Goal: Task Accomplishment & Management: Use online tool/utility

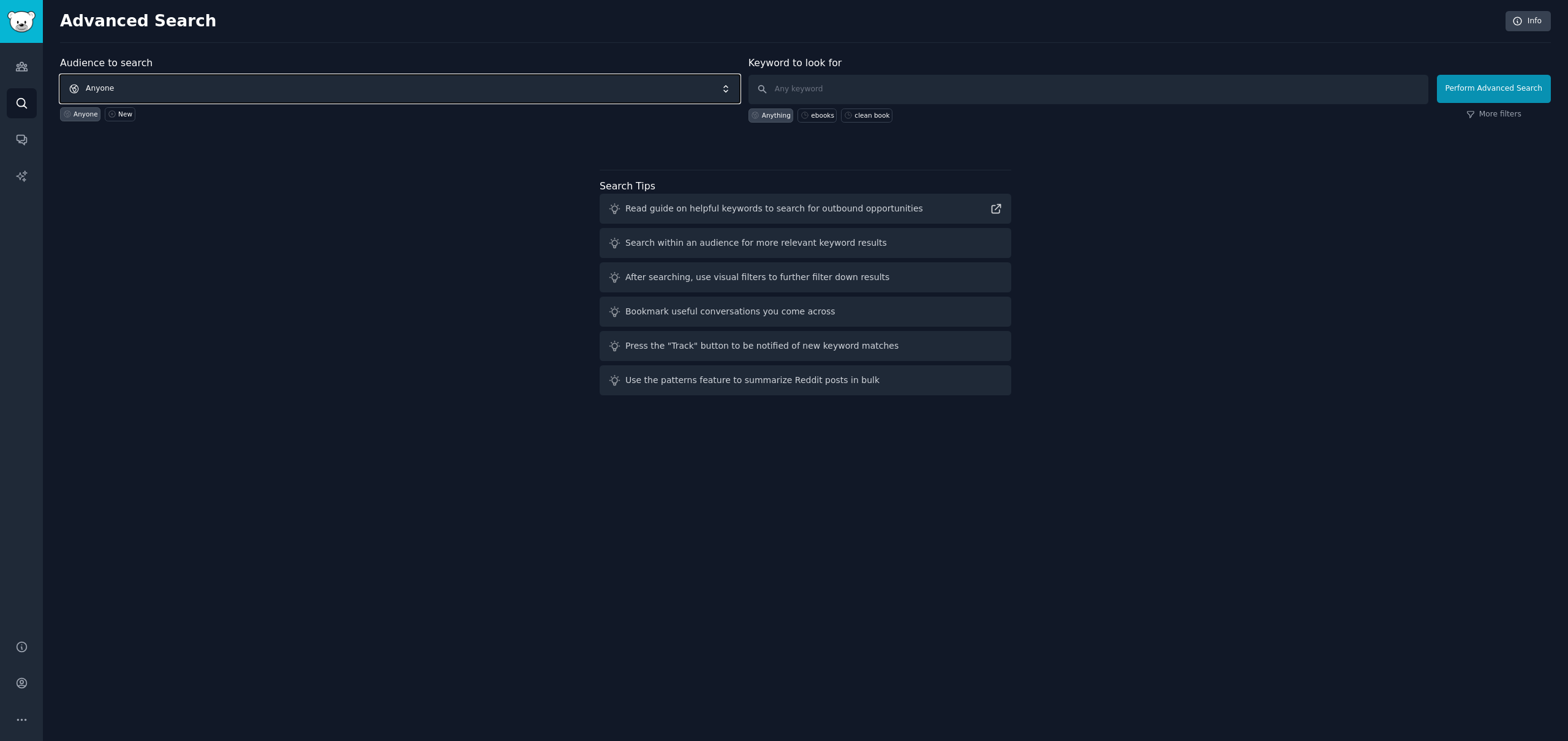
click at [157, 92] on span "Anyone" at bounding box center [400, 89] width 680 height 28
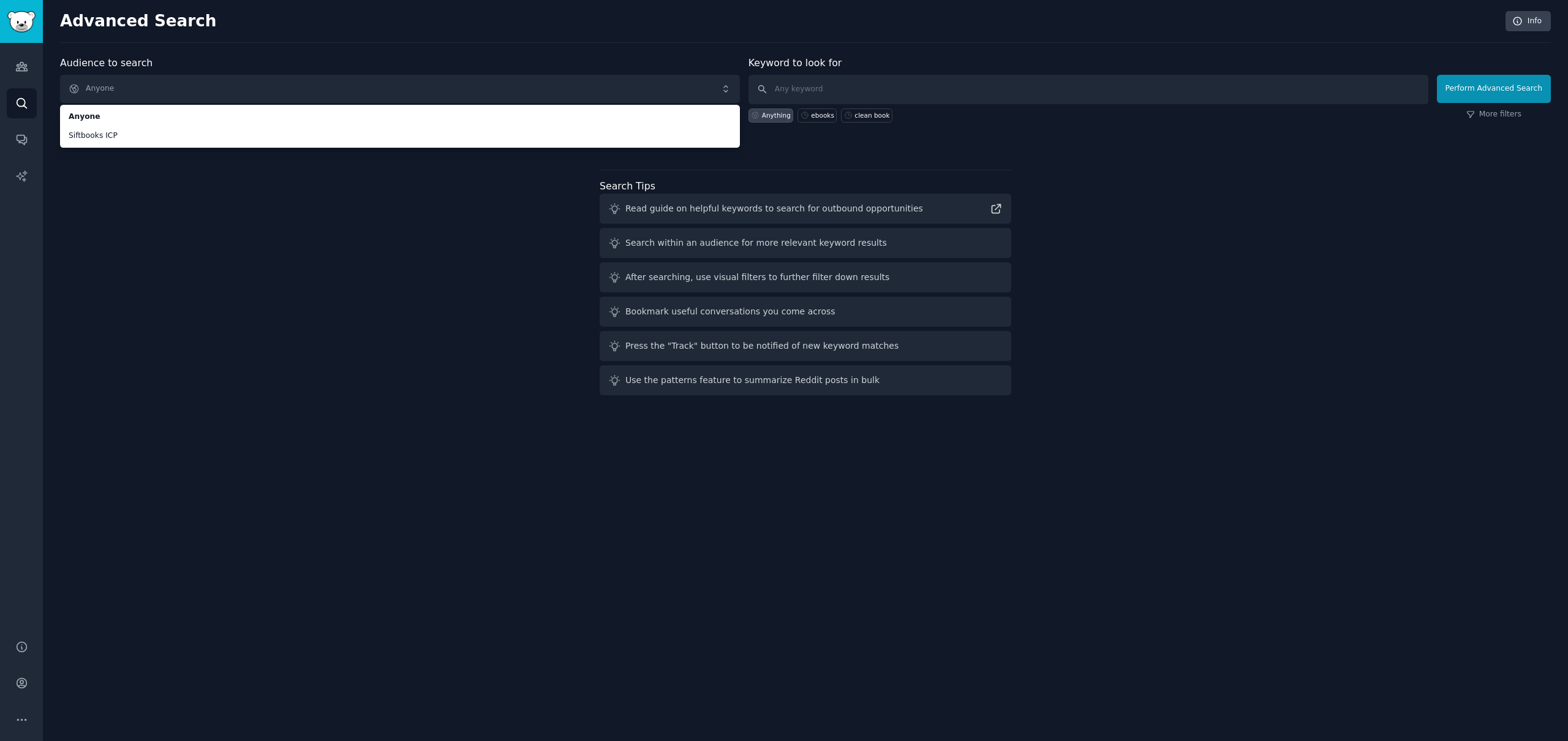
click at [256, 188] on div "Audience to search Anyone Anyone Siftbooks ICP Anyone New Keyword to look for A…" at bounding box center [805, 228] width 1491 height 344
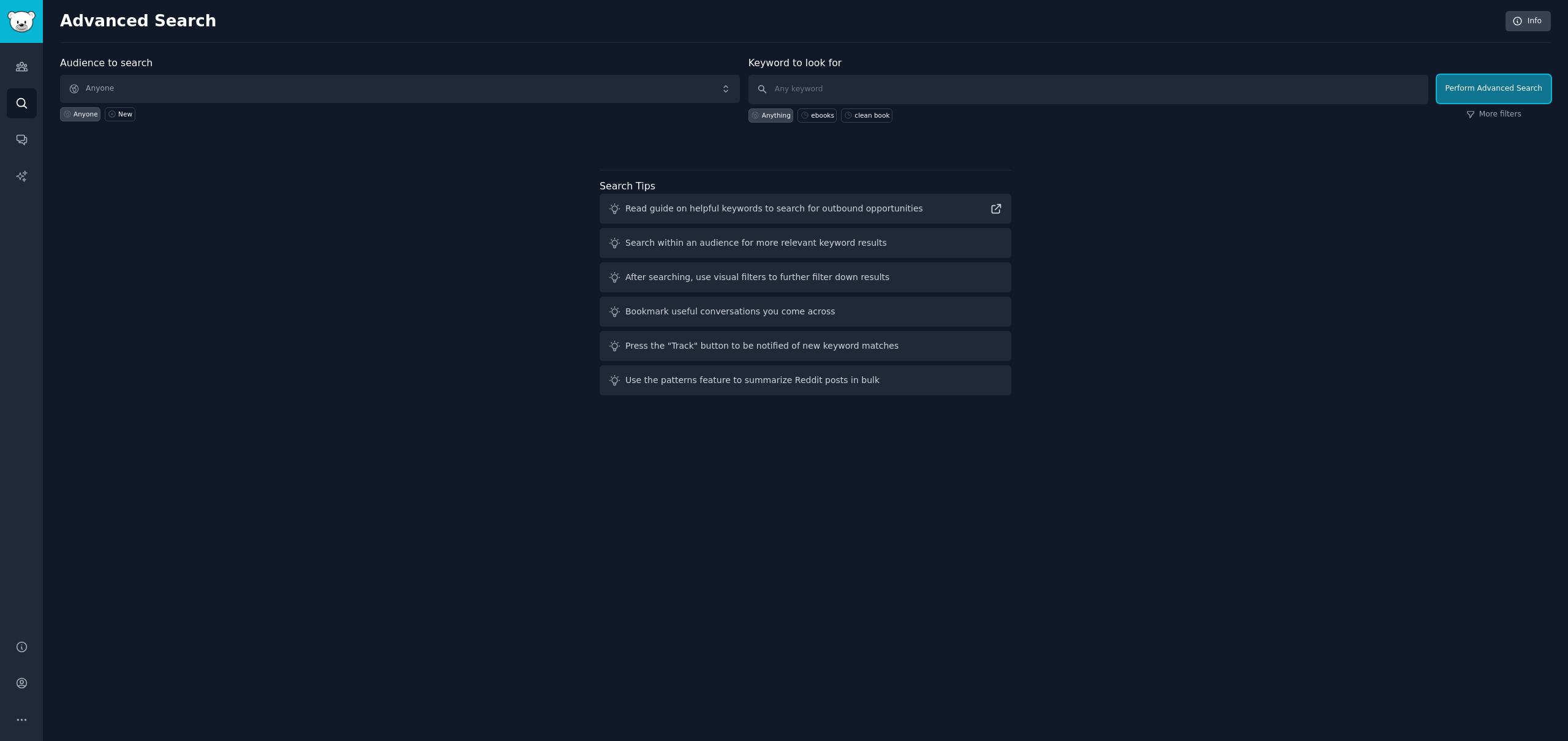
click at [1468, 95] on button "Perform Advanced Search" at bounding box center [1494, 89] width 114 height 28
click at [1493, 112] on link "More filters" at bounding box center [1495, 114] width 55 height 11
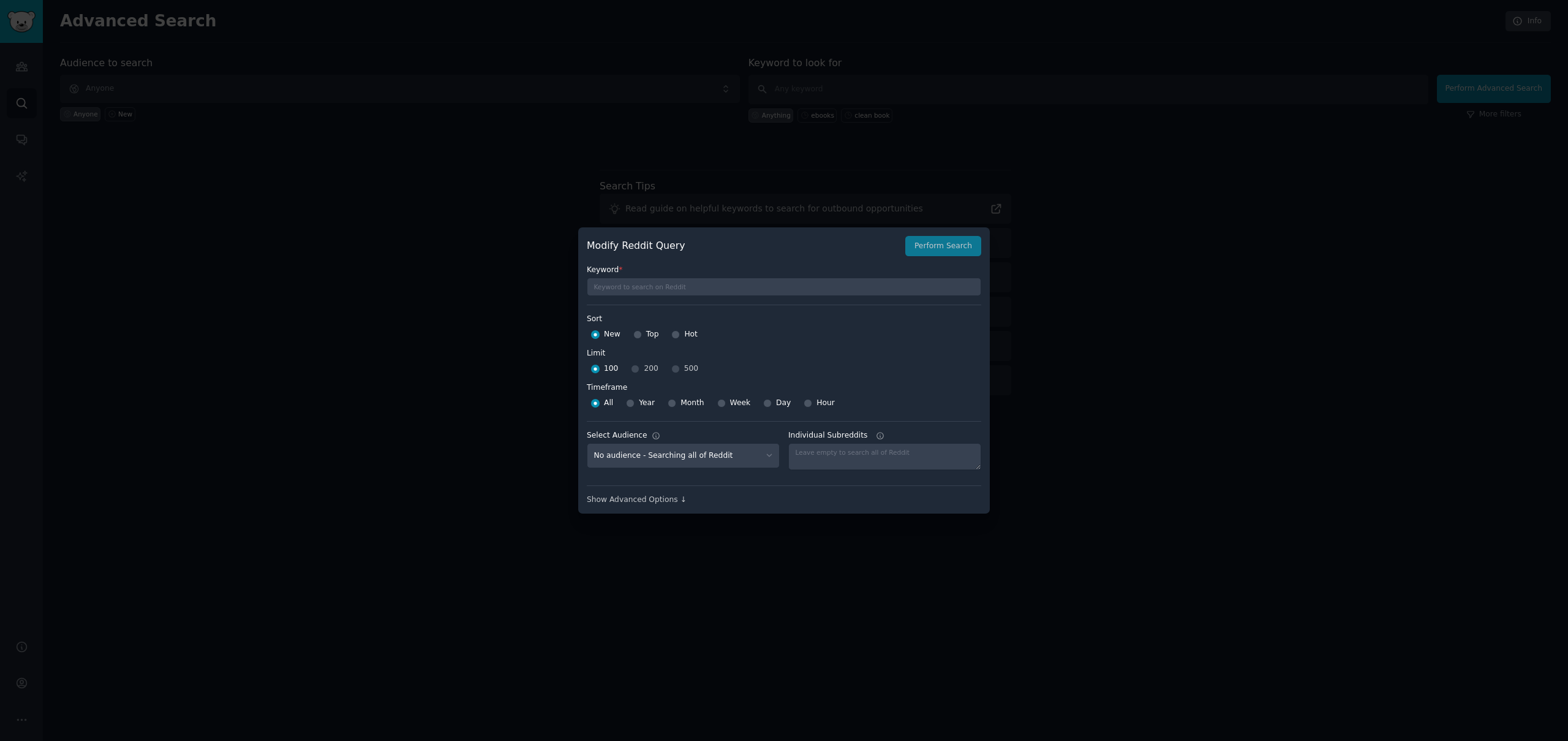
click at [1092, 301] on div at bounding box center [784, 370] width 1568 height 741
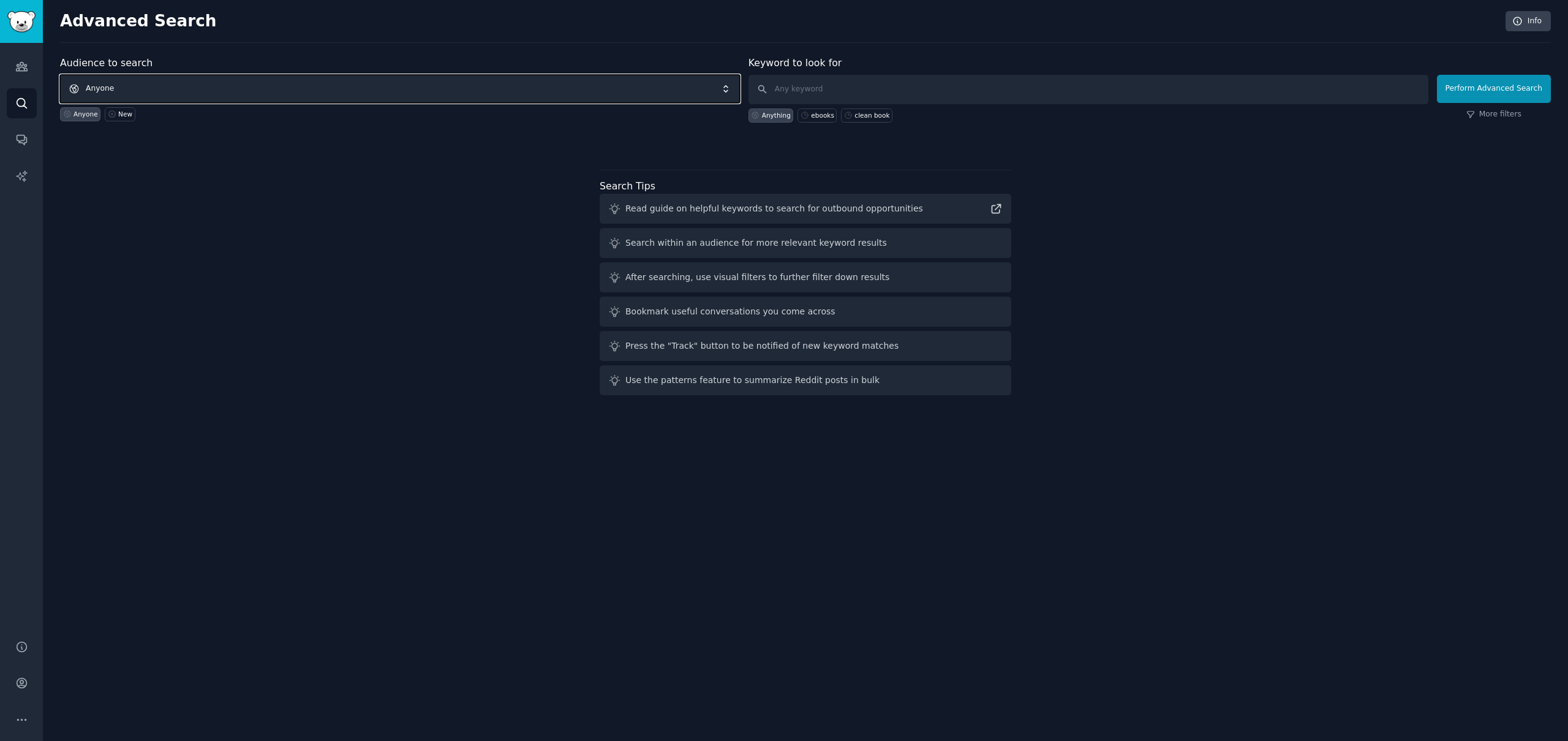
click at [232, 89] on span "Anyone" at bounding box center [400, 89] width 680 height 28
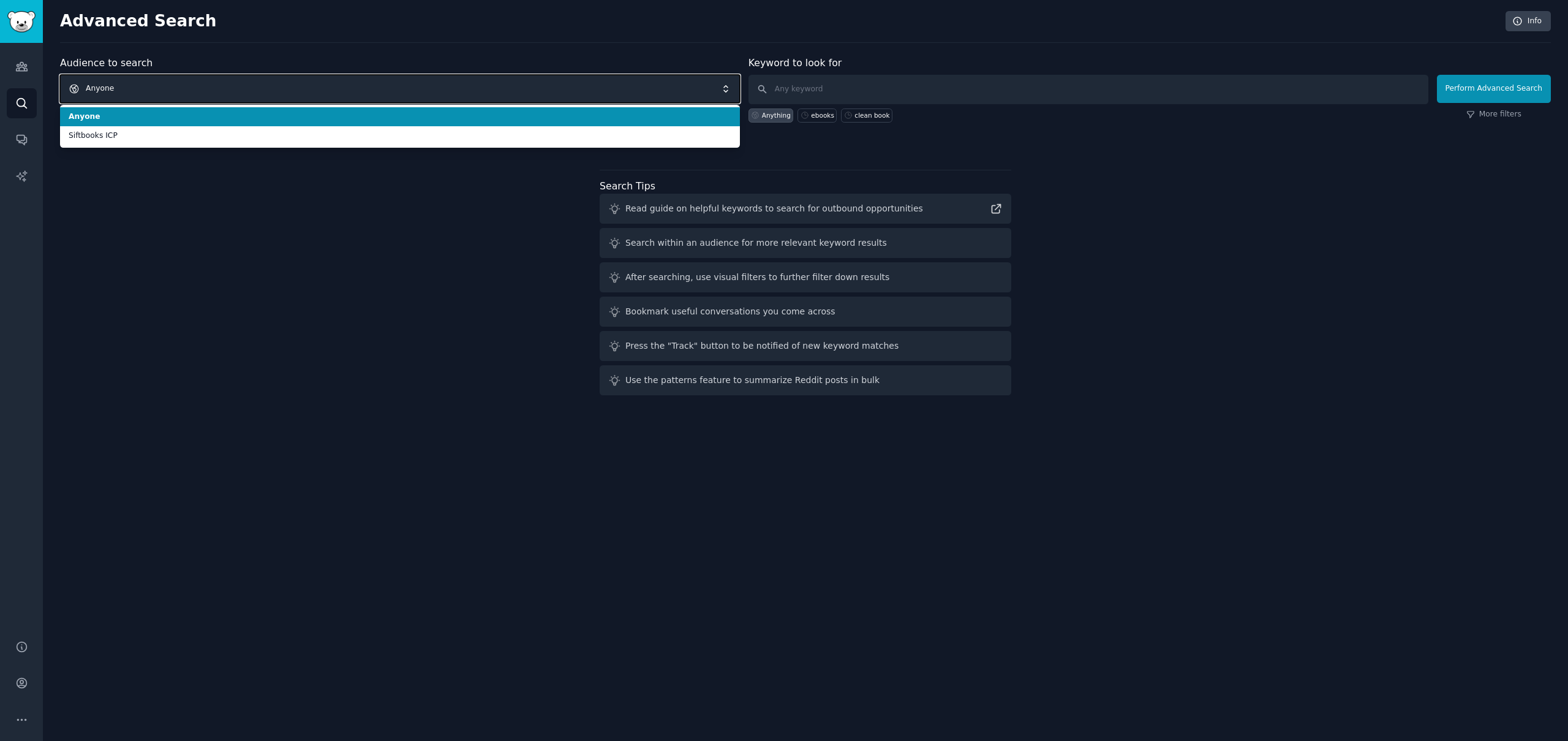
drag, startPoint x: 199, startPoint y: 90, endPoint x: 164, endPoint y: 90, distance: 35.0
click at [198, 90] on span "Anyone" at bounding box center [400, 89] width 680 height 28
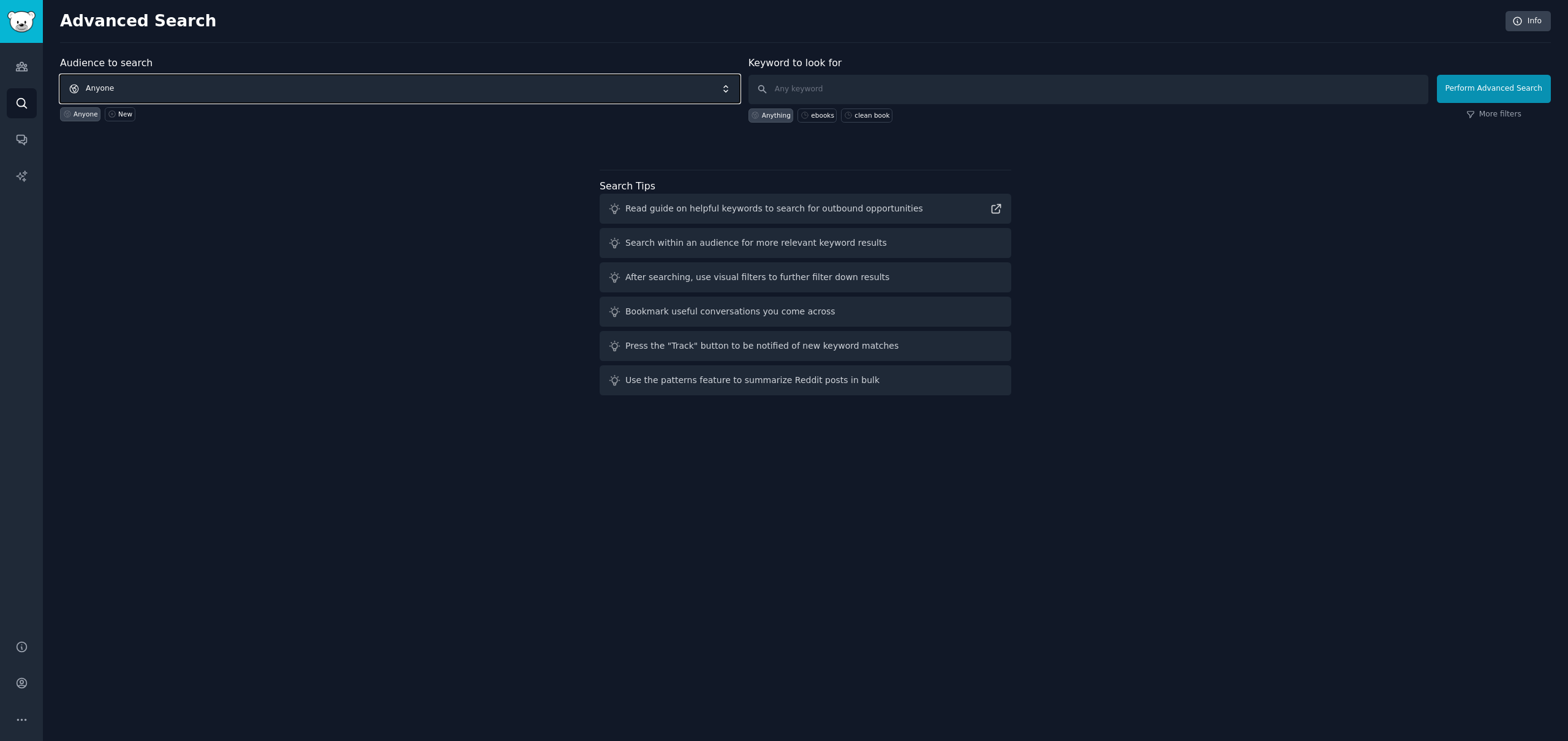
click at [146, 88] on span "Anyone" at bounding box center [400, 89] width 680 height 28
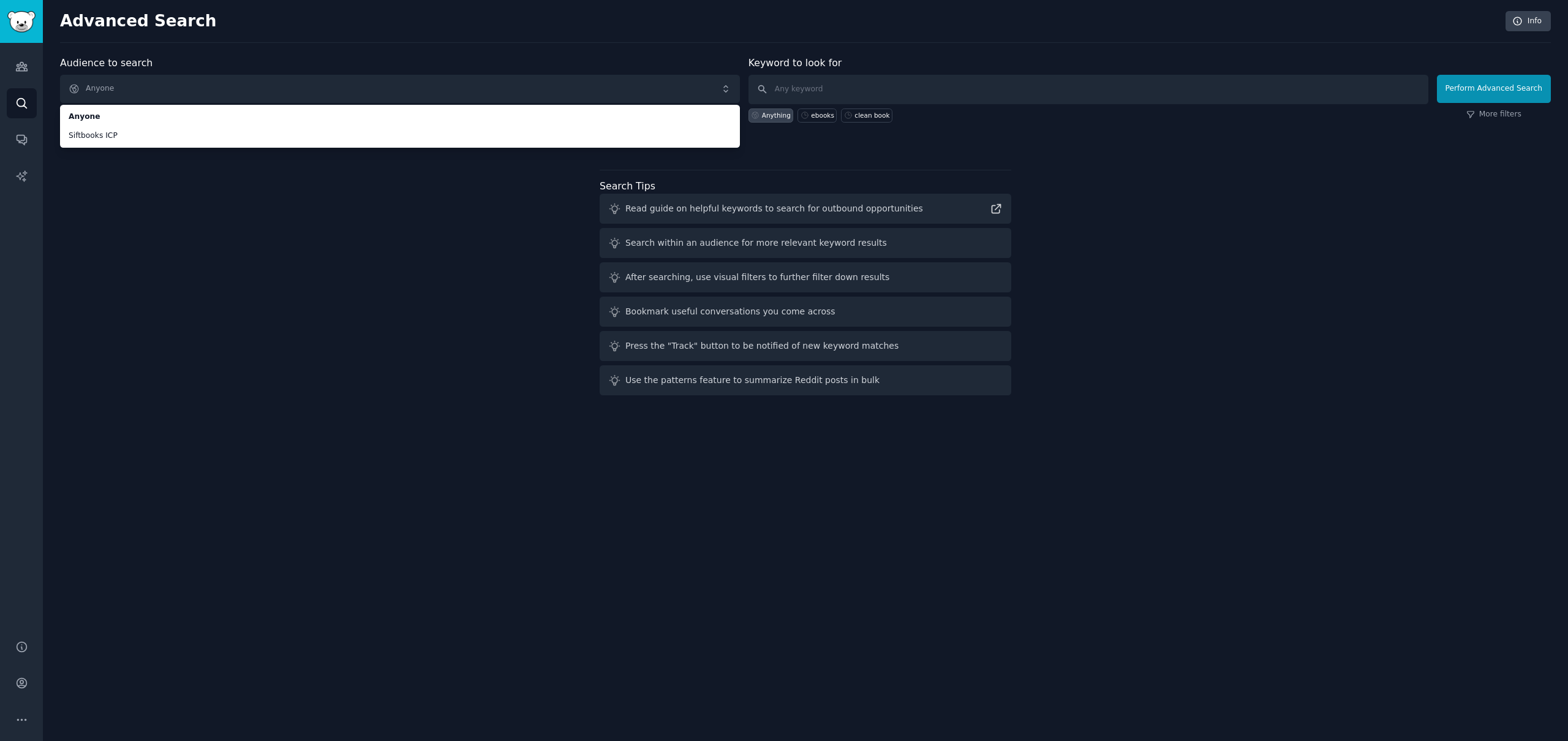
click at [266, 239] on div "Audience to search Anyone Anyone Siftbooks ICP Anyone New Keyword to look for A…" at bounding box center [805, 228] width 1491 height 344
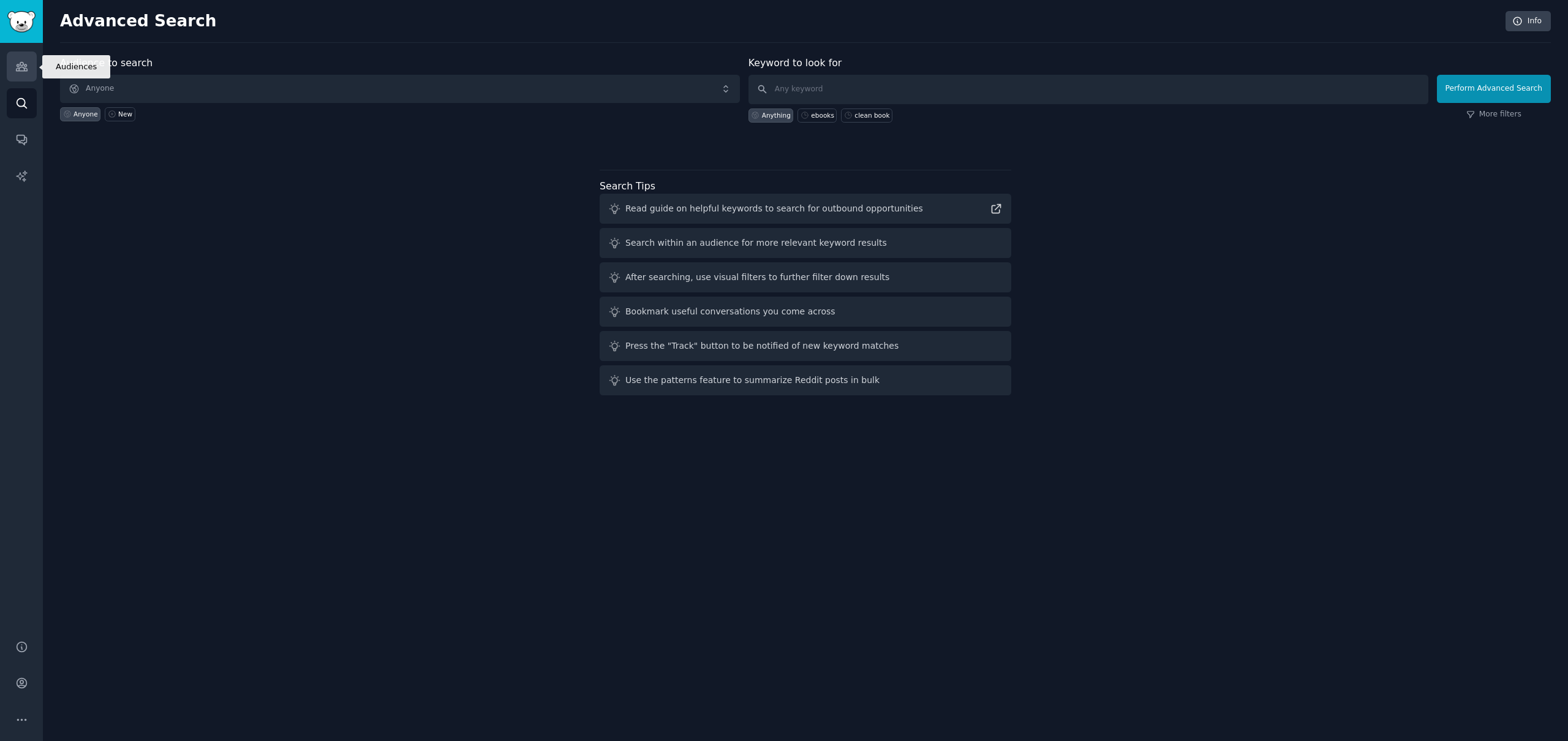
click at [25, 65] on icon "Sidebar" at bounding box center [22, 67] width 13 height 13
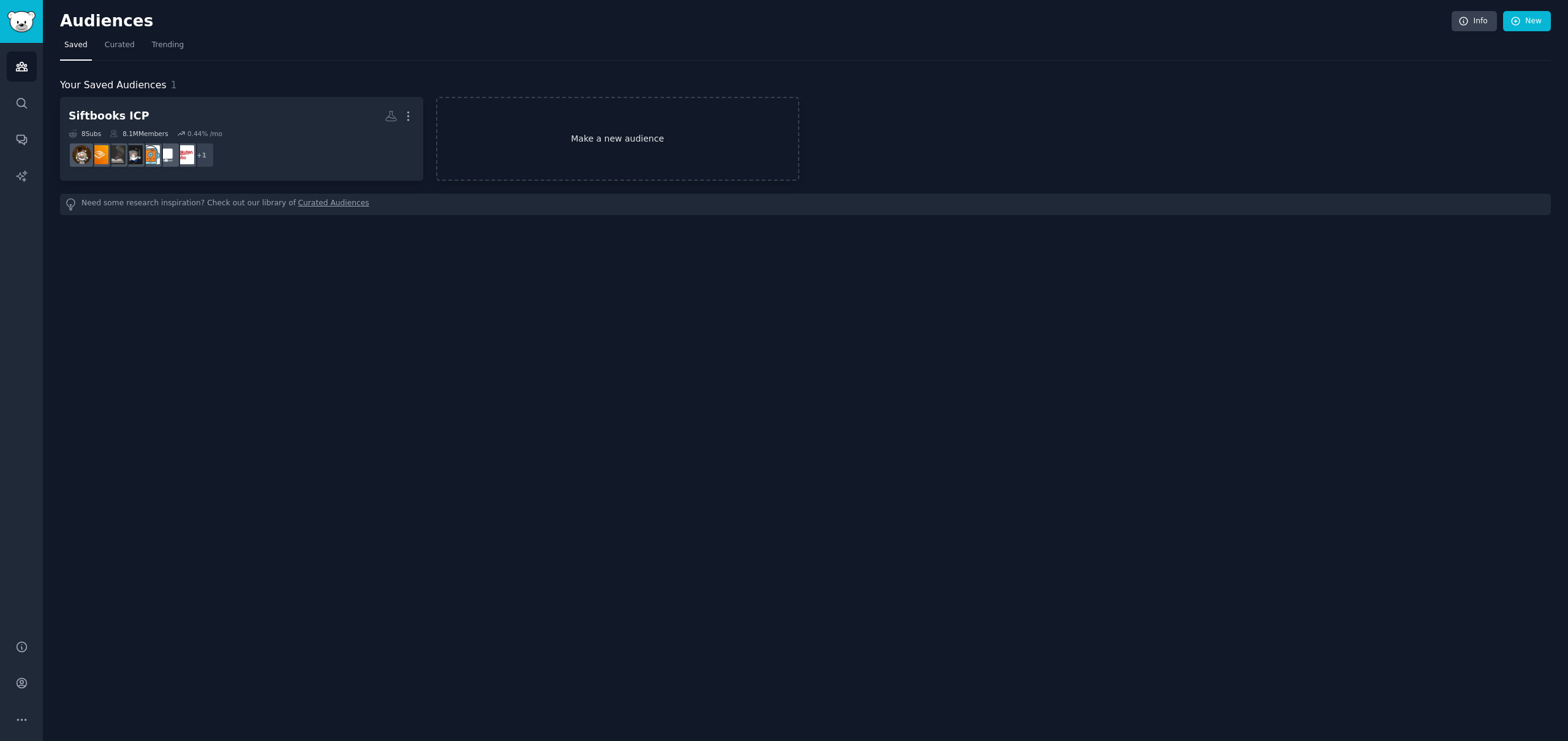
click at [563, 143] on link "Make a new audience" at bounding box center [617, 138] width 363 height 84
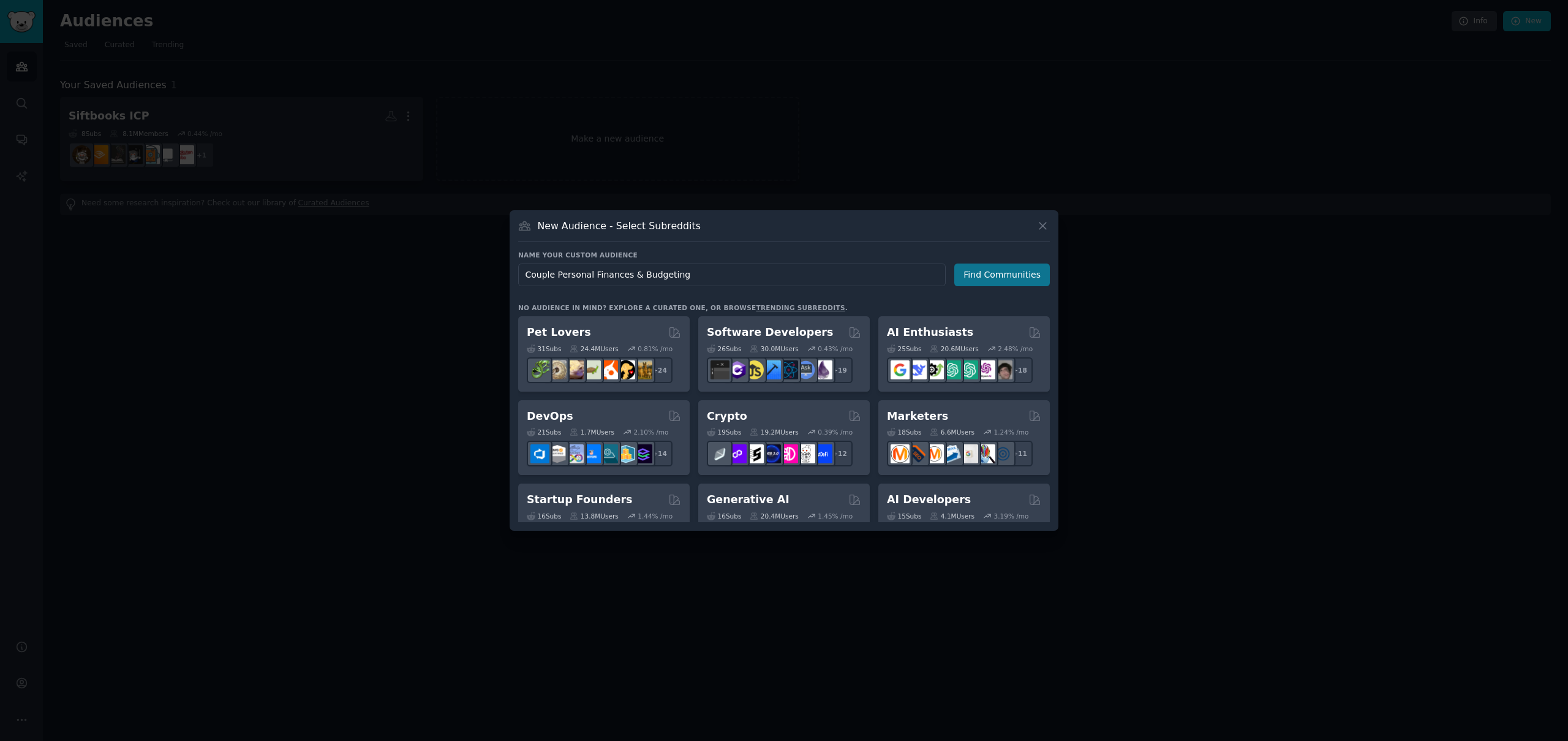
type input "Couple Personal Finances & Budgeting"
click at [980, 274] on button "Find Communities" at bounding box center [1002, 274] width 95 height 23
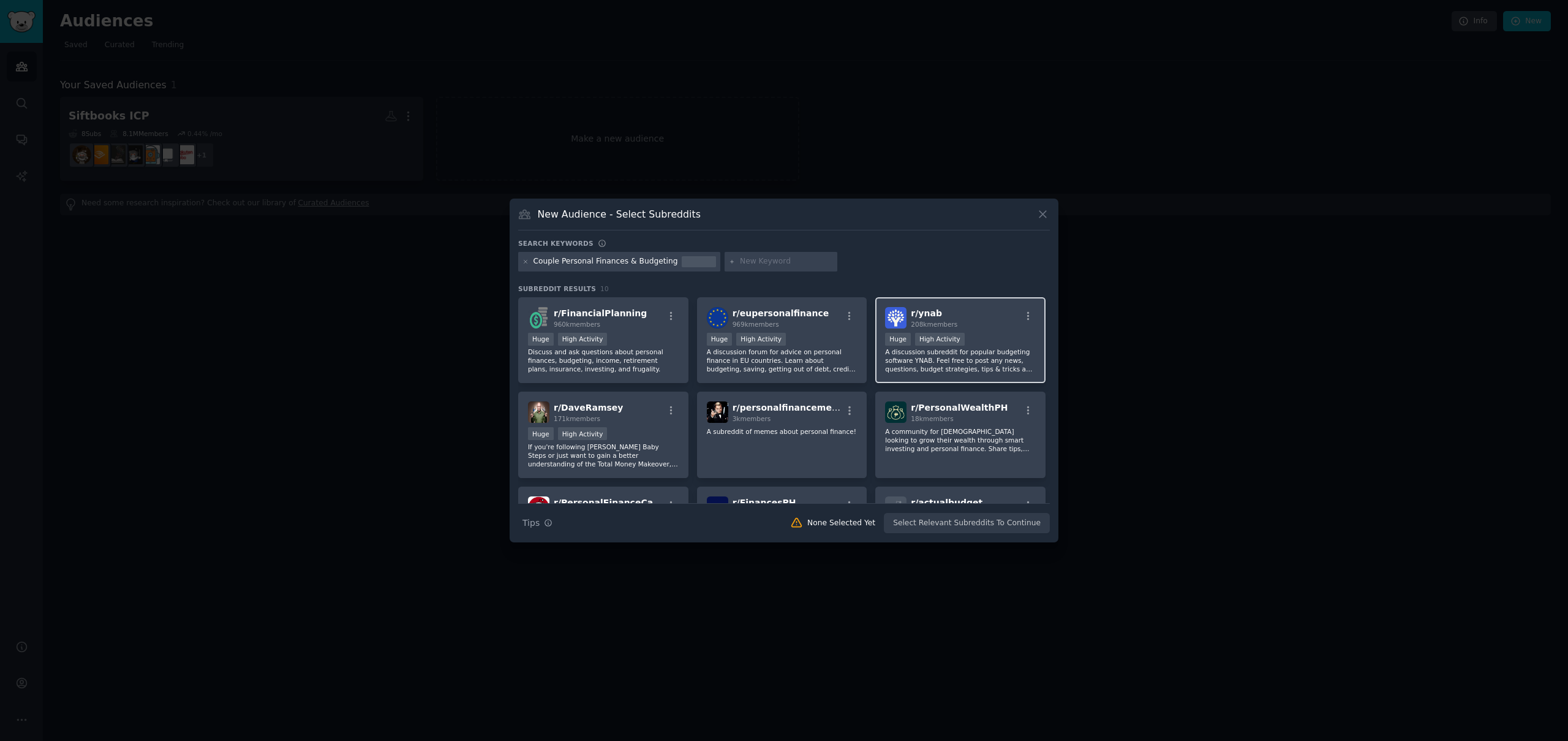
click at [1000, 330] on div "r/ ynab 208k members >= 80th percentile for submissions / day Huge High Activit…" at bounding box center [960, 340] width 170 height 87
click at [645, 336] on div "Huge High Activity" at bounding box center [603, 340] width 151 height 15
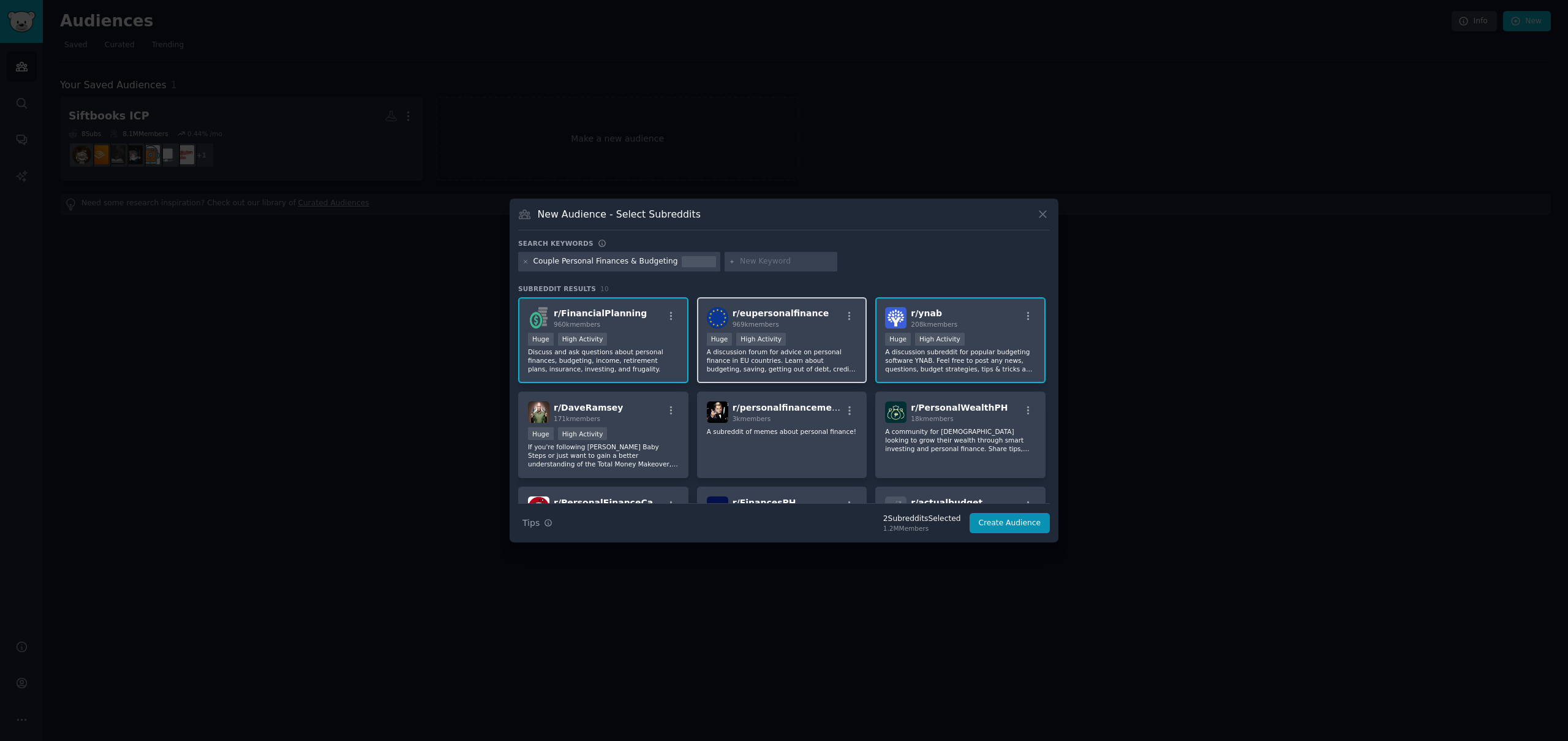
click at [792, 367] on p "A discussion forum for advice on personal finance in EU countries. Learn about …" at bounding box center [782, 360] width 151 height 25
click at [796, 433] on p "A subreddit of memes about personal finance!" at bounding box center [782, 429] width 151 height 9
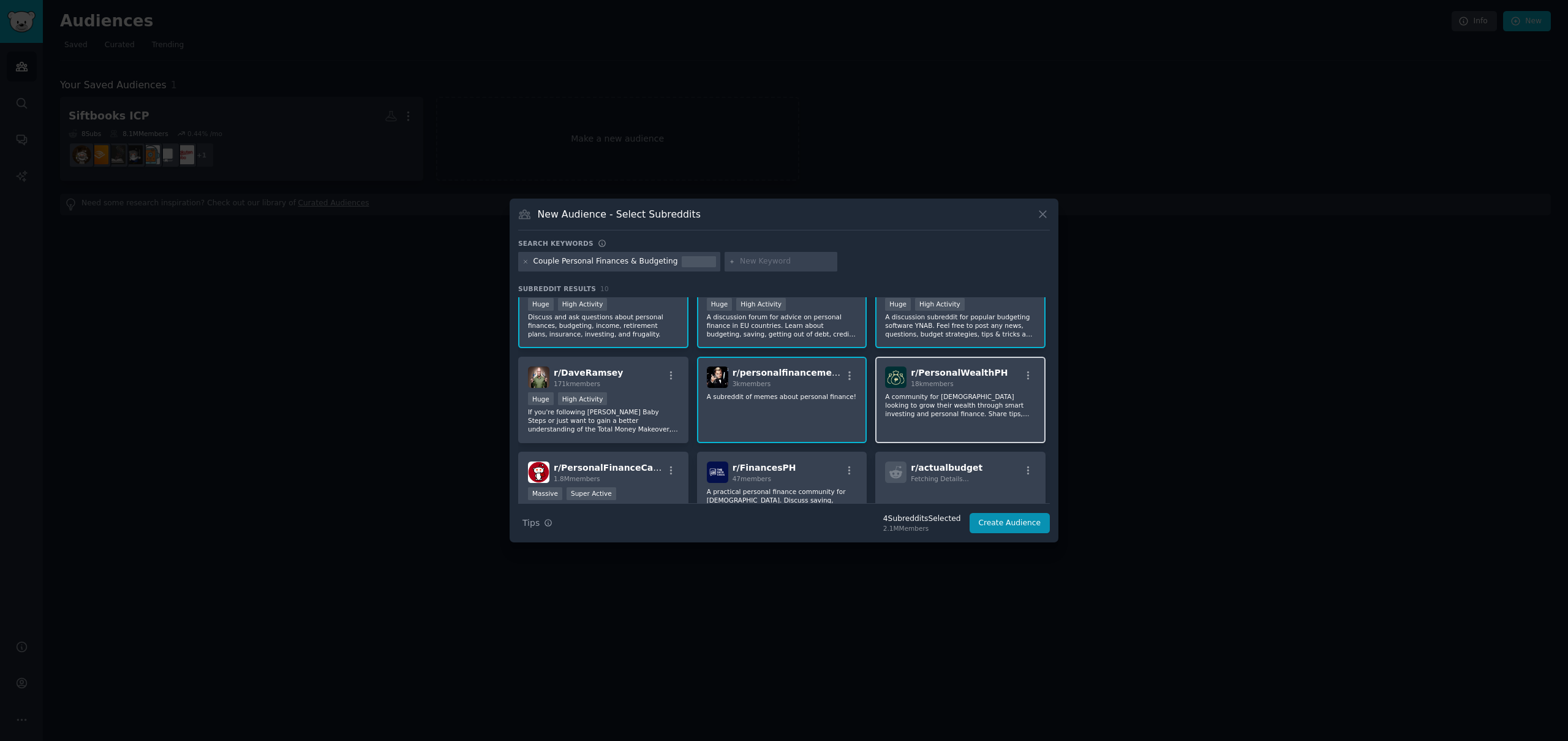
scroll to position [36, 0]
click at [806, 411] on div "r/ personalfinancememes 3k members A subreddit of memes about personal finance!" at bounding box center [782, 399] width 170 height 87
click at [624, 481] on div "1.8M members" at bounding box center [608, 478] width 110 height 9
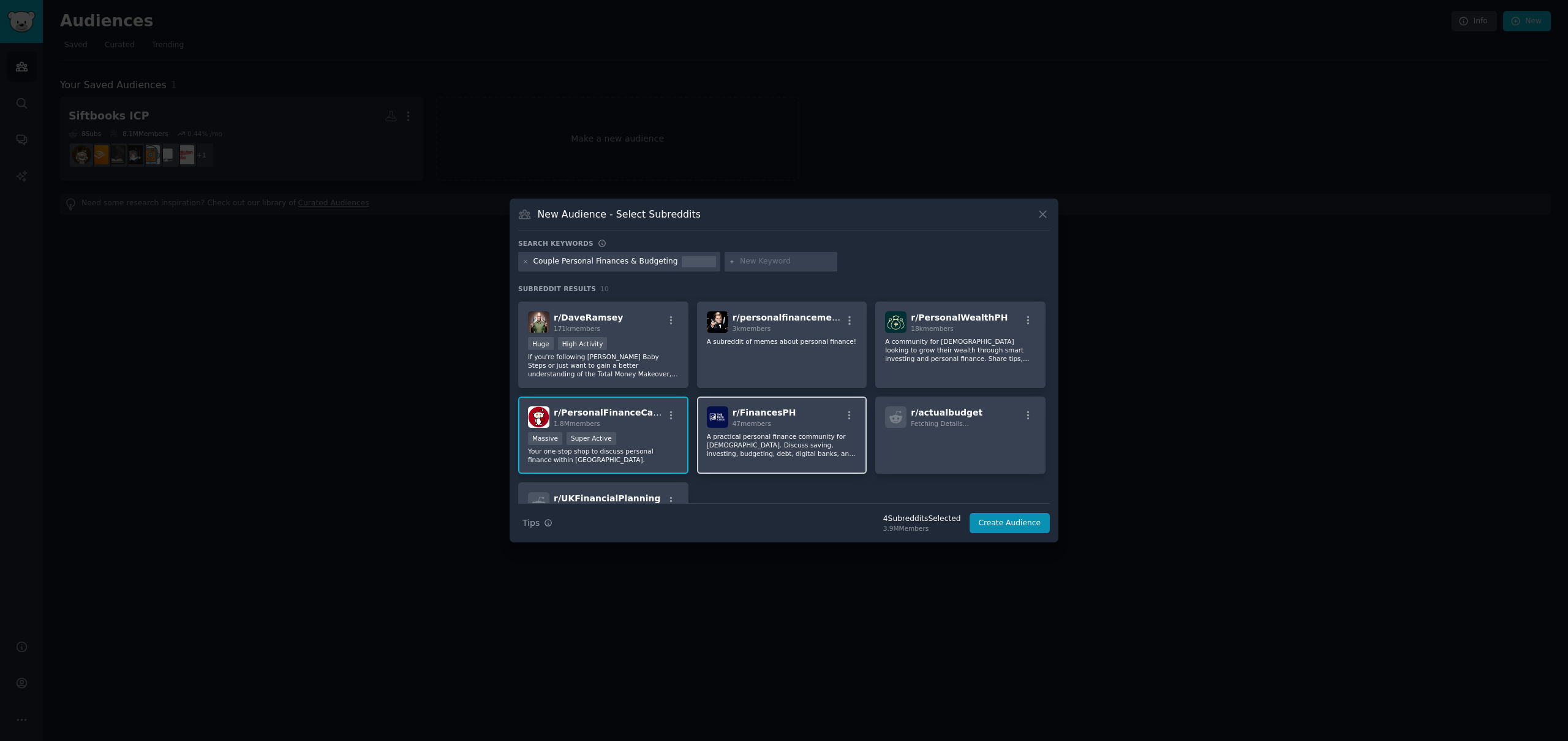
scroll to position [0, 0]
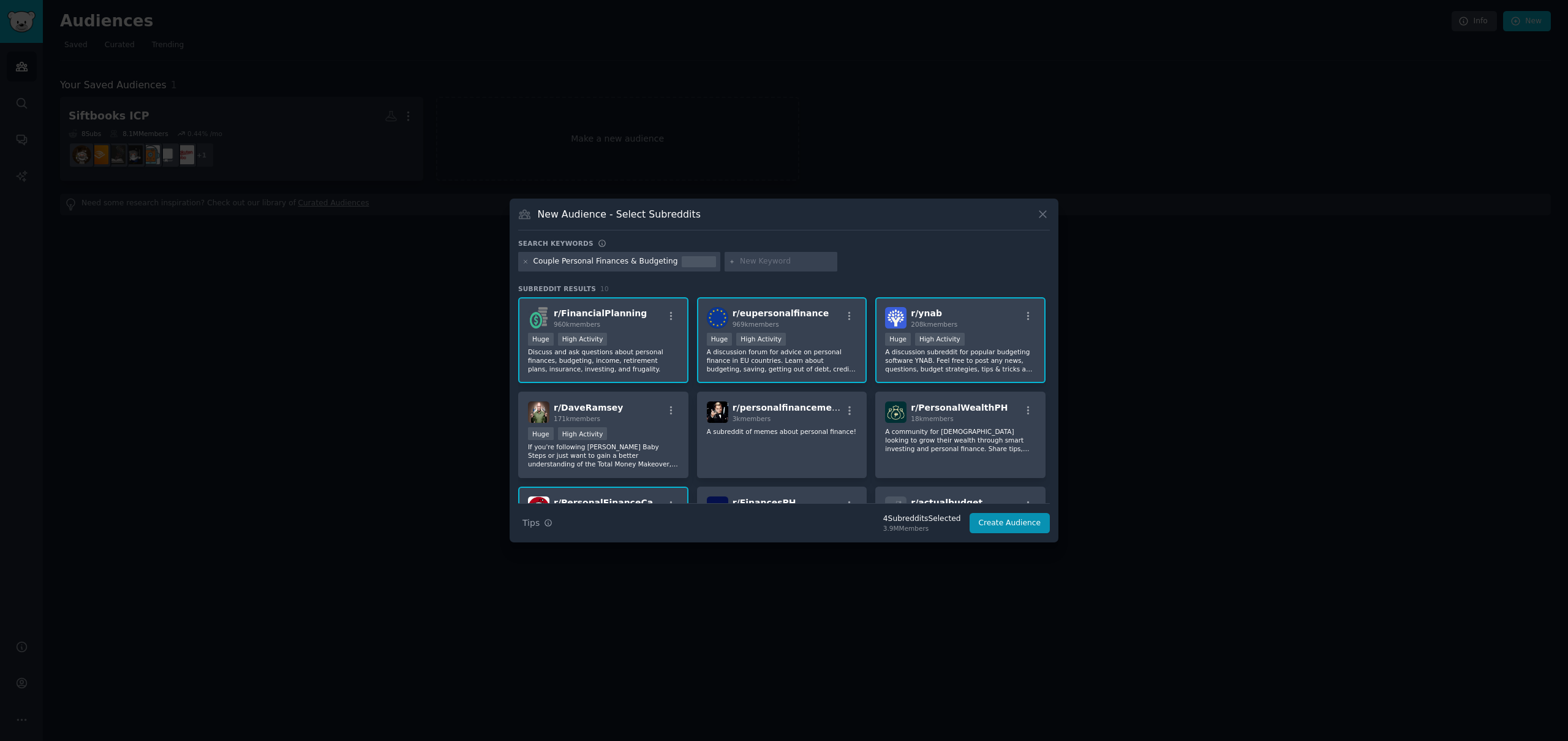
click at [760, 261] on input "text" at bounding box center [787, 261] width 93 height 11
type input "personal finance"
click at [729, 262] on icon at bounding box center [732, 261] width 7 height 7
click at [785, 262] on input "personal finance" at bounding box center [787, 261] width 93 height 11
click at [804, 262] on input "personal finance" at bounding box center [787, 261] width 93 height 11
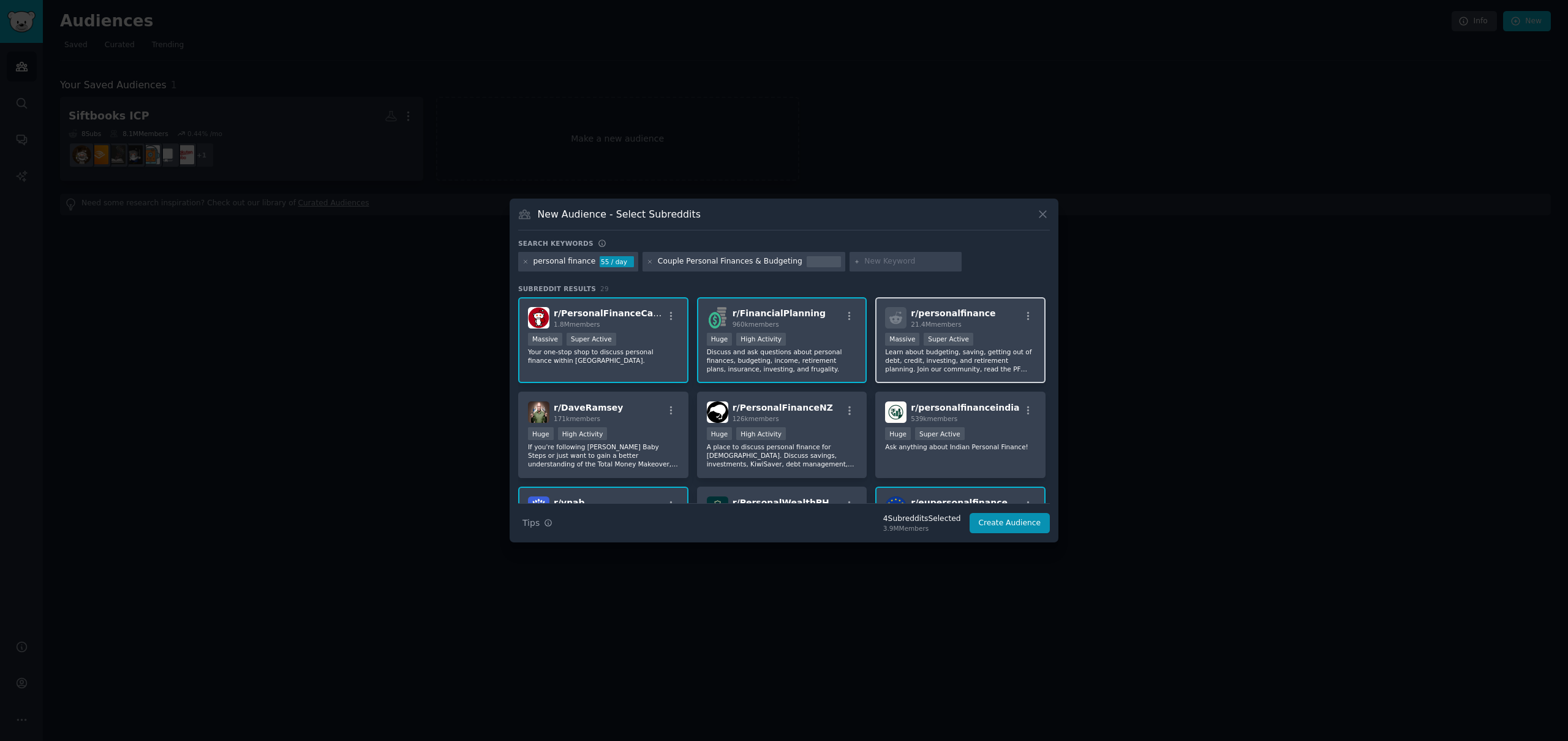
click at [991, 348] on p "Learn about budgeting, saving, getting out of debt, credit, investing, and reti…" at bounding box center [960, 360] width 151 height 25
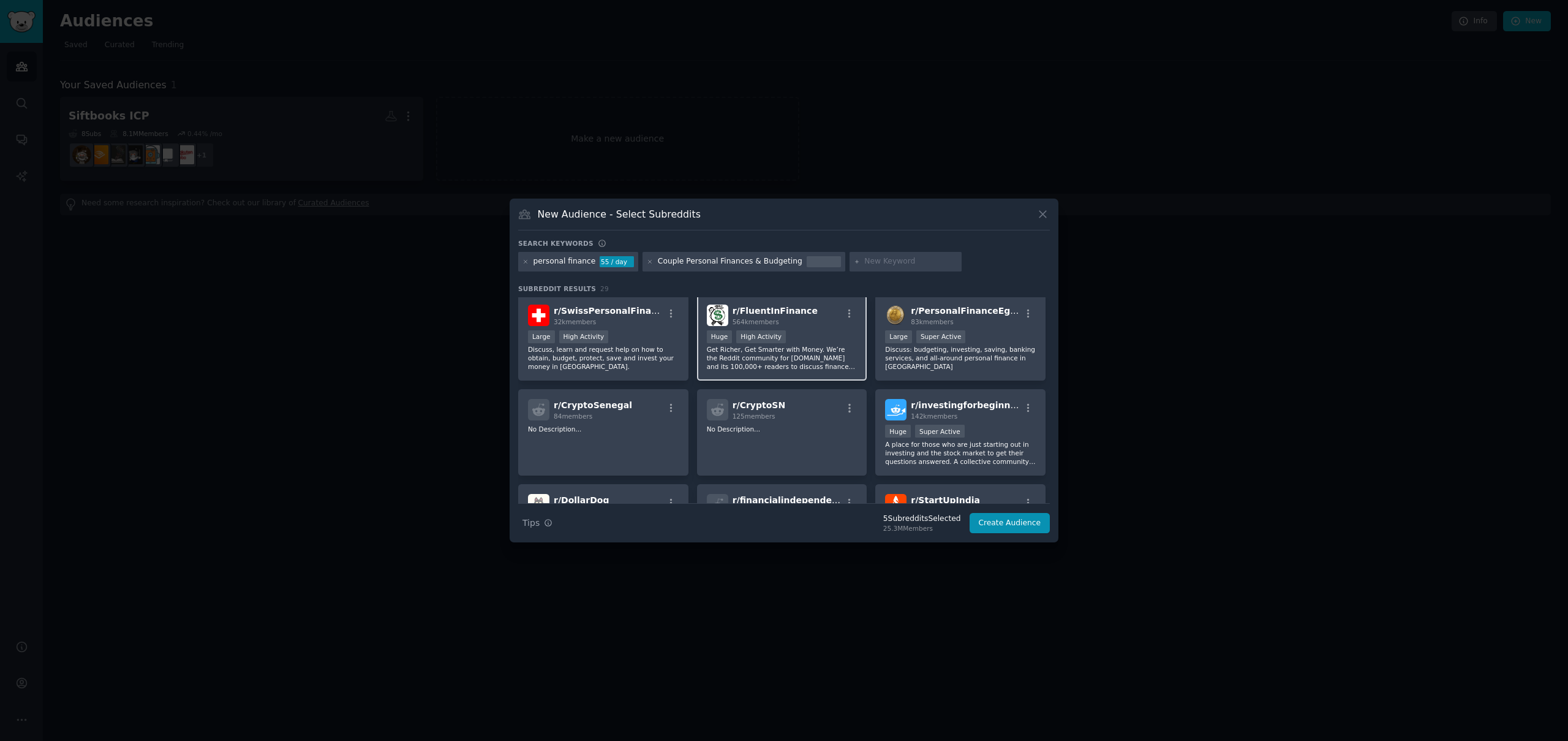
scroll to position [524, 0]
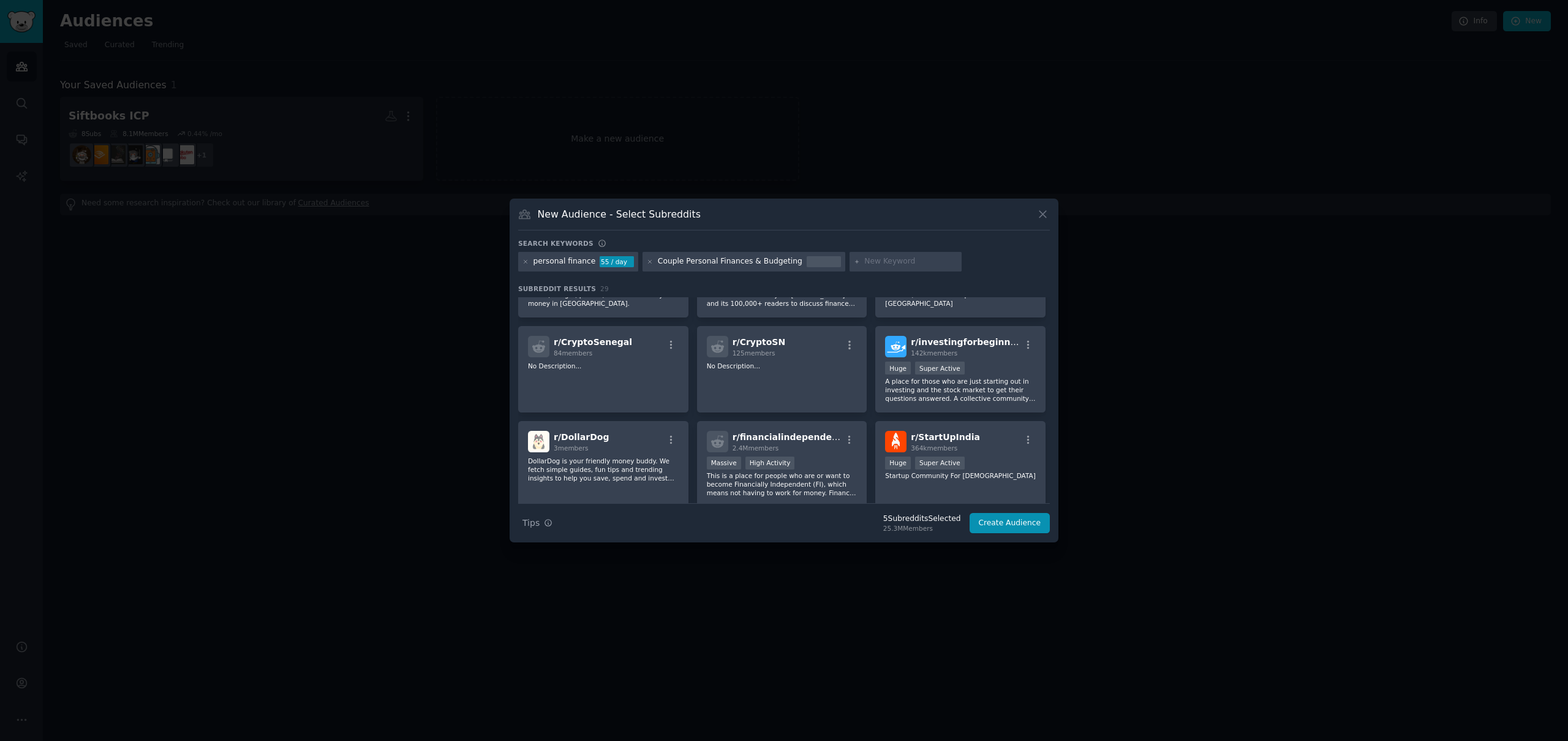
click at [864, 262] on input "text" at bounding box center [911, 261] width 93 height 11
type input "middle class finance"
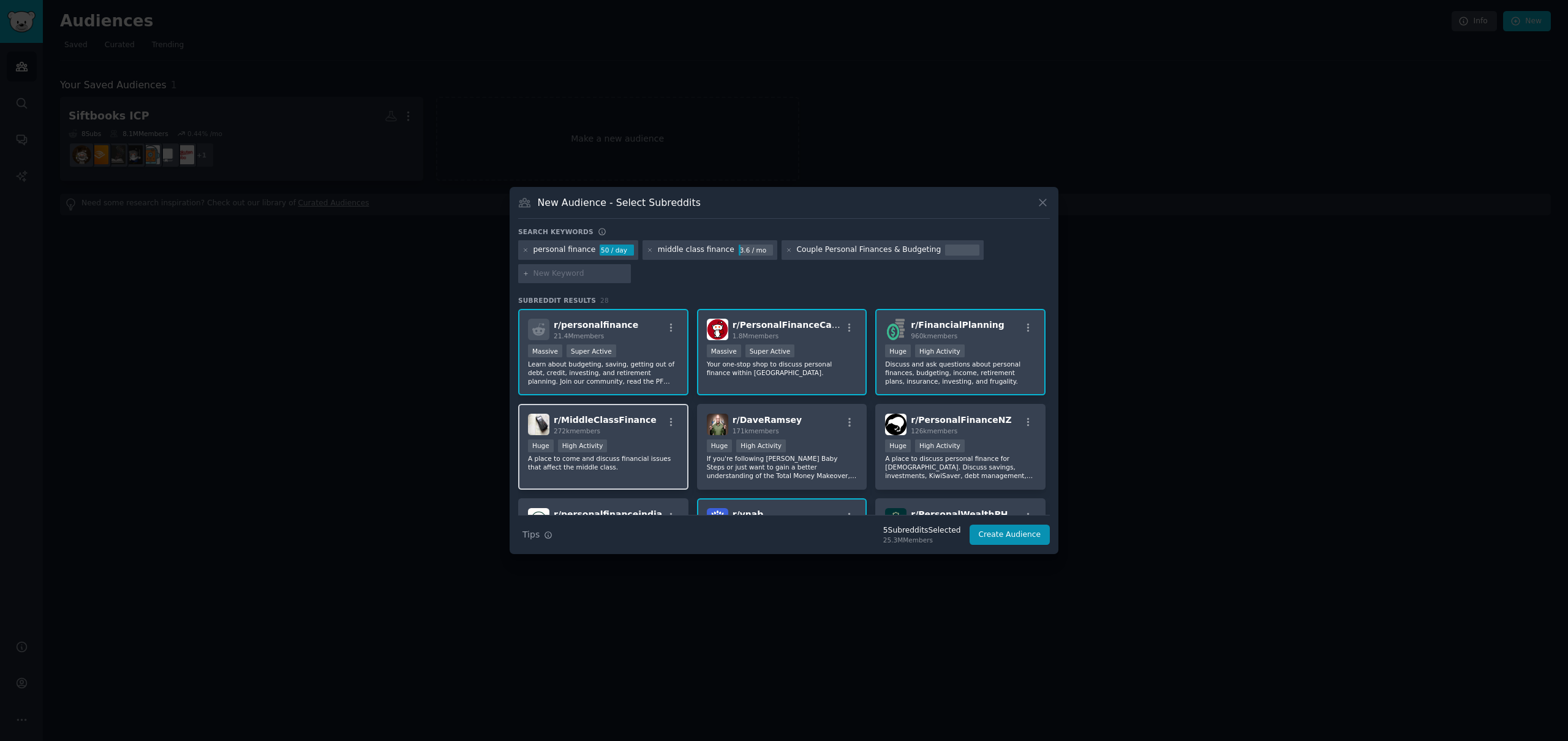
click at [626, 430] on div "272k members" at bounding box center [605, 431] width 103 height 9
click at [583, 277] on input "text" at bounding box center [580, 274] width 93 height 11
type input "frugal"
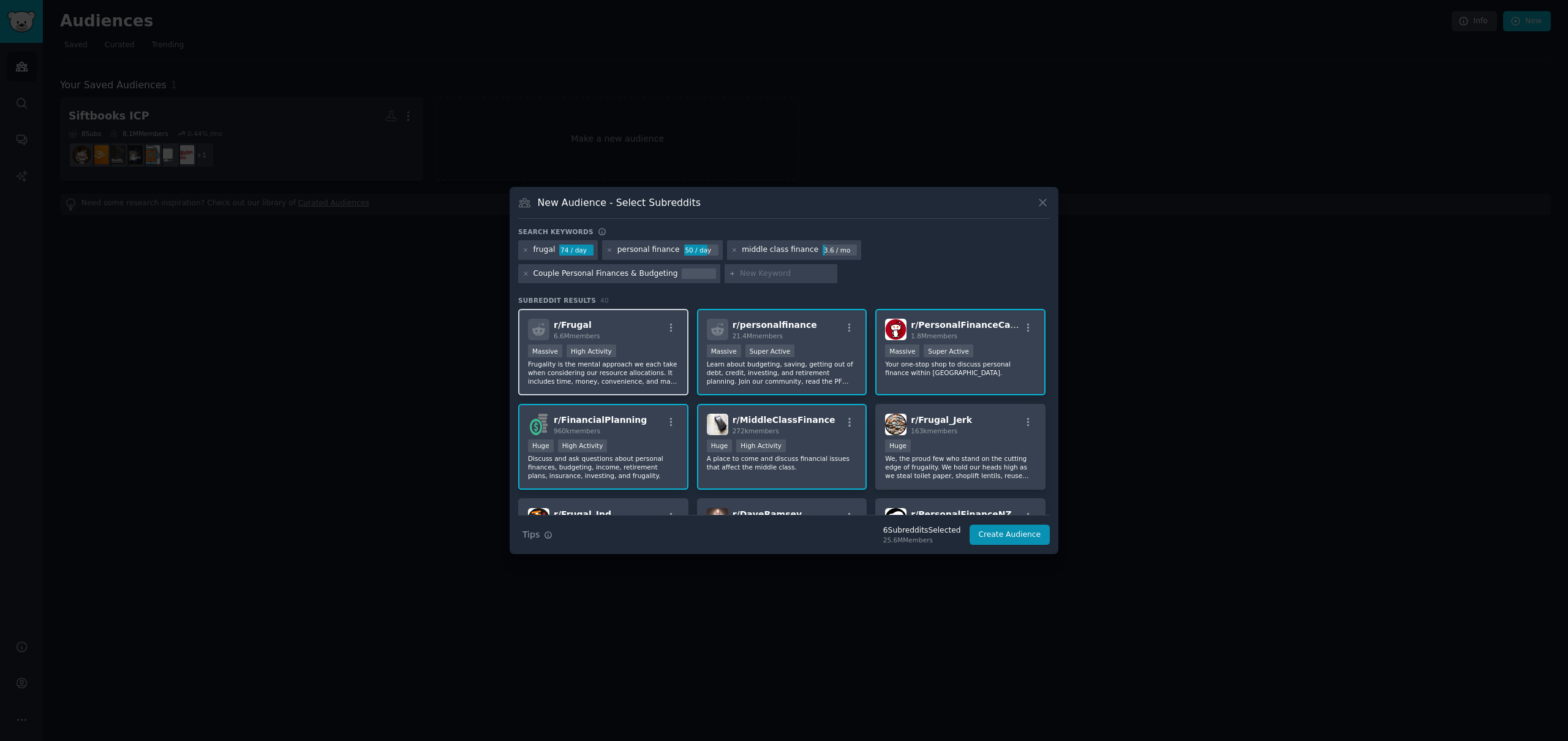
click at [634, 340] on div "r/ Frugal 6.6M members Massive High Activity Frugality is the mental approach w…" at bounding box center [603, 352] width 170 height 87
click at [992, 535] on button "Create Audience" at bounding box center [1010, 535] width 81 height 21
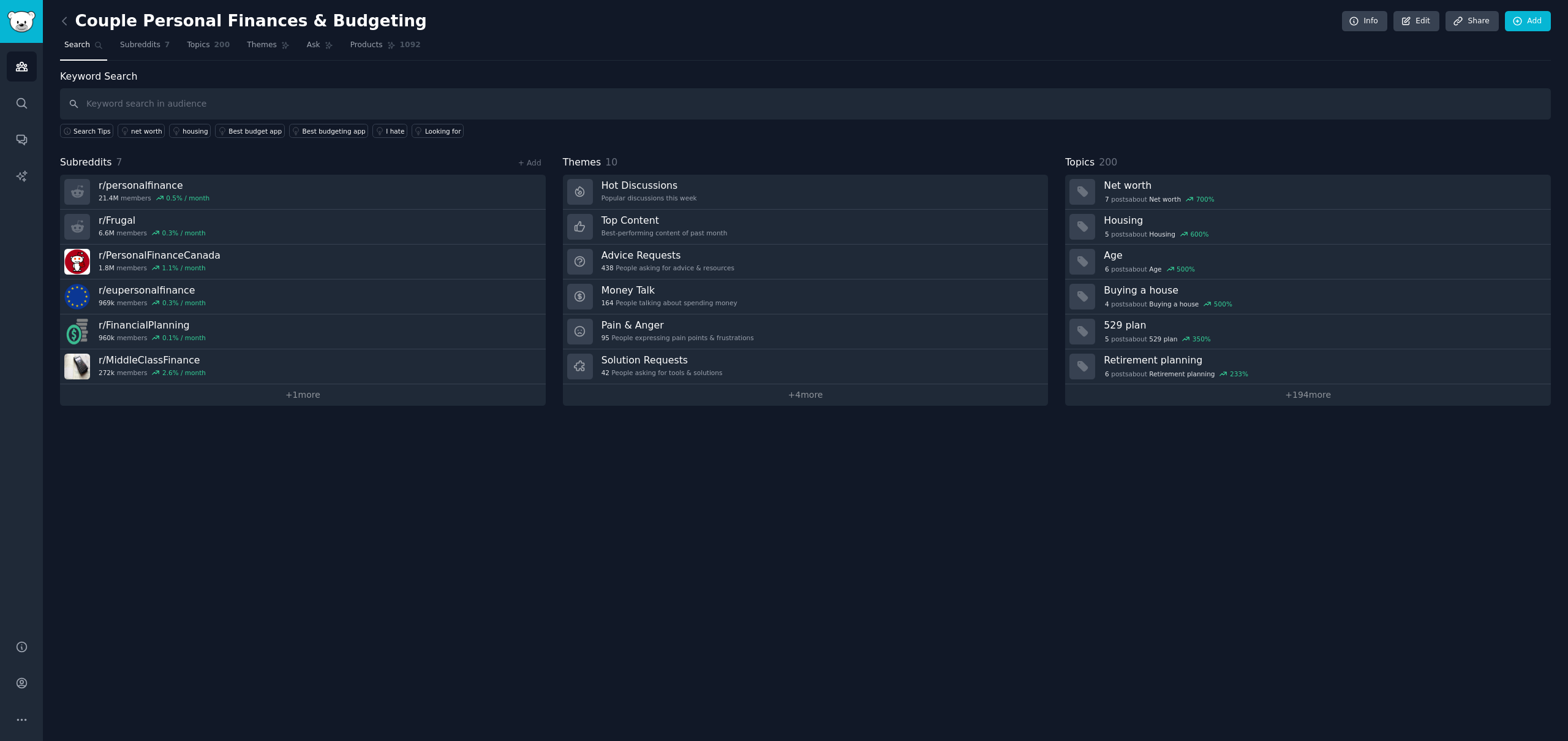
click at [187, 106] on input "text" at bounding box center [805, 103] width 1491 height 31
type input "alignment"
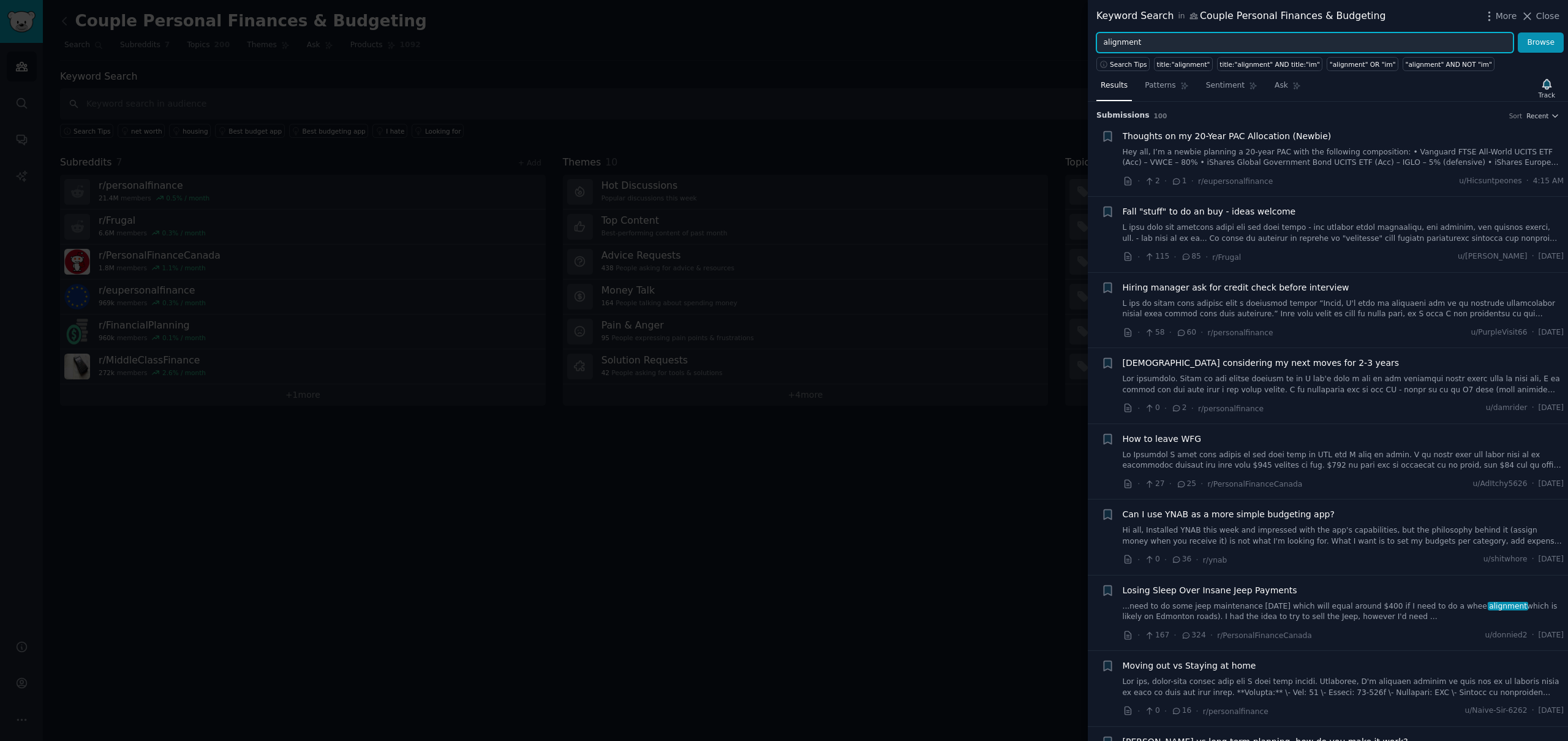
drag, startPoint x: 1109, startPoint y: 39, endPoint x: 1072, endPoint y: 37, distance: 37.1
click at [1072, 37] on div "Keyword Search in Couple Personal Finances & Budgeting More Close alignment Bro…" at bounding box center [784, 370] width 1568 height 741
type input "money talk"
click at [1518, 33] on button "Browse" at bounding box center [1540, 43] width 46 height 21
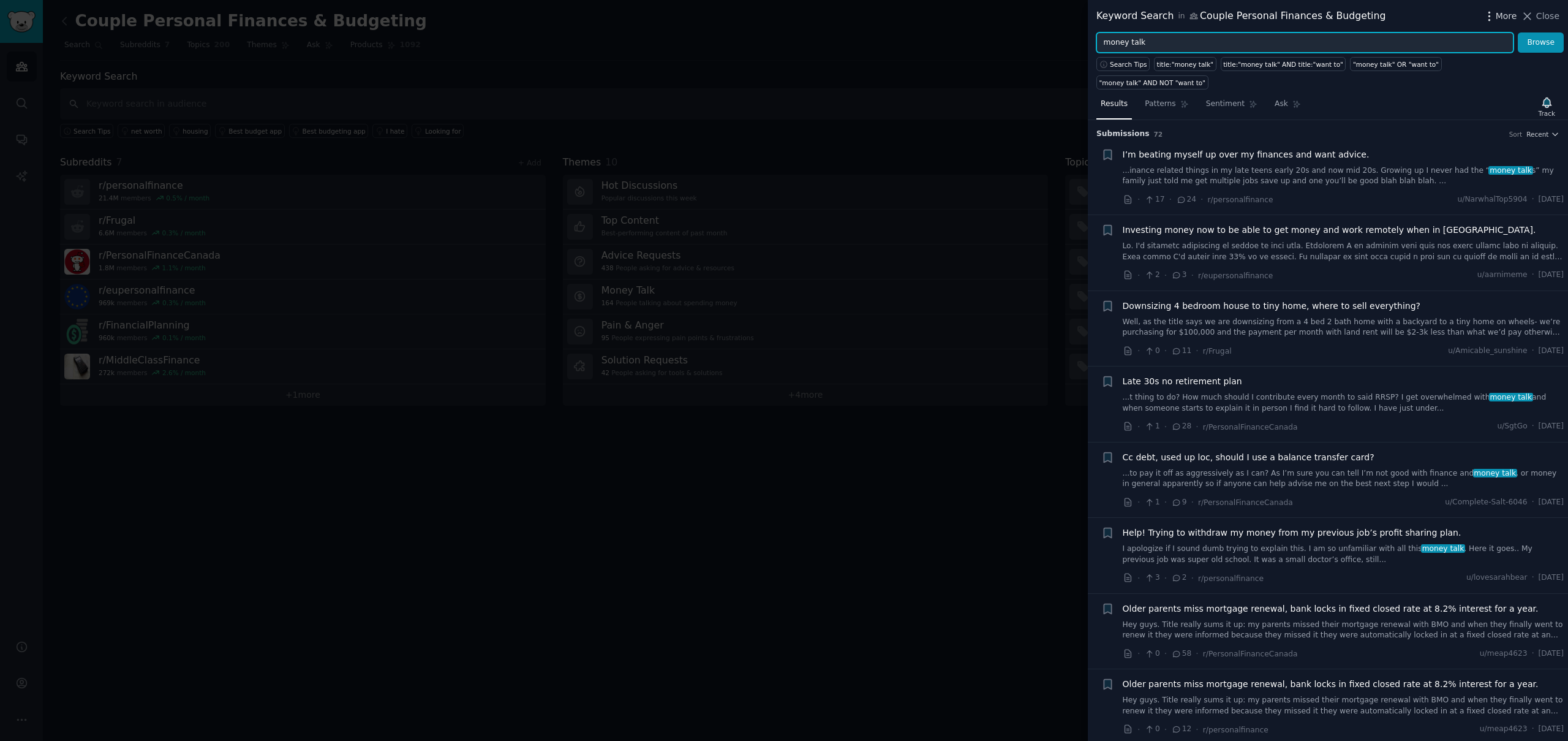
click at [1495, 16] on icon "button" at bounding box center [1489, 16] width 13 height 13
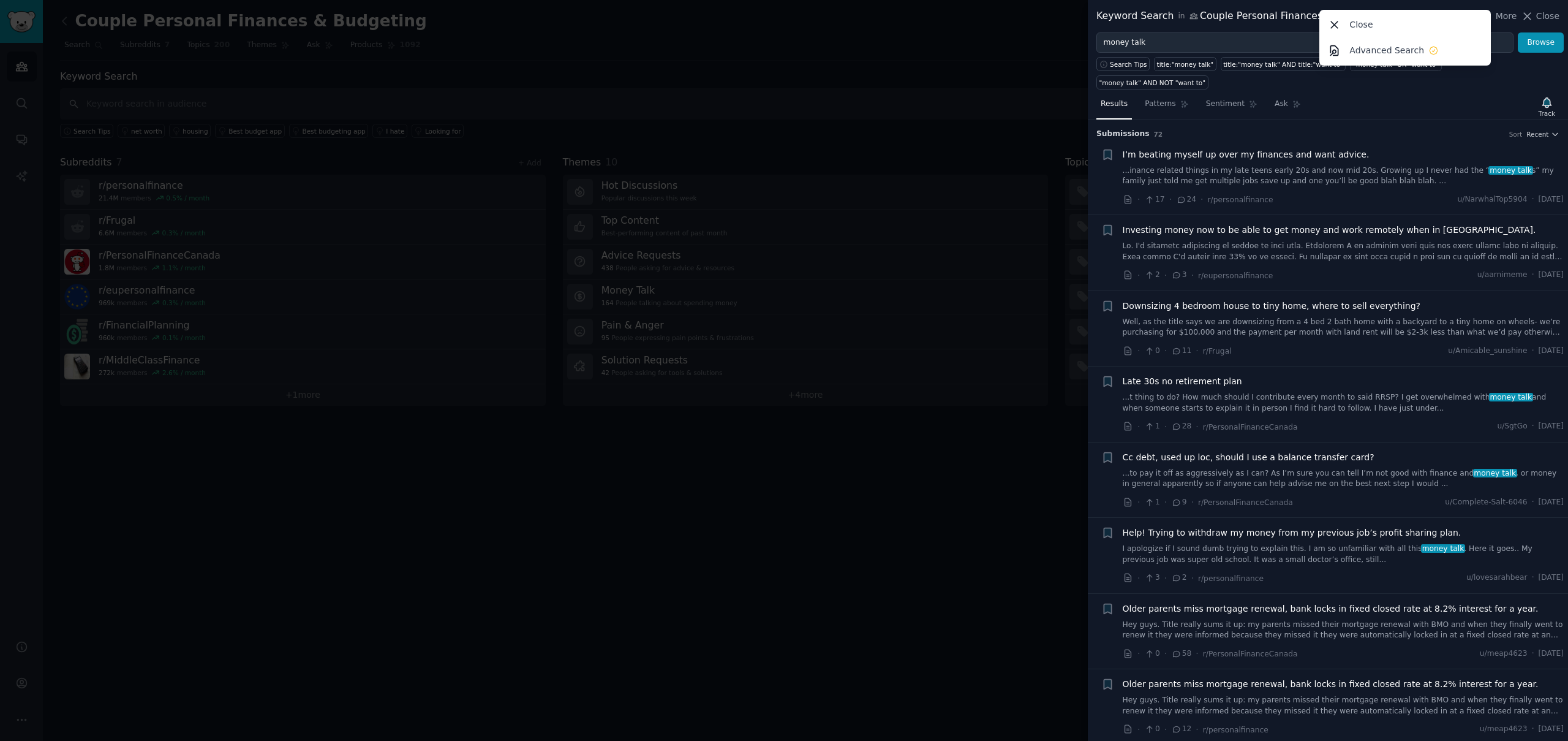
click at [1556, 90] on div "Results Patterns Sentiment Ask Track Submission s 72 Sort Recent Reddit text su…" at bounding box center [1328, 415] width 480 height 651
click at [1552, 96] on icon "button" at bounding box center [1547, 103] width 13 height 13
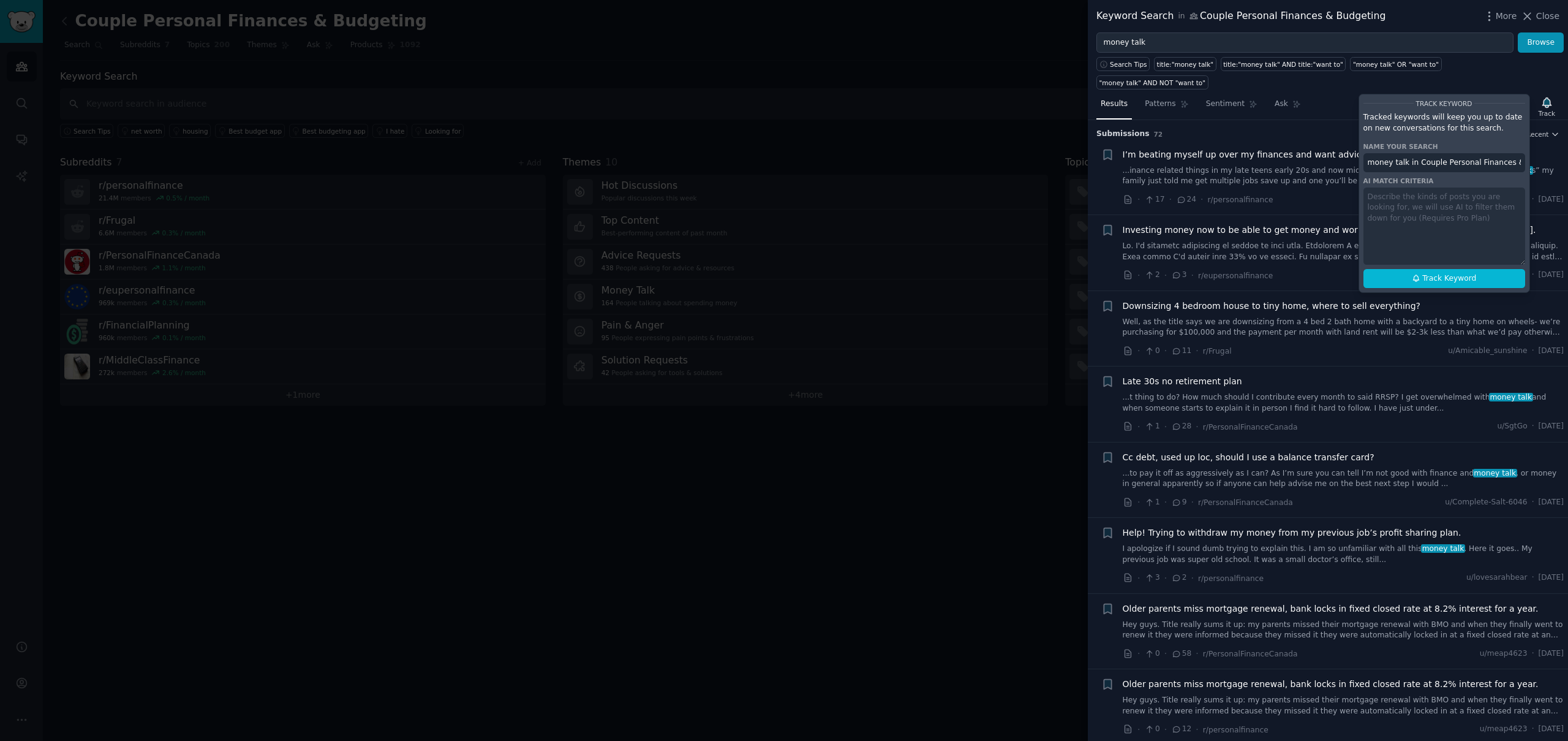
click at [1397, 189] on div "Track Keyword Tracked keywords will keep you up to date on new conversations fo…" at bounding box center [1444, 194] width 172 height 199
click at [1404, 189] on div "Track Keyword Tracked keywords will keep you up to date on new conversations fo…" at bounding box center [1444, 194] width 172 height 199
click at [1436, 153] on input "money talk in Couple Personal Finances & Budgeting" at bounding box center [1444, 162] width 162 height 20
click at [1458, 274] on span "Track Keyword" at bounding box center [1449, 279] width 54 height 11
type input "money talk in Couple Personal Finances & Budgeting"
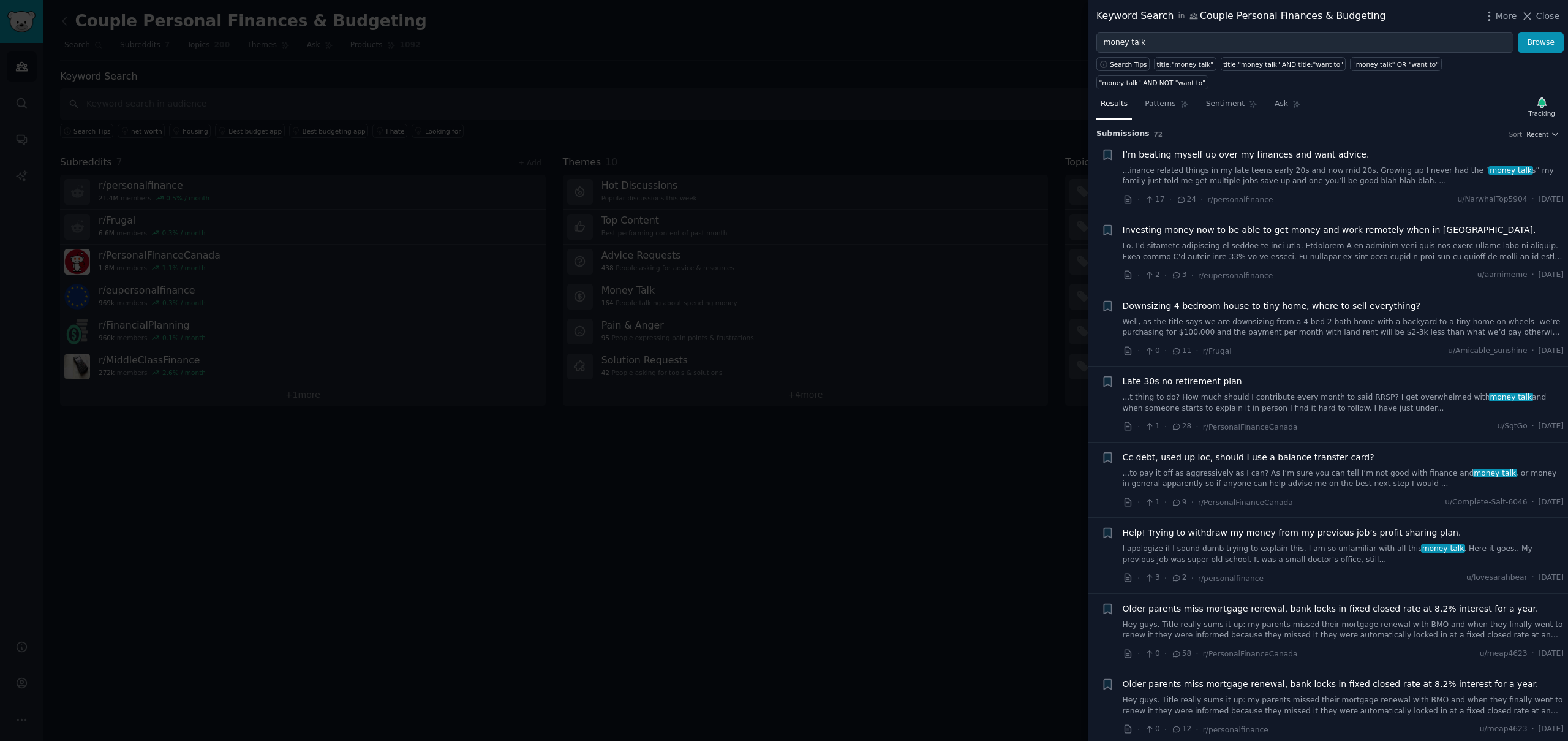
click at [1169, 165] on link "...inance related things in my late teens early 20s and now mid 20s. Growing up…" at bounding box center [1343, 175] width 442 height 21
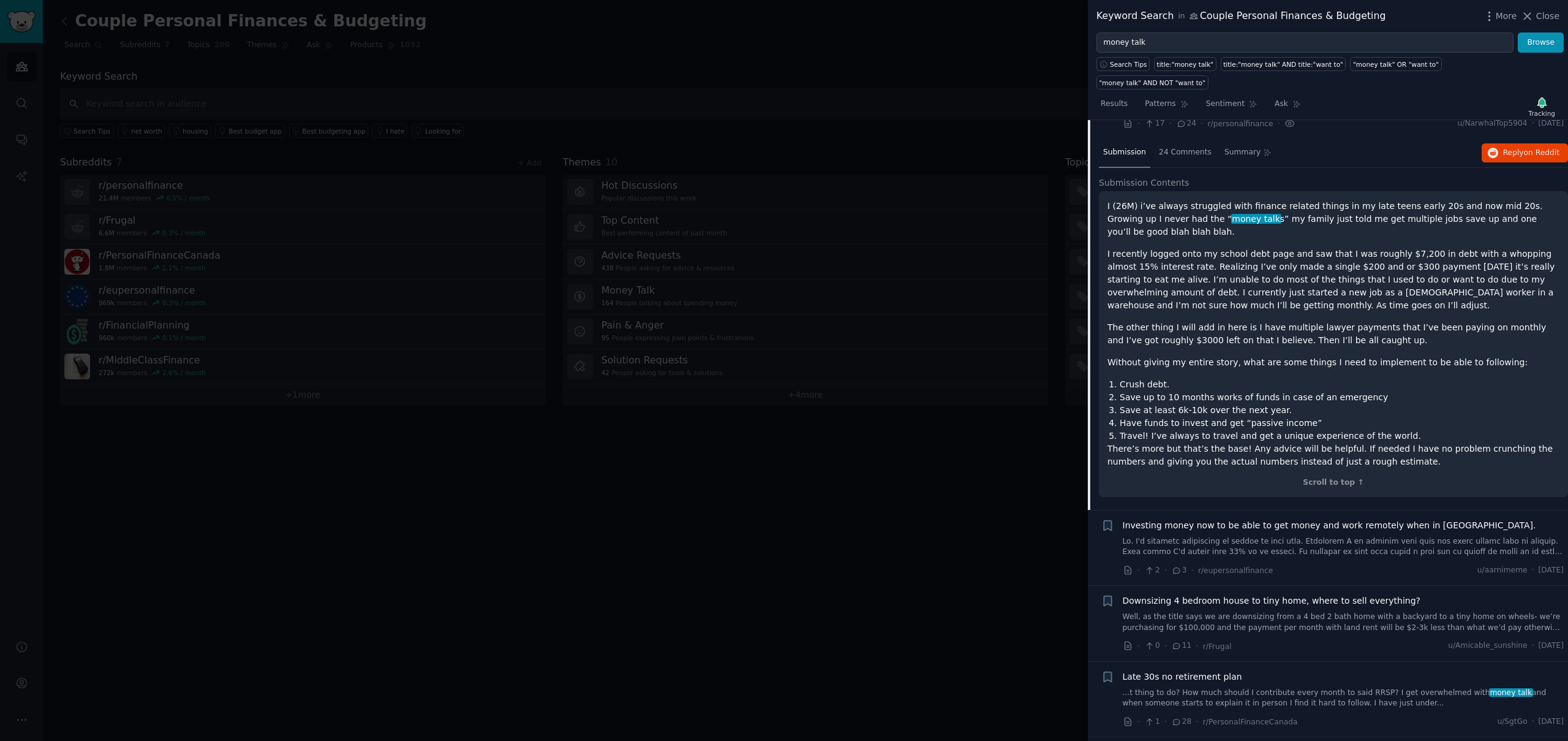
scroll to position [205, 0]
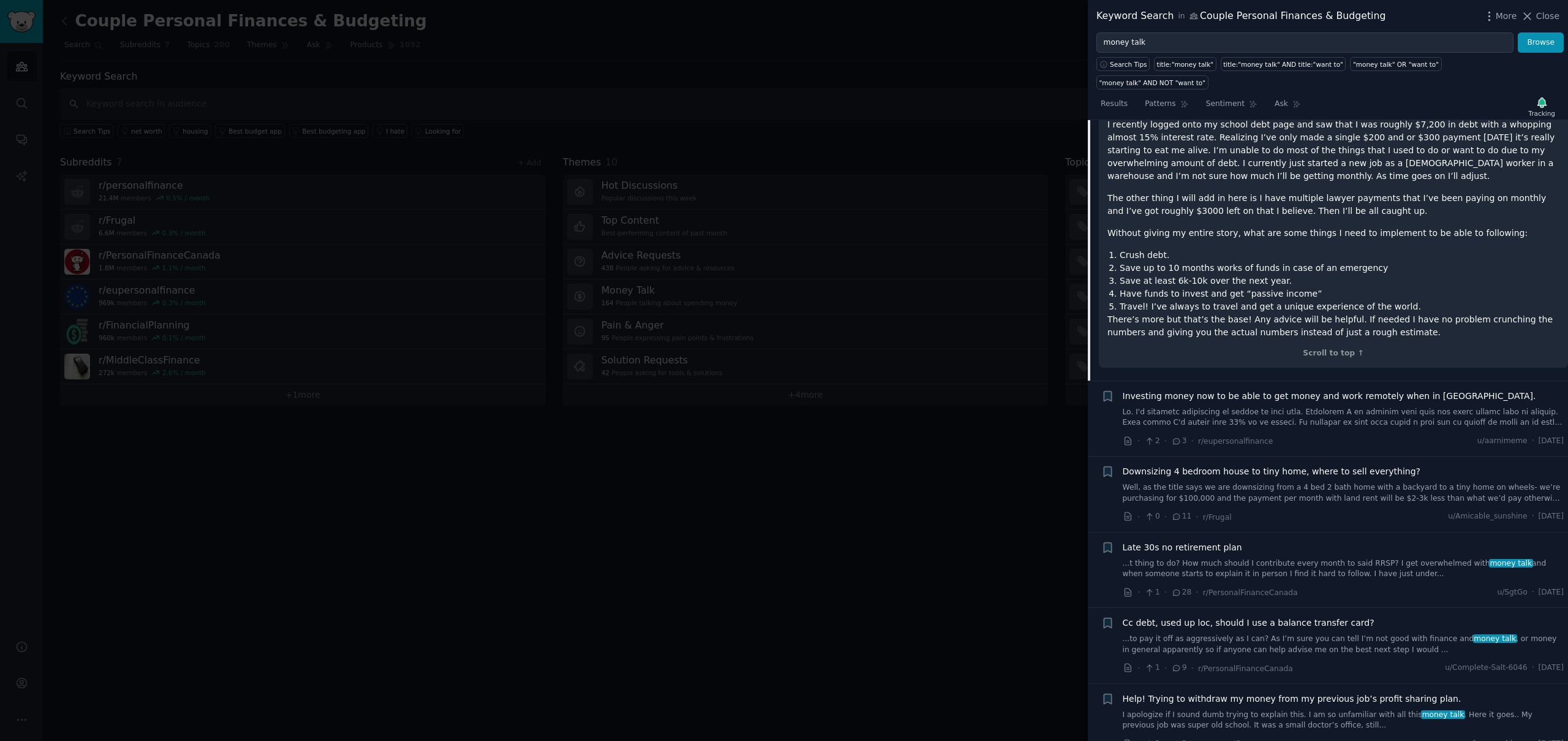
click at [1257, 407] on link at bounding box center [1343, 417] width 442 height 21
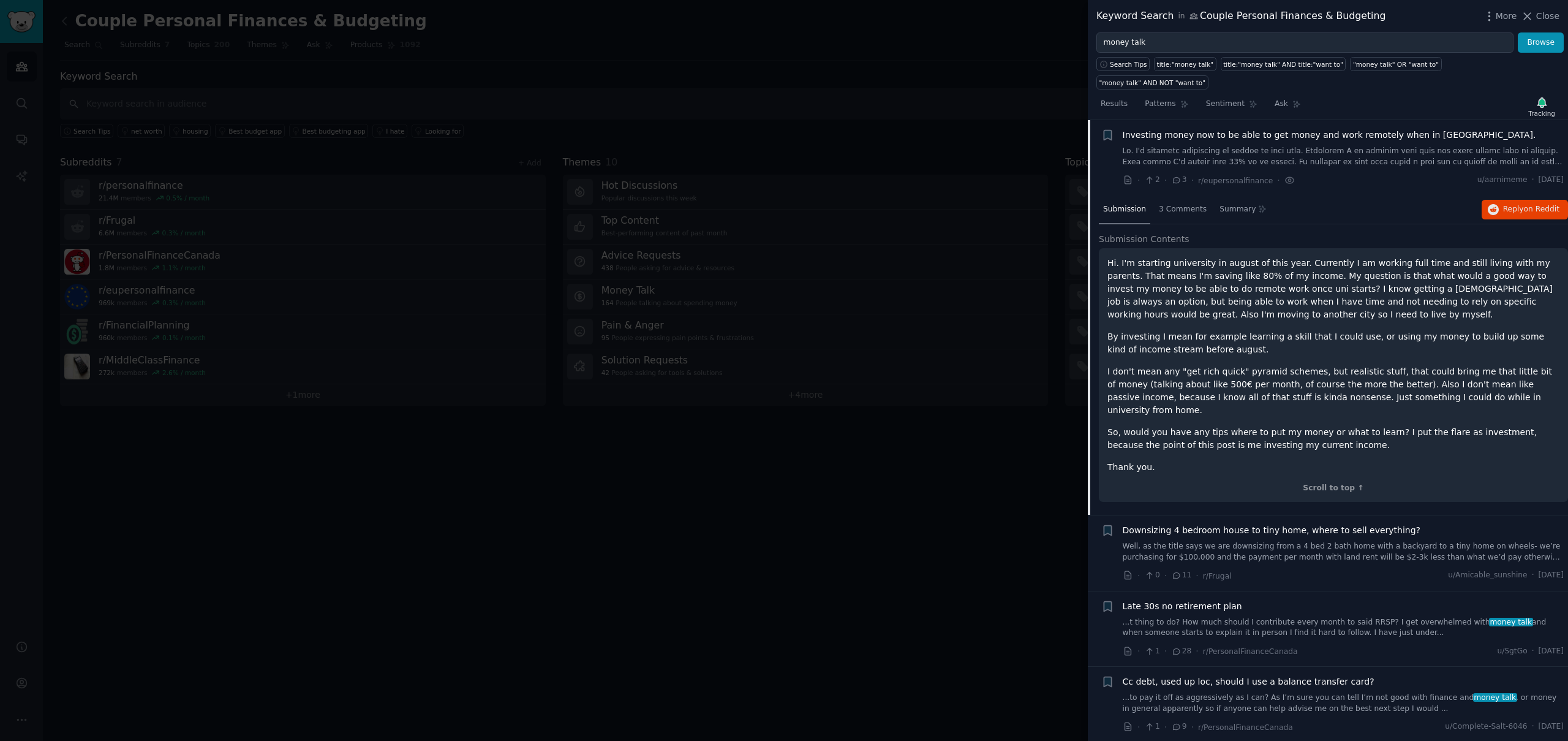
scroll to position [201, 0]
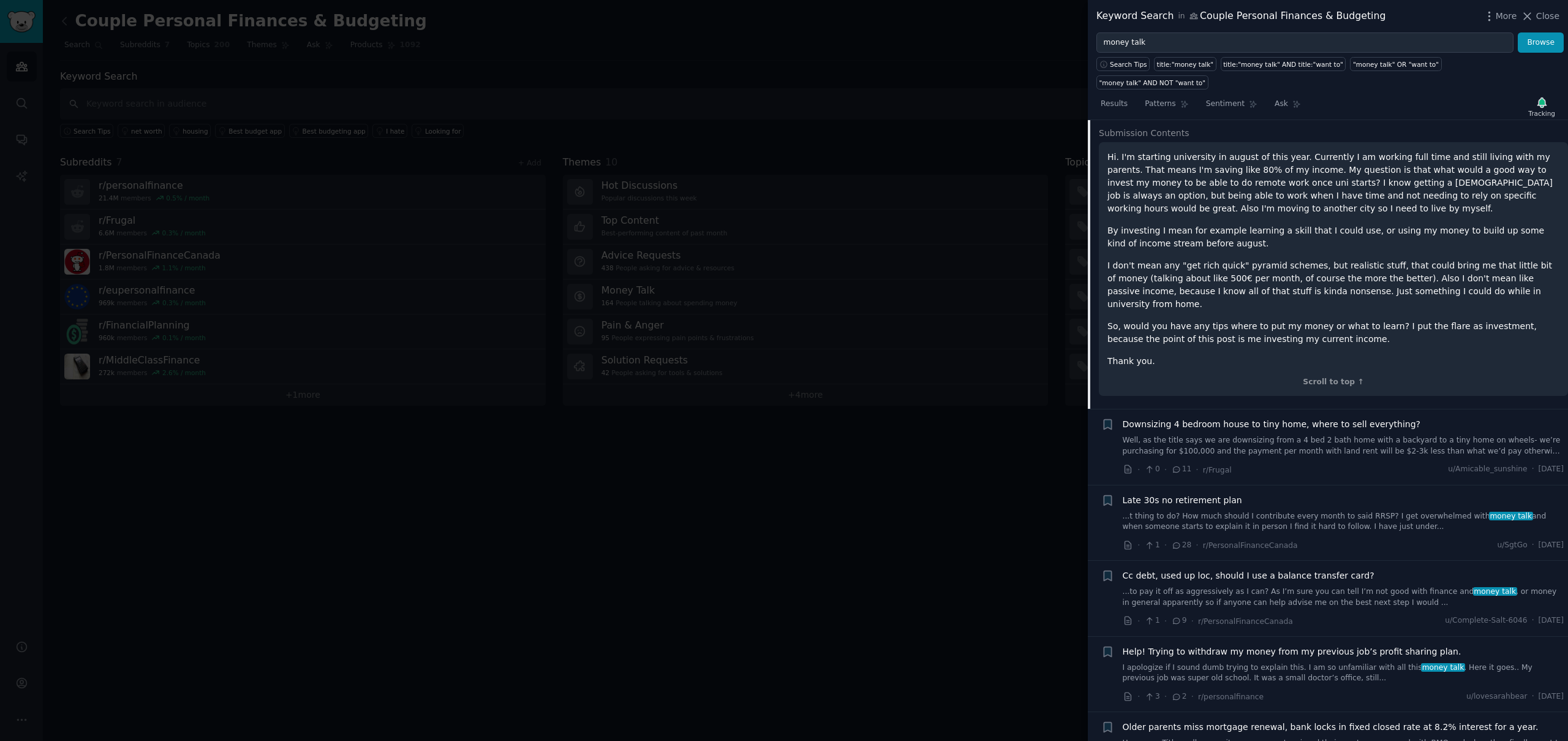
click at [1278, 435] on link "Well, as the title says we are downsizing from a 4 bed 2 bath home with a backy…" at bounding box center [1343, 445] width 442 height 21
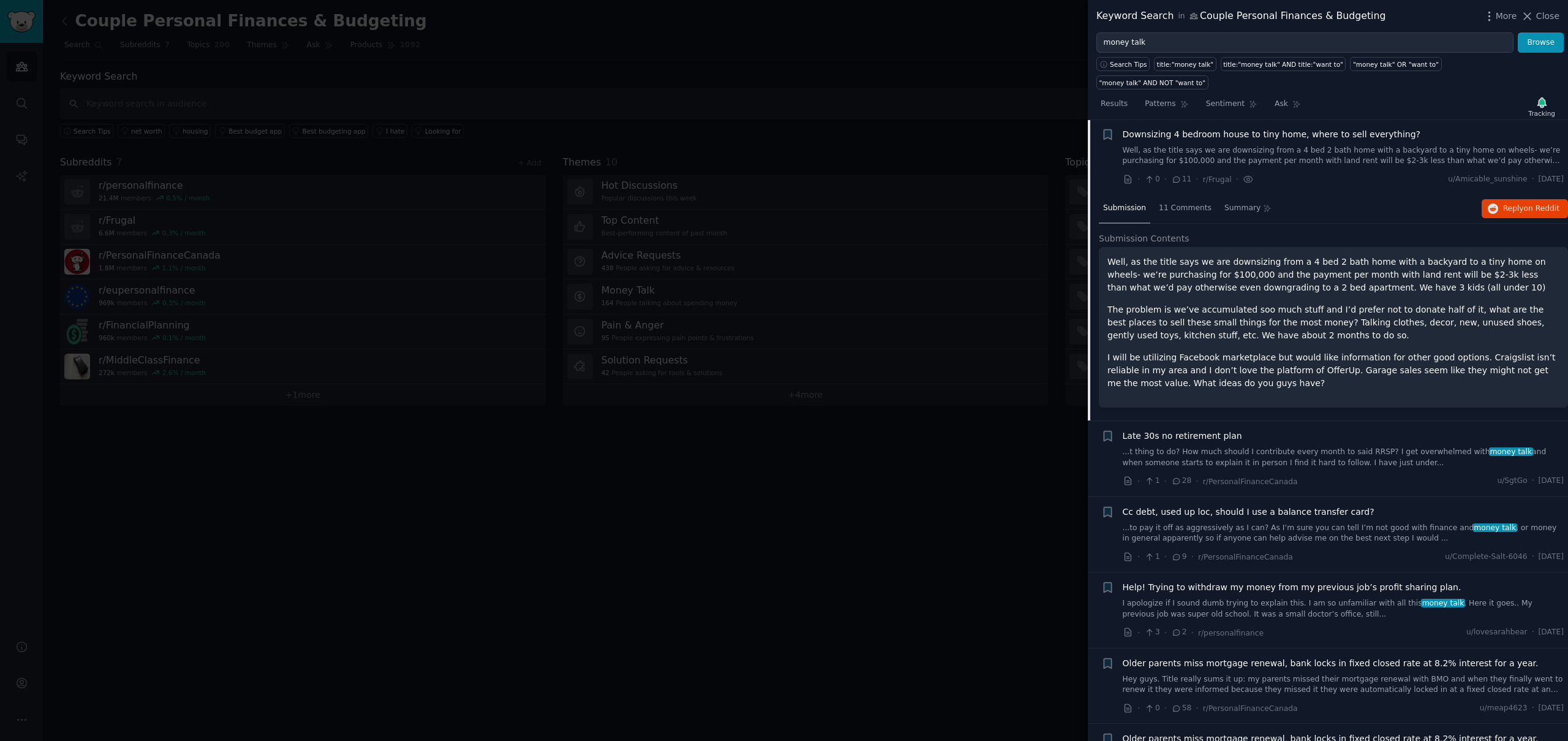
scroll to position [170, 0]
click at [1295, 448] on link "...t thing to do? How much should I contribute every month to said RRSP? I get …" at bounding box center [1343, 458] width 442 height 21
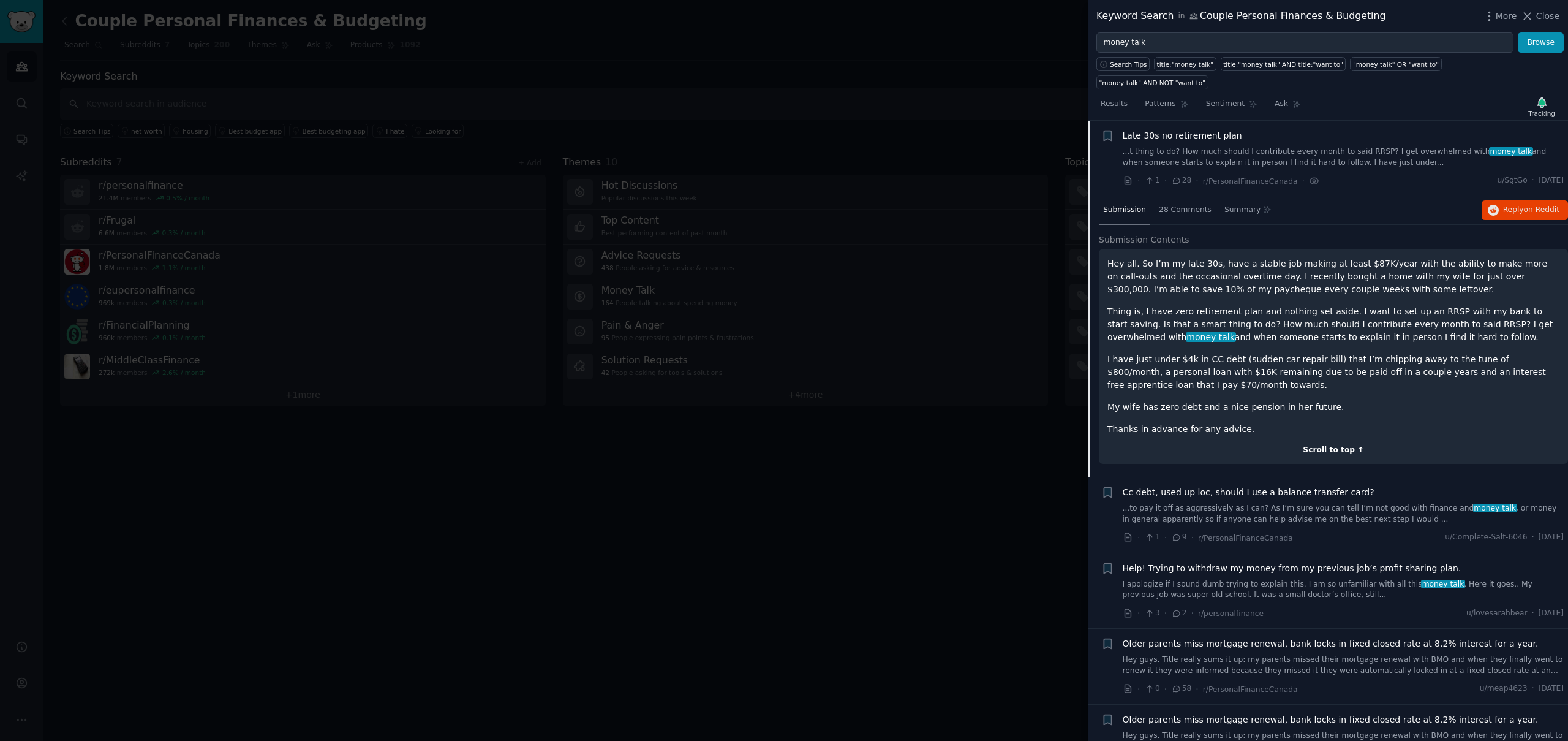
scroll to position [246, 0]
click at [1308, 502] on link "...to pay it off as aggressively as I can? As I’m sure you can tell I’m not goo…" at bounding box center [1343, 512] width 442 height 21
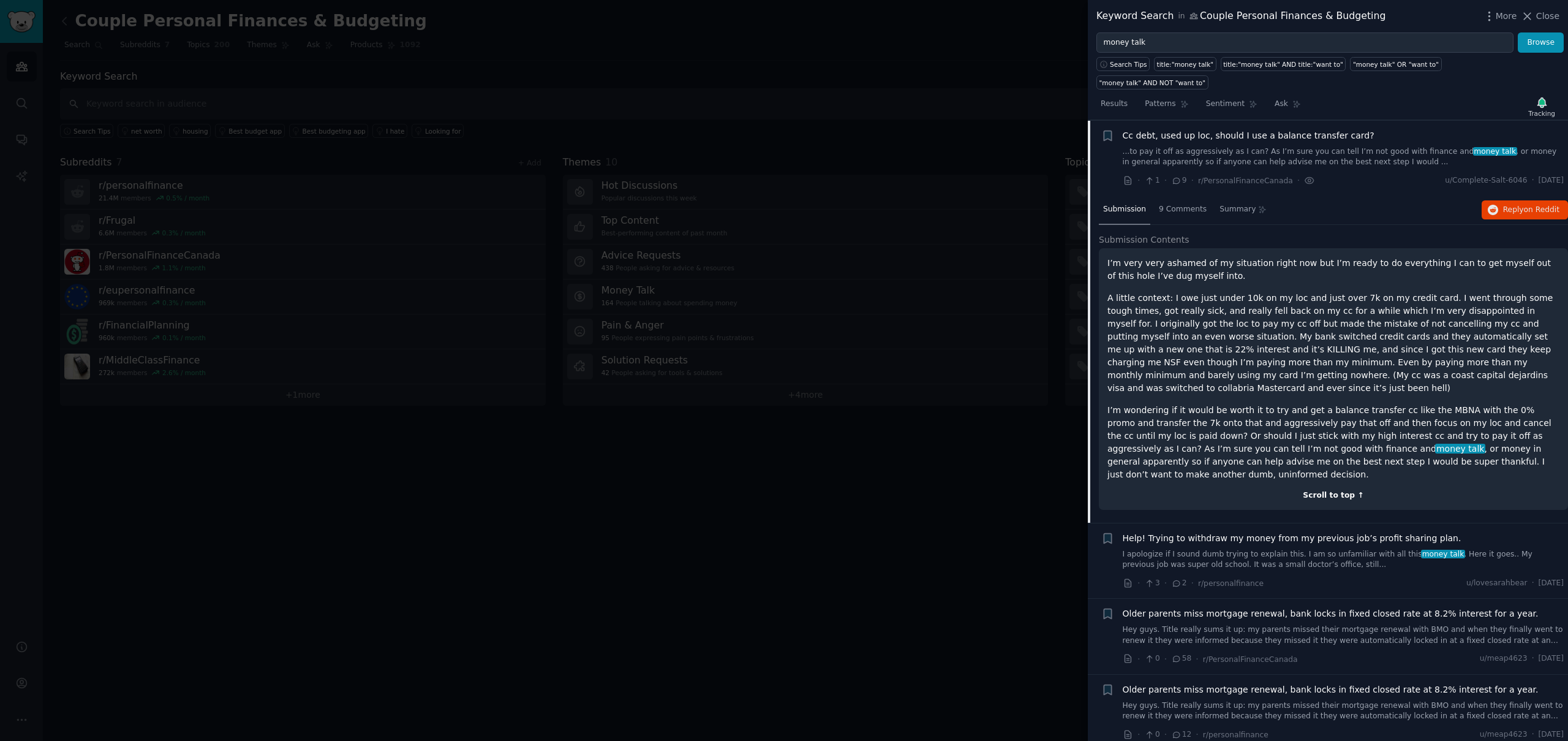
scroll to position [322, 0]
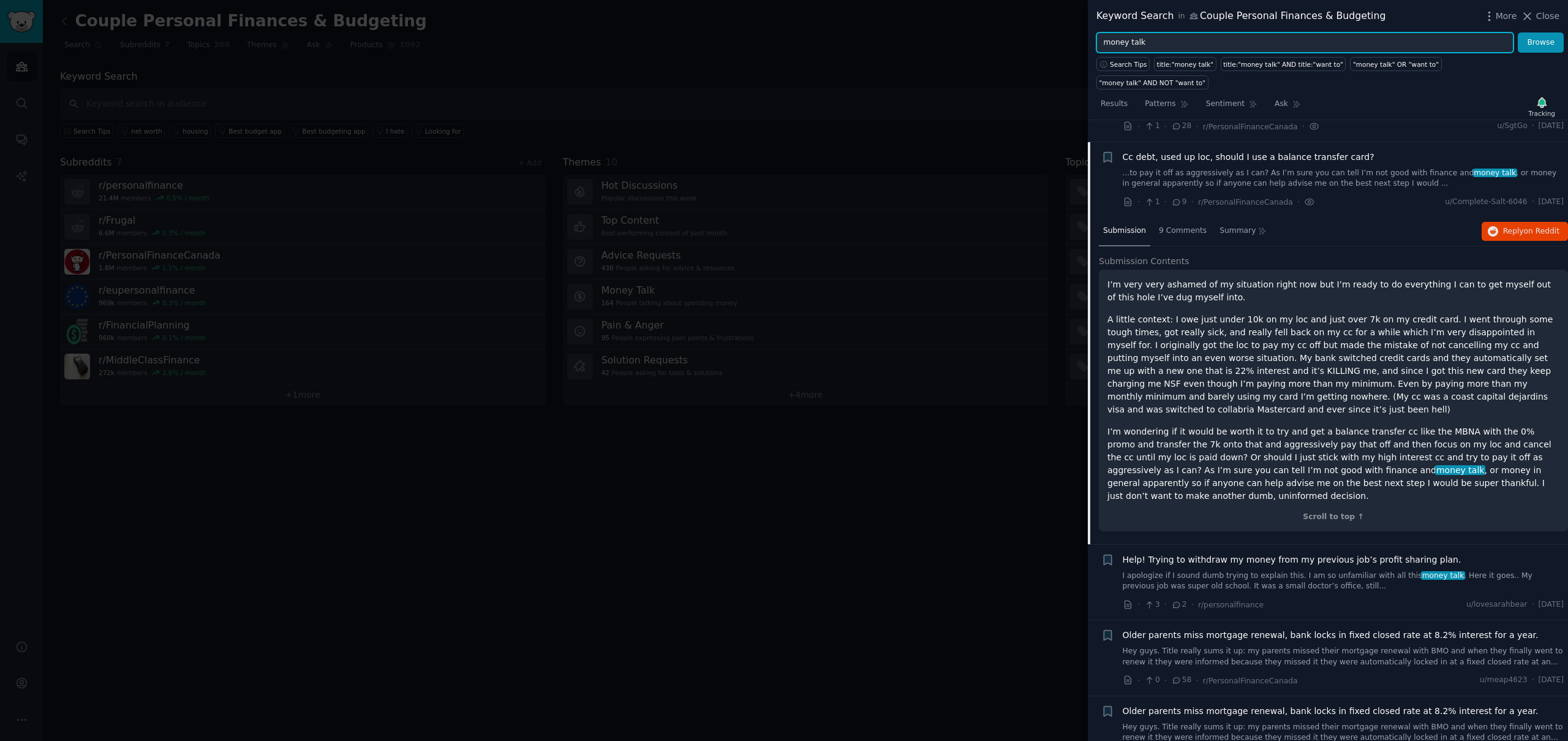
drag, startPoint x: 1153, startPoint y: 38, endPoint x: 1099, endPoint y: 39, distance: 54.0
click at [1099, 39] on input "money talk" at bounding box center [1305, 43] width 417 height 21
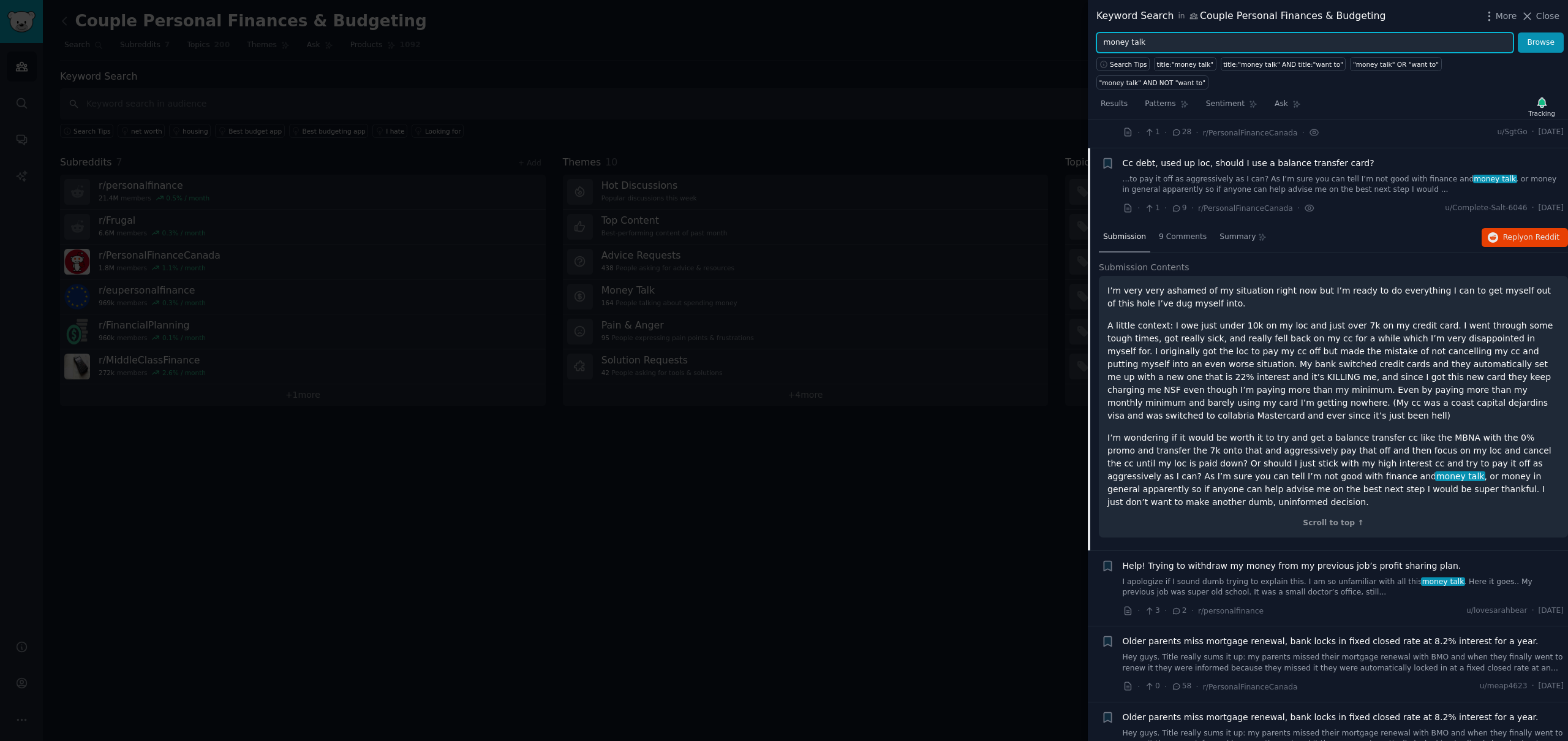
paste input "couples"
type input "couples budgeting"
click at [1518, 33] on button "Browse" at bounding box center [1540, 43] width 46 height 21
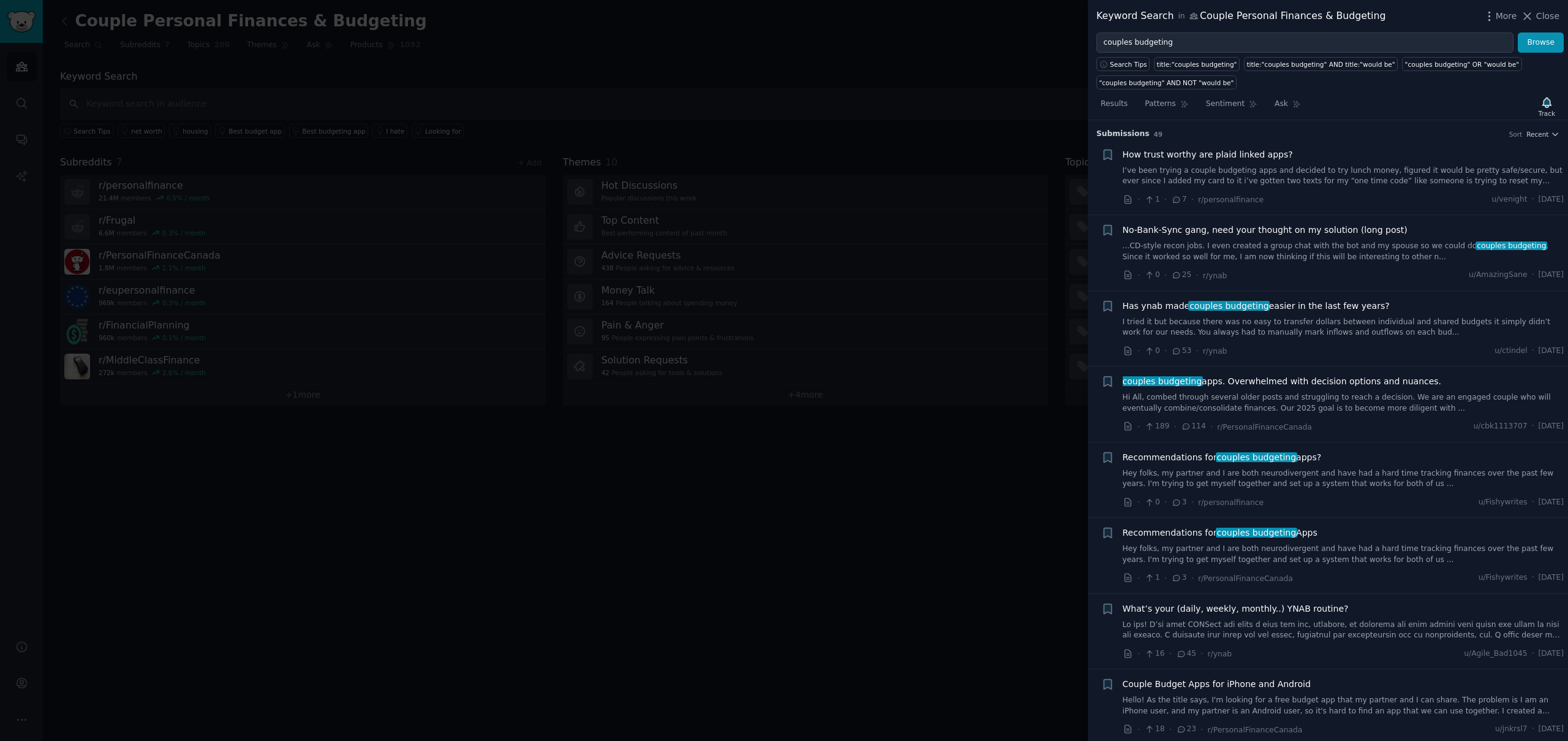
click at [1279, 253] on link "...CD-style recon jobs. I even created a group chat with the bot and my spouse …" at bounding box center [1343, 251] width 442 height 21
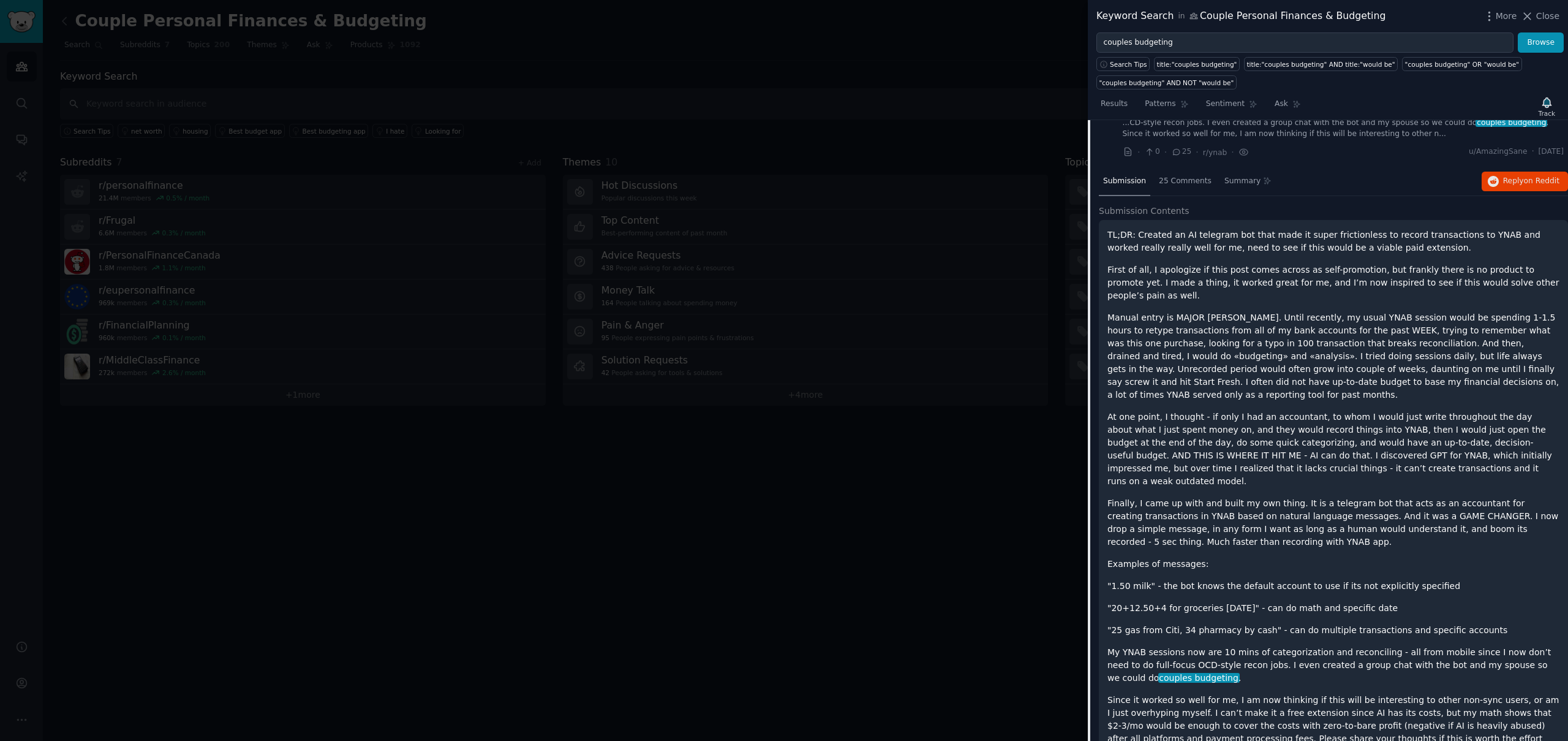
scroll to position [122, 0]
click at [1216, 293] on div "TL;DR: Created an AI telegram bot that made it super frictionless to record tra…" at bounding box center [1333, 494] width 452 height 529
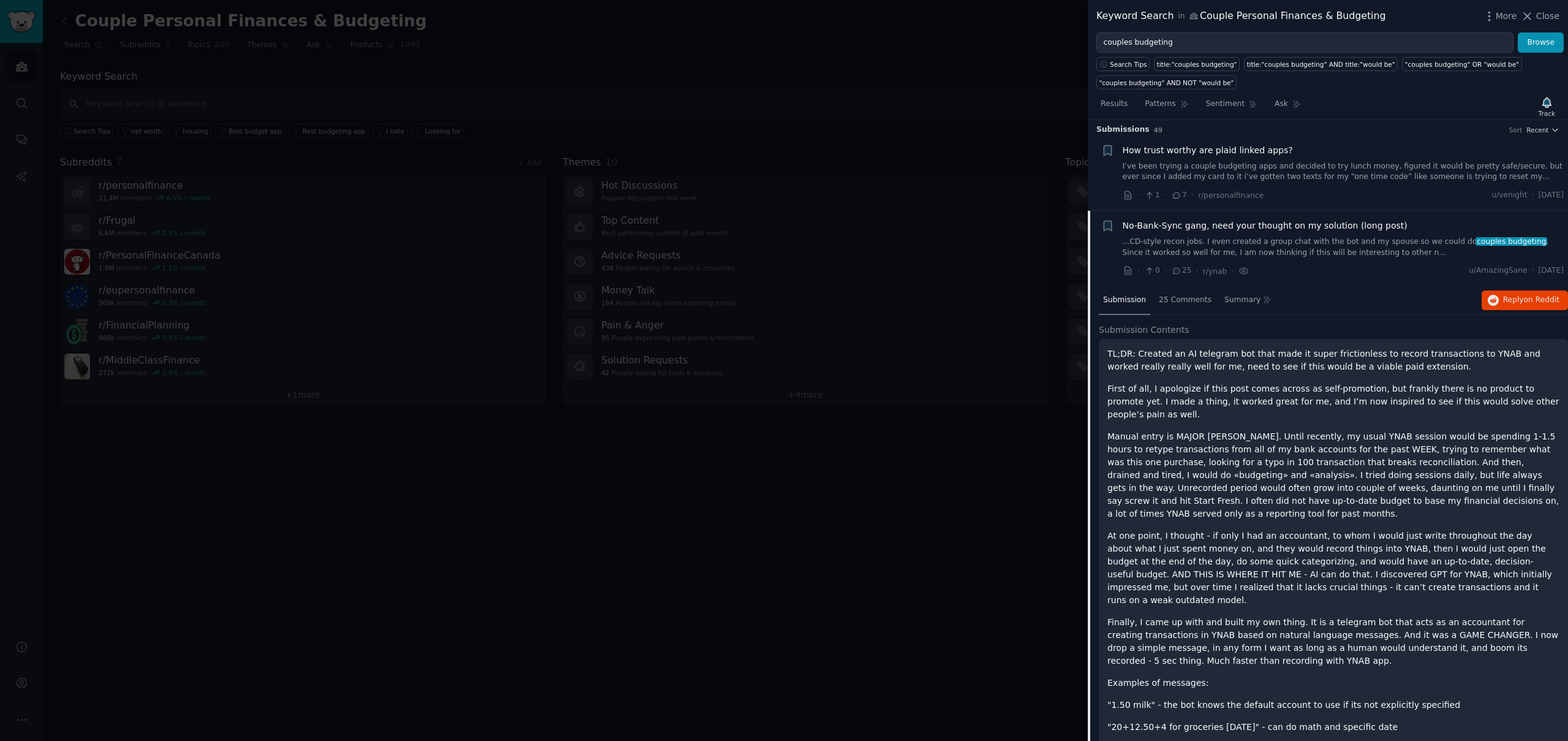
scroll to position [1, 0]
click at [1549, 106] on icon "button" at bounding box center [1547, 103] width 13 height 13
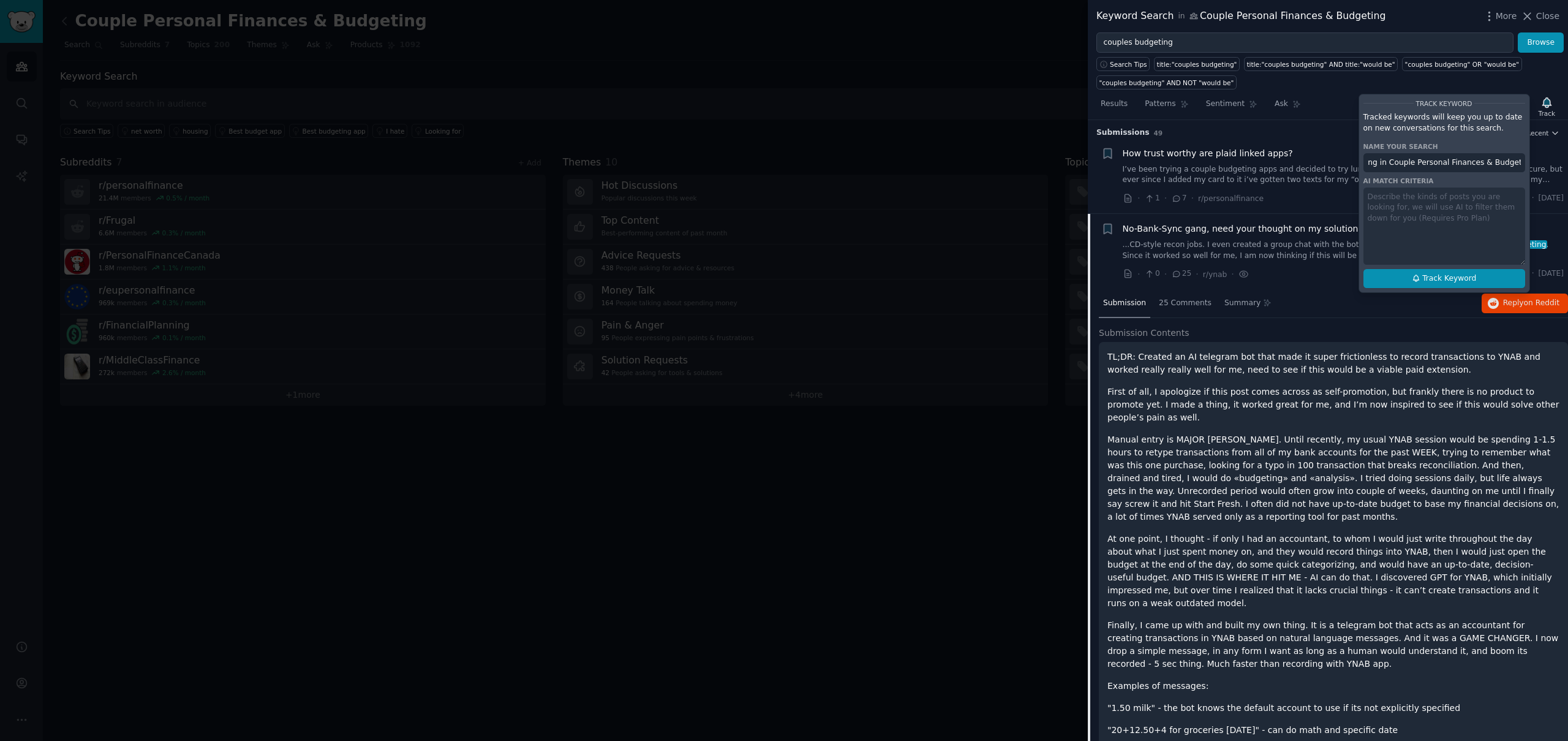
scroll to position [0, 0]
click at [1436, 272] on button "Track Keyword" at bounding box center [1444, 279] width 162 height 20
type input "couples budgeting in Couple Personal Finances & Budgeting"
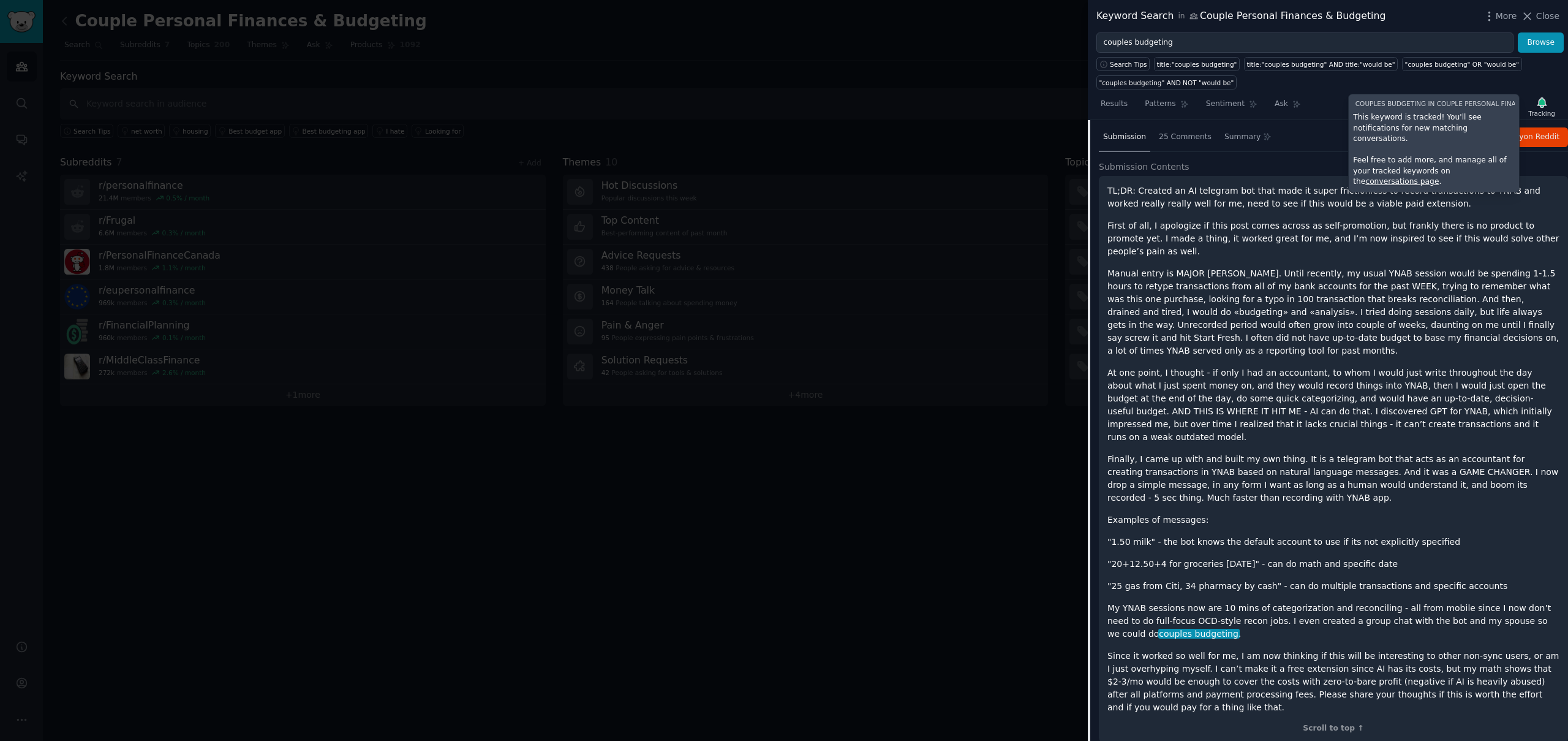
scroll to position [195, 0]
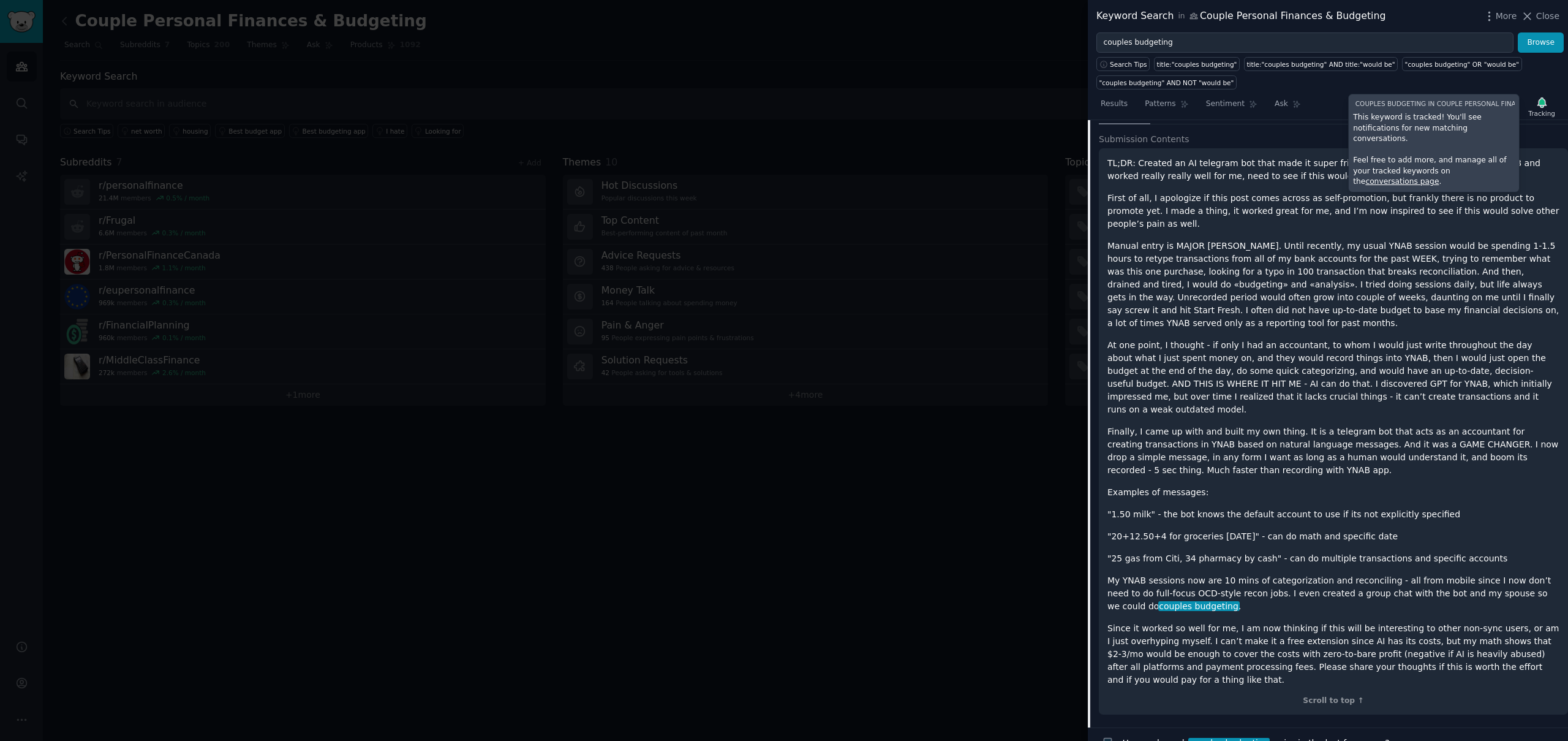
click at [1316, 425] on p "Finally, I came up with and built my own thing. It is a telegram bot that acts …" at bounding box center [1333, 451] width 452 height 52
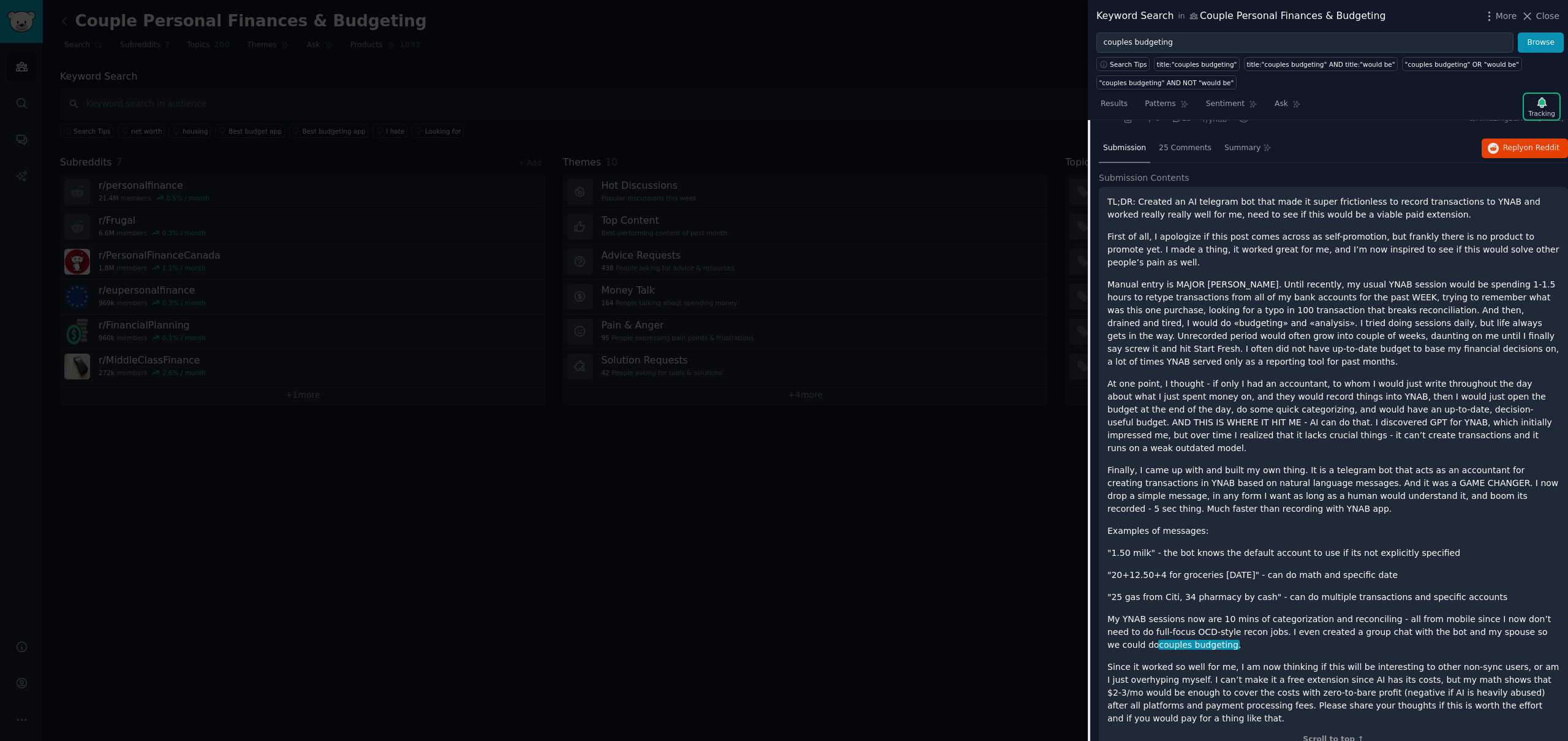
scroll to position [157, 0]
drag, startPoint x: 1137, startPoint y: 202, endPoint x: 1269, endPoint y: 205, distance: 132.0
click at [1269, 205] on p "TL;DR: Created an AI telegram bot that made it super frictionless to record tra…" at bounding box center [1333, 207] width 452 height 25
drag, startPoint x: 1184, startPoint y: 200, endPoint x: 1294, endPoint y: 204, distance: 110.1
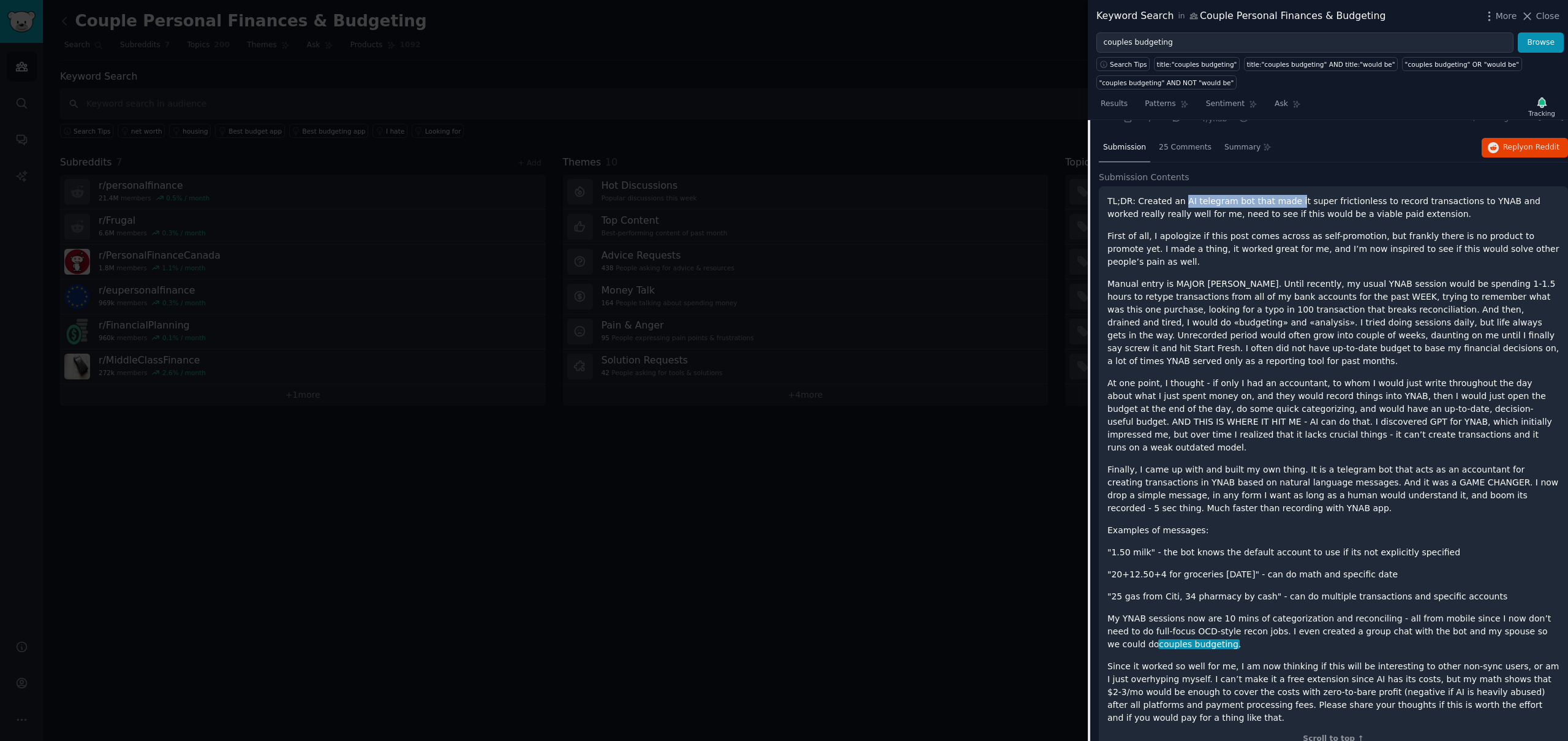
click at [1294, 204] on p "TL;DR: Created an AI telegram bot that made it super frictionless to record tra…" at bounding box center [1333, 207] width 452 height 25
drag, startPoint x: 1332, startPoint y: 199, endPoint x: 1446, endPoint y: 204, distance: 114.1
click at [1446, 204] on p "TL;DR: Created an AI telegram bot that made it super frictionless to record tra…" at bounding box center [1333, 207] width 452 height 25
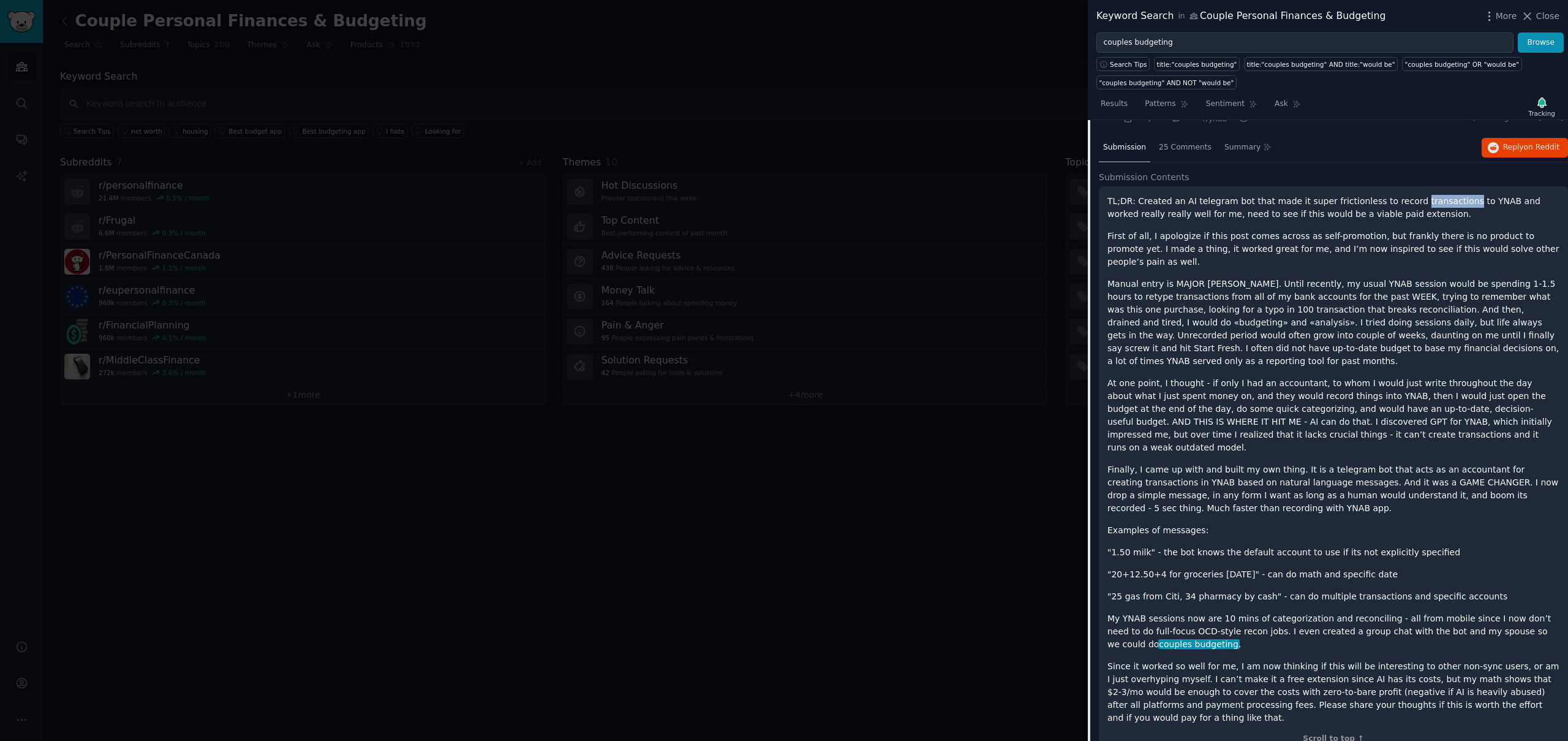
click at [1446, 204] on p "TL;DR: Created an AI telegram bot that made it super frictionless to record tra…" at bounding box center [1333, 207] width 452 height 25
click at [1320, 250] on p "First of all, I apologize if this post comes across as self-promotion, but fran…" at bounding box center [1333, 249] width 452 height 39
drag, startPoint x: 1142, startPoint y: 272, endPoint x: 1189, endPoint y: 272, distance: 47.0
click at [1189, 277] on p "Manual entry is MAJOR [PERSON_NAME]. Until recently, my usual YNAB session woul…" at bounding box center [1333, 322] width 452 height 90
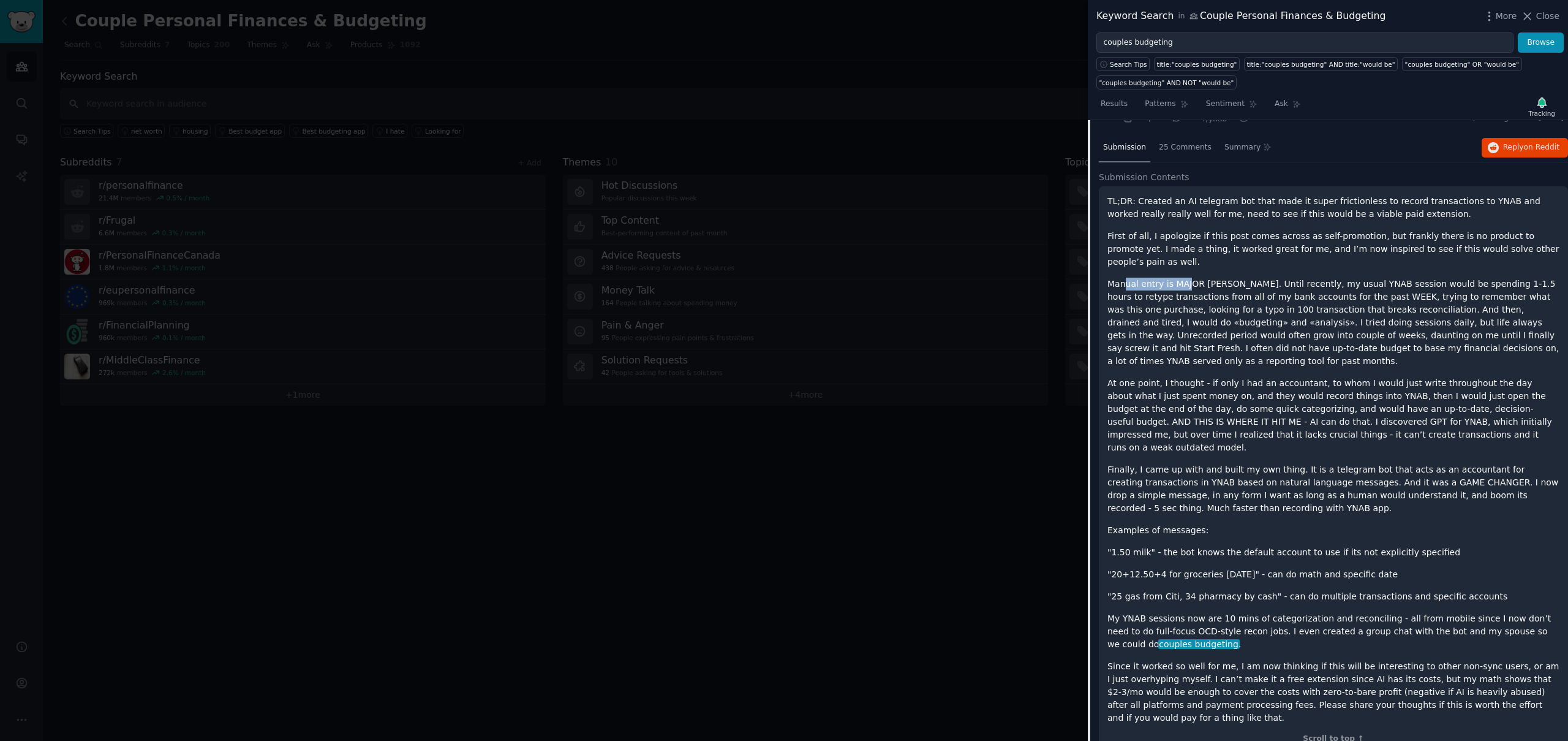
click at [1189, 277] on p "Manual entry is MAJOR [PERSON_NAME]. Until recently, my usual YNAB session woul…" at bounding box center [1333, 322] width 452 height 90
drag, startPoint x: 1107, startPoint y: 283, endPoint x: 1233, endPoint y: 285, distance: 126.0
click at [1230, 285] on p "Manual entry is MAJOR [PERSON_NAME]. Until recently, my usual YNAB session woul…" at bounding box center [1333, 322] width 452 height 90
drag, startPoint x: 1233, startPoint y: 285, endPoint x: 1273, endPoint y: 285, distance: 40.0
click at [1235, 285] on p "Manual entry is MAJOR [PERSON_NAME]. Until recently, my usual YNAB session woul…" at bounding box center [1333, 322] width 452 height 90
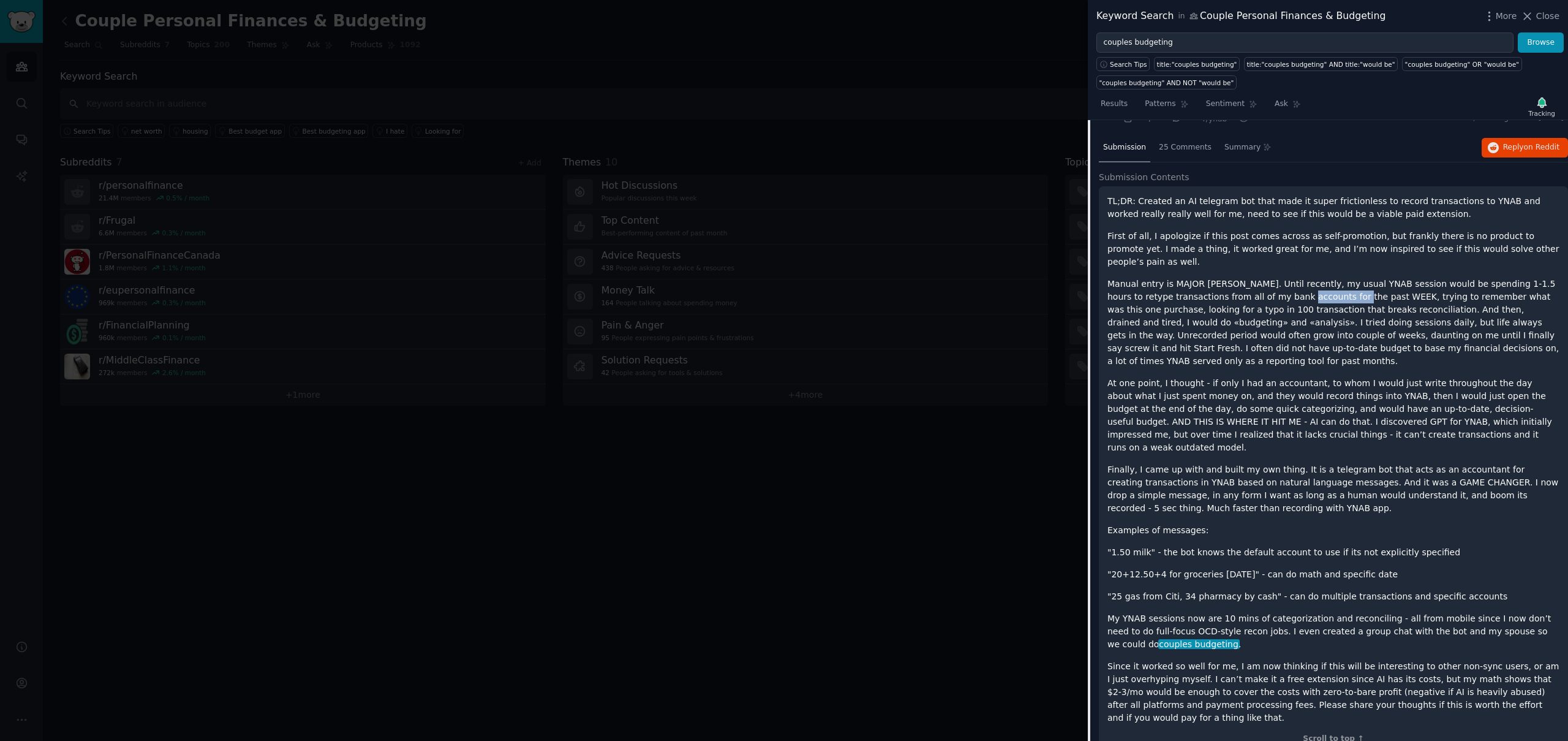
drag, startPoint x: 1276, startPoint y: 284, endPoint x: 1332, endPoint y: 284, distance: 56.0
click at [1329, 284] on p "Manual entry is MAJOR [PERSON_NAME]. Until recently, my usual YNAB session woul…" at bounding box center [1333, 322] width 452 height 90
click at [1335, 283] on p "Manual entry is MAJOR [PERSON_NAME]. Until recently, my usual YNAB session woul…" at bounding box center [1333, 322] width 452 height 90
drag, startPoint x: 1409, startPoint y: 285, endPoint x: 1478, endPoint y: 287, distance: 69.0
click at [1478, 287] on p "Manual entry is MAJOR [PERSON_NAME]. Until recently, my usual YNAB session woul…" at bounding box center [1333, 322] width 452 height 90
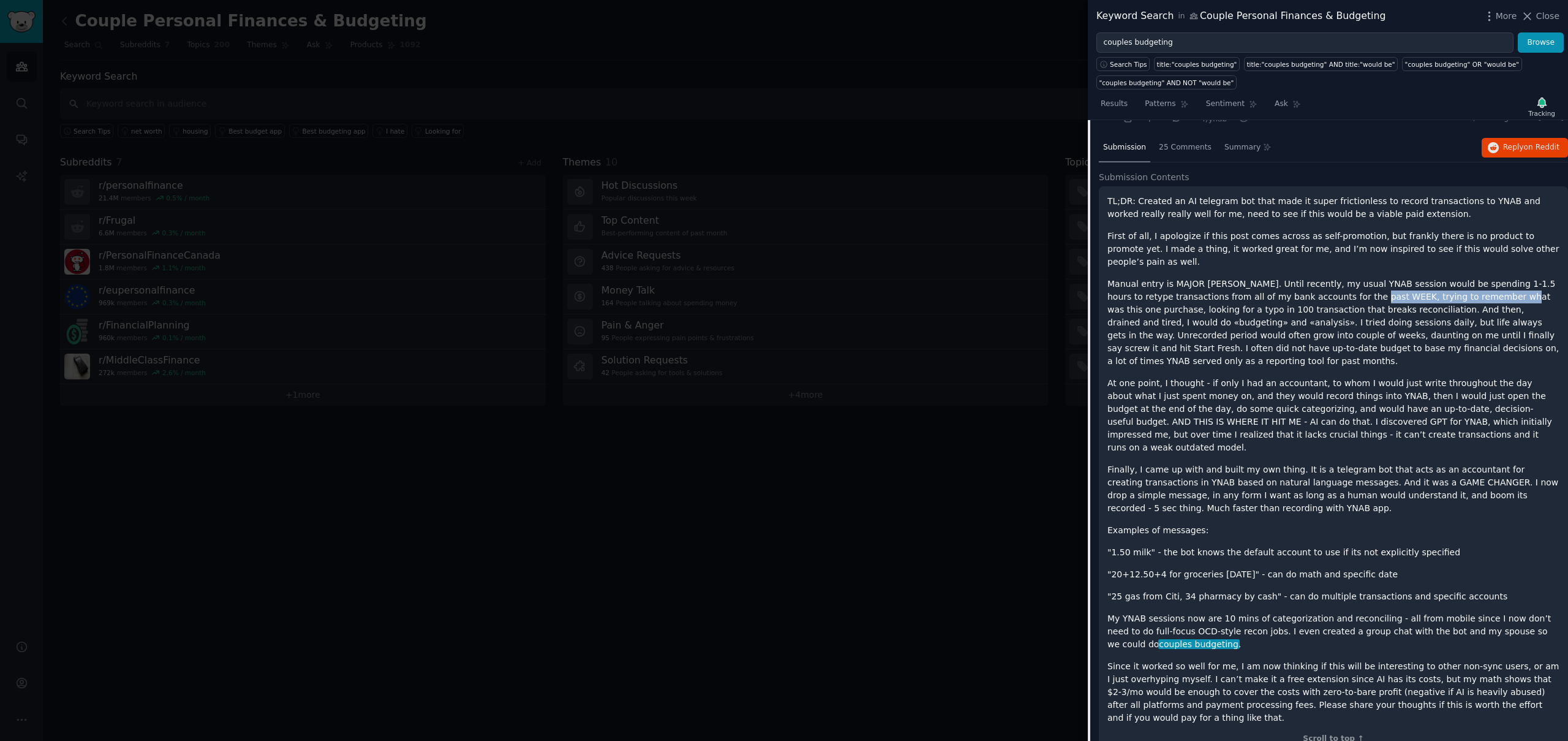
click at [1478, 287] on p "Manual entry is MAJOR [PERSON_NAME]. Until recently, my usual YNAB session woul…" at bounding box center [1333, 322] width 452 height 90
drag, startPoint x: 1113, startPoint y: 296, endPoint x: 1219, endPoint y: 299, distance: 106.0
click at [1219, 299] on p "Manual entry is MAJOR [PERSON_NAME]. Until recently, my usual YNAB session woul…" at bounding box center [1333, 322] width 452 height 90
drag, startPoint x: 1251, startPoint y: 298, endPoint x: 1336, endPoint y: 300, distance: 85.0
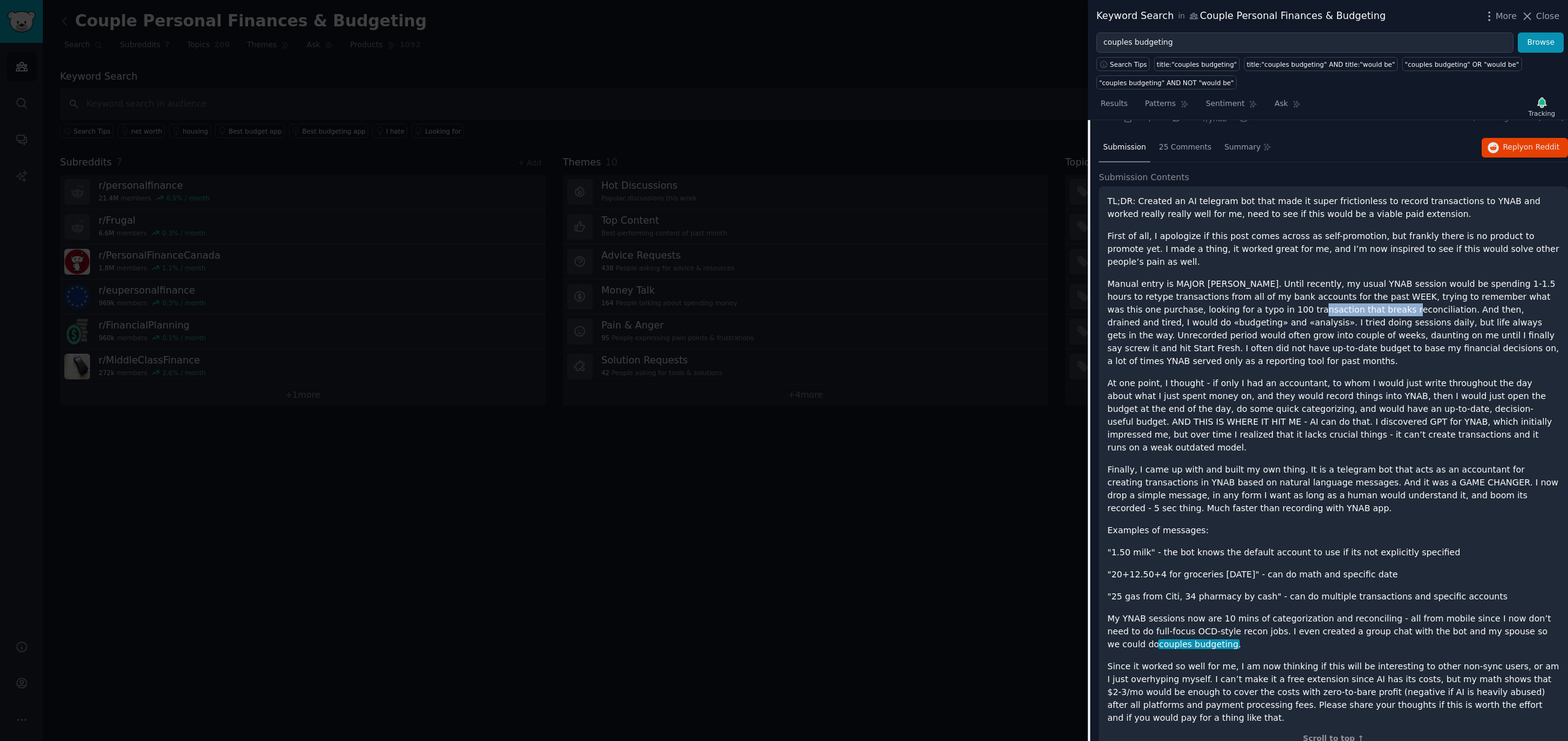
click at [1336, 300] on p "Manual entry is MAJOR [PERSON_NAME]. Until recently, my usual YNAB session woul…" at bounding box center [1333, 322] width 452 height 90
drag, startPoint x: 1362, startPoint y: 293, endPoint x: 1463, endPoint y: 296, distance: 101.0
click at [1463, 296] on p "Manual entry is MAJOR [PERSON_NAME]. Until recently, my usual YNAB session woul…" at bounding box center [1333, 322] width 452 height 90
drag, startPoint x: 1473, startPoint y: 295, endPoint x: 1230, endPoint y: 313, distance: 243.7
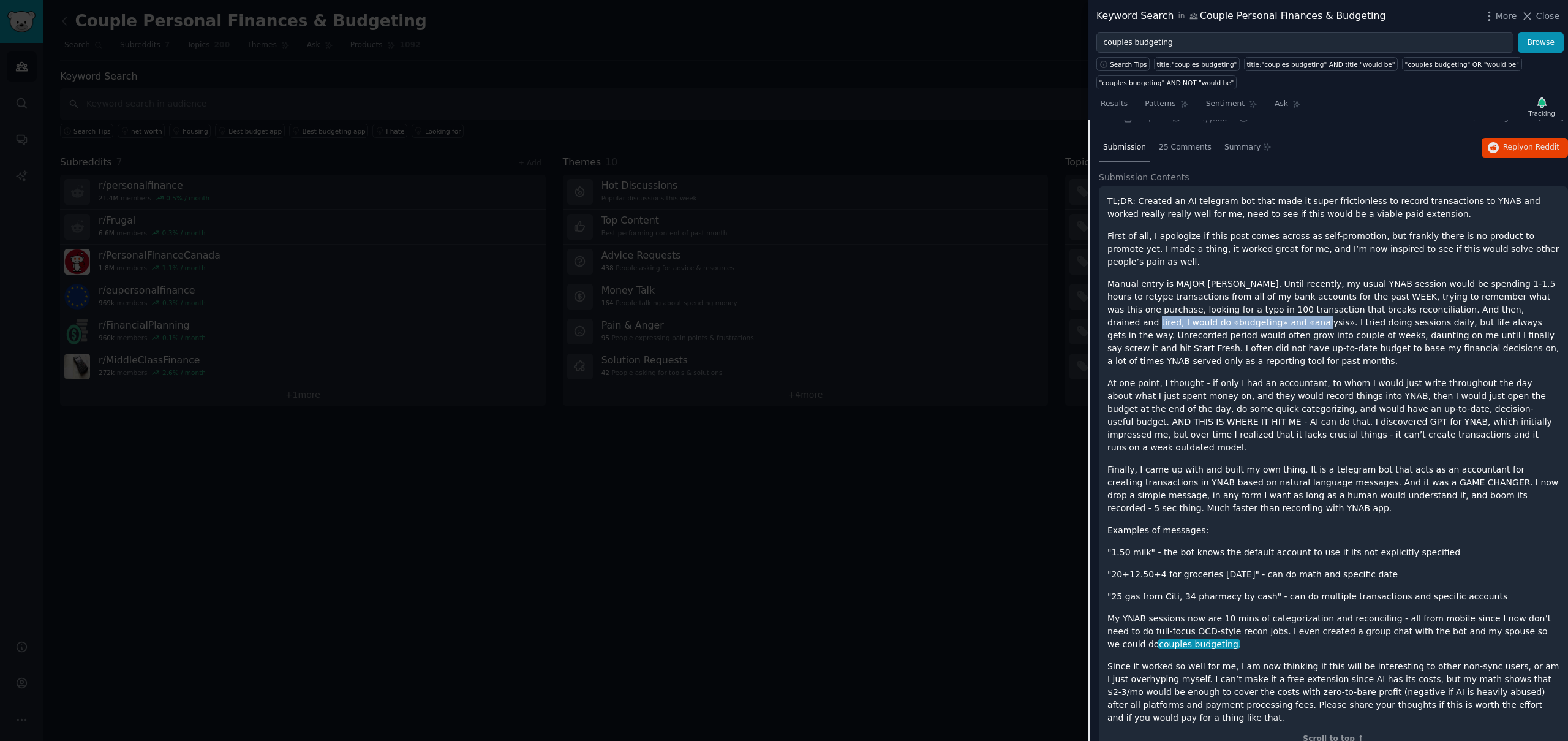
click at [1230, 313] on p "Manual entry is MAJOR [PERSON_NAME]. Until recently, my usual YNAB session woul…" at bounding box center [1333, 322] width 452 height 90
click at [1235, 310] on p "Manual entry is MAJOR [PERSON_NAME]. Until recently, my usual YNAB session woul…" at bounding box center [1333, 322] width 452 height 90
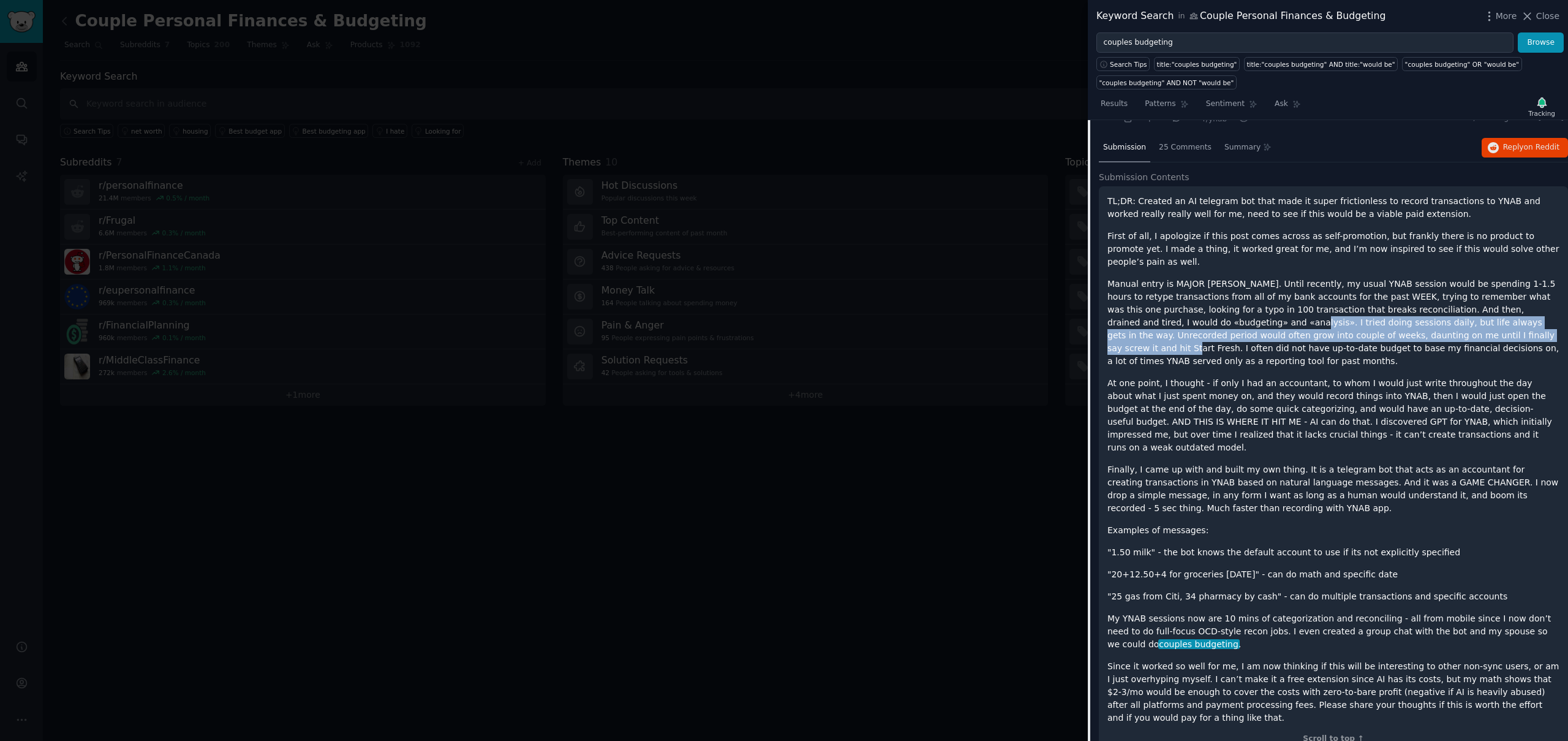
drag, startPoint x: 1227, startPoint y: 309, endPoint x: 1499, endPoint y: 328, distance: 272.7
click at [1499, 328] on p "Manual entry is MAJOR [PERSON_NAME]. Until recently, my usual YNAB session woul…" at bounding box center [1333, 322] width 452 height 90
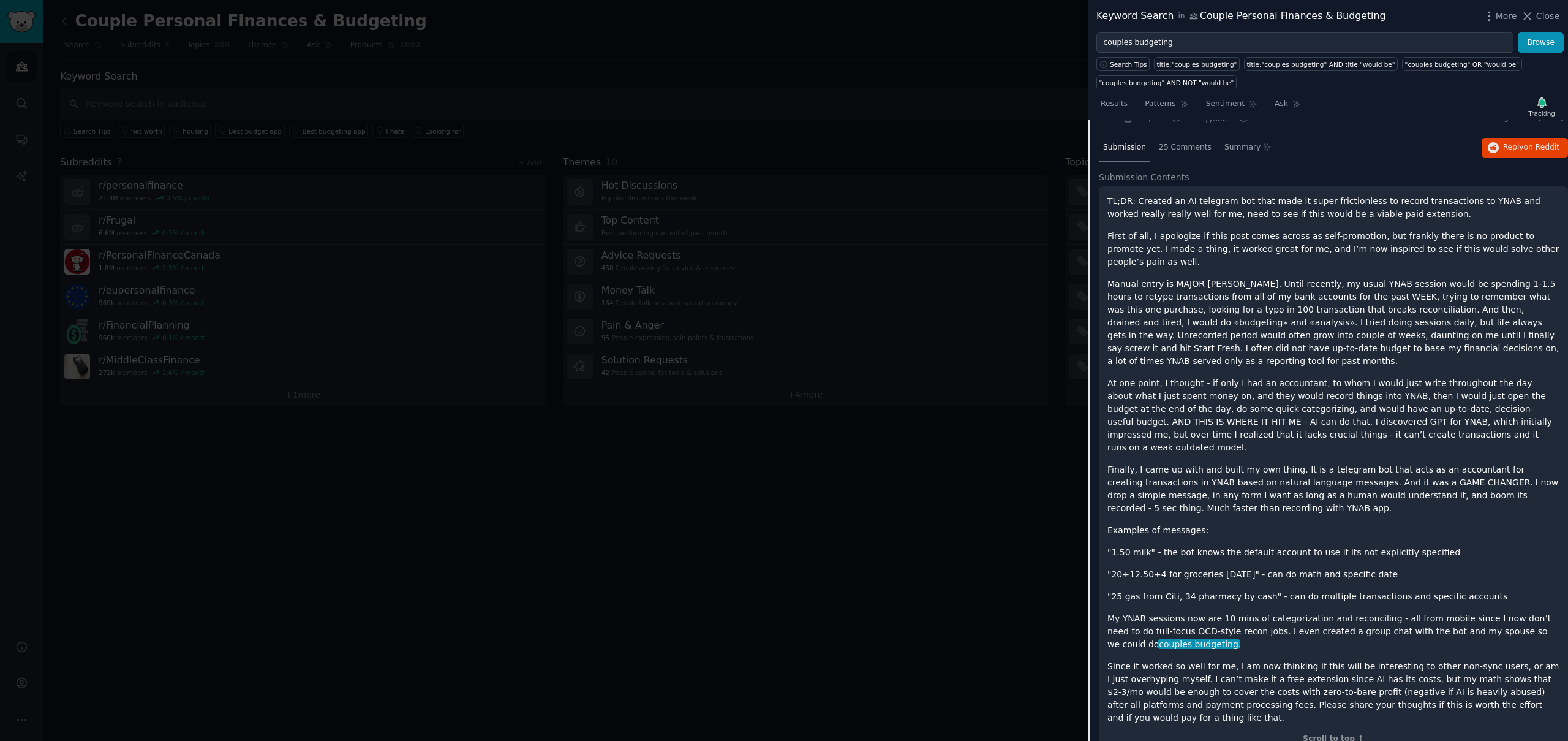
drag, startPoint x: 1115, startPoint y: 336, endPoint x: 1205, endPoint y: 338, distance: 90.0
click at [1205, 338] on p "Manual entry is MAJOR [PERSON_NAME]. Until recently, my usual YNAB session woul…" at bounding box center [1333, 322] width 452 height 90
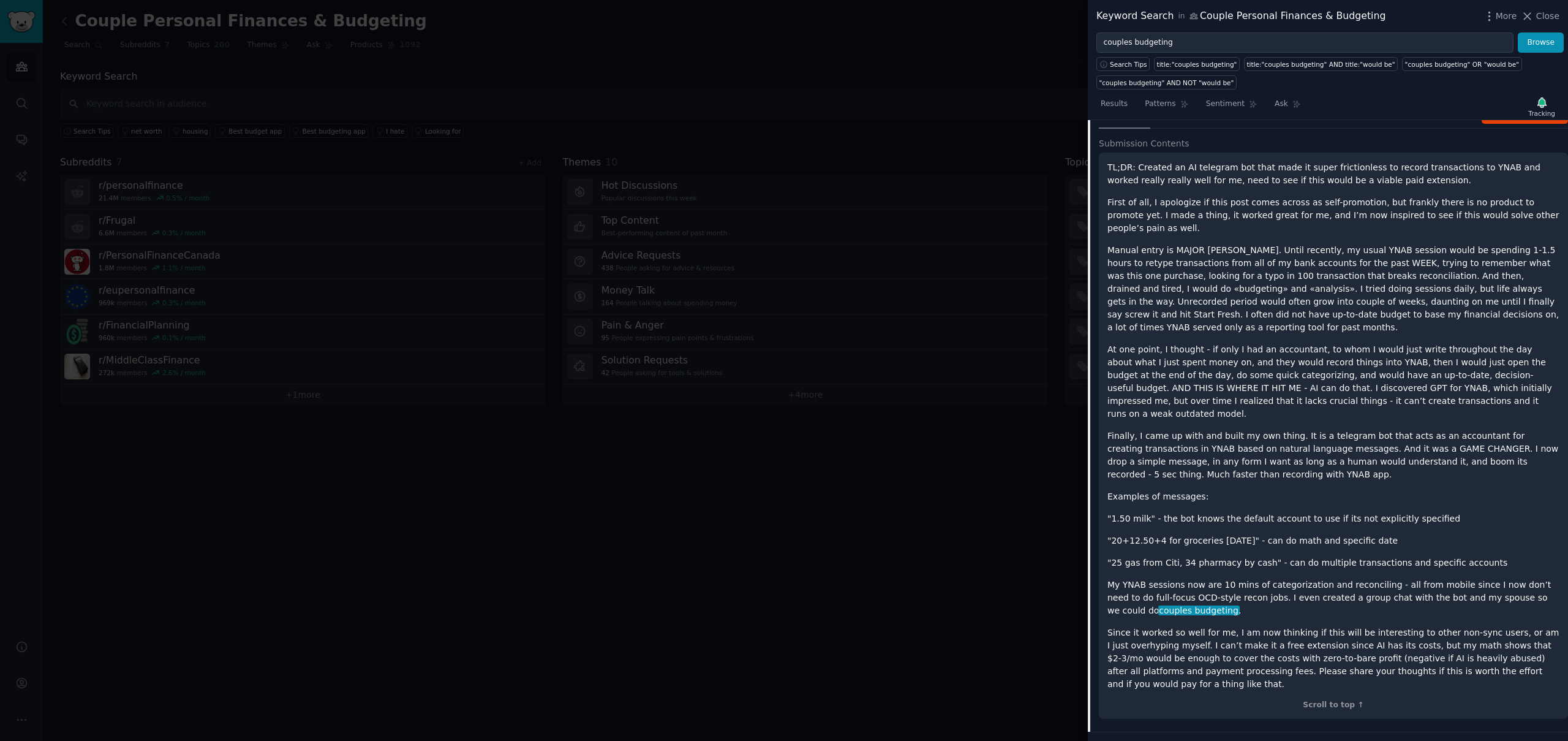
scroll to position [192, 0]
drag, startPoint x: 1240, startPoint y: 376, endPoint x: 1308, endPoint y: 376, distance: 68.0
click at [1308, 376] on p "At one point, I thought - if only I had an accountant, to whom I would just wri…" at bounding box center [1333, 381] width 452 height 77
click at [1296, 376] on p "At one point, I thought - if only I had an accountant, to whom I would just wri…" at bounding box center [1333, 381] width 452 height 77
drag, startPoint x: 1315, startPoint y: 374, endPoint x: 1422, endPoint y: 377, distance: 107.0
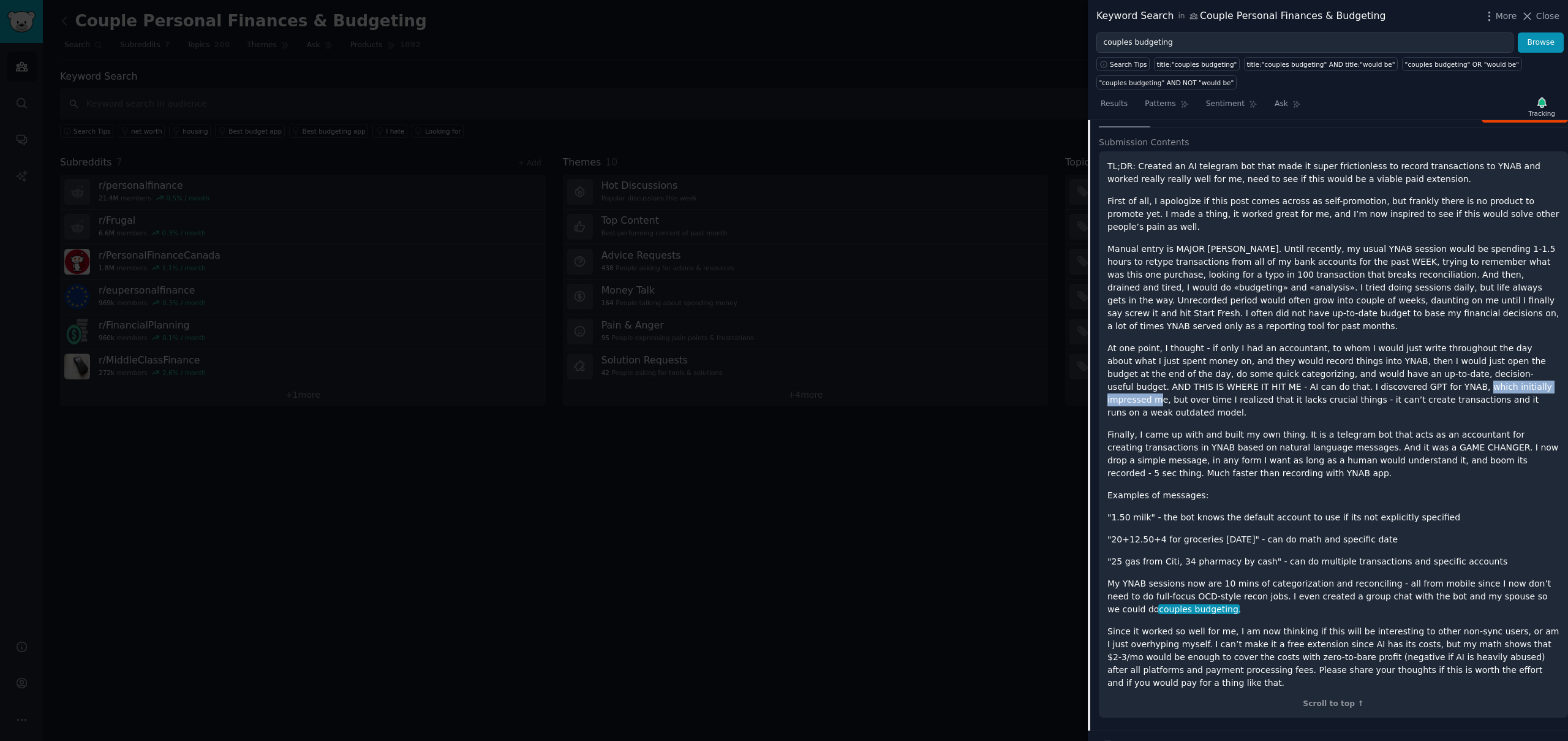
click at [1422, 377] on p "At one point, I thought - if only I had an accountant, to whom I would just wri…" at bounding box center [1333, 381] width 452 height 77
drag, startPoint x: 1432, startPoint y: 373, endPoint x: 1179, endPoint y: 389, distance: 253.5
click at [1179, 389] on p "At one point, I thought - if only I had an accountant, to whom I would just wri…" at bounding box center [1333, 381] width 452 height 77
drag, startPoint x: 1192, startPoint y: 387, endPoint x: 1424, endPoint y: 393, distance: 232.1
click at [1424, 393] on p "At one point, I thought - if only I had an accountant, to whom I would just wri…" at bounding box center [1333, 381] width 452 height 77
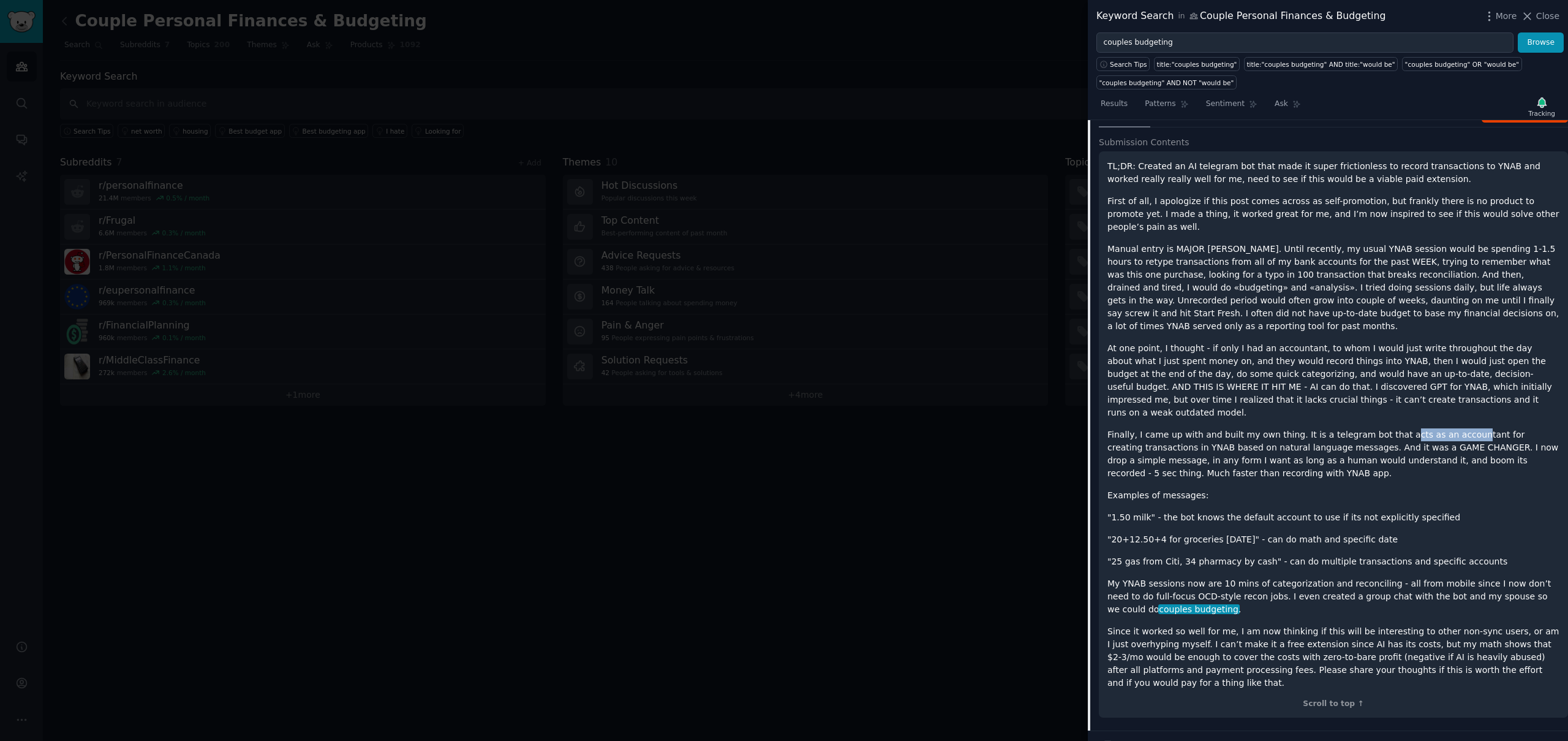
drag, startPoint x: 1387, startPoint y: 410, endPoint x: 1454, endPoint y: 411, distance: 67.0
click at [1454, 429] on p "Finally, I came up with and built my own thing. It is a telegram bot that acts …" at bounding box center [1333, 454] width 452 height 52
drag, startPoint x: 1163, startPoint y: 421, endPoint x: 1324, endPoint y: 421, distance: 161.0
click at [1324, 429] on p "Finally, I came up with and built my own thing. It is a telegram bot that acts …" at bounding box center [1333, 454] width 452 height 52
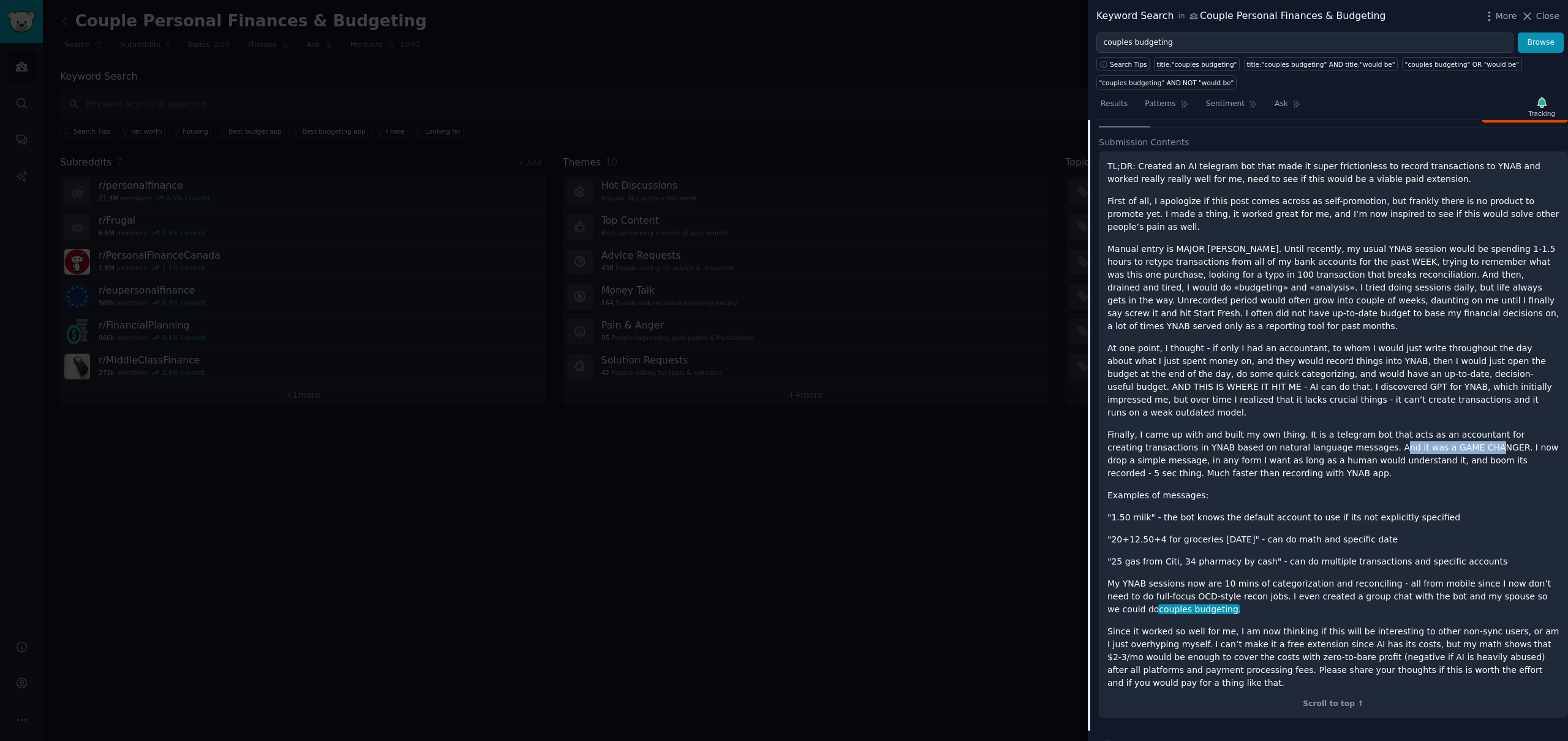
drag, startPoint x: 1352, startPoint y: 421, endPoint x: 1442, endPoint y: 424, distance: 90.0
click at [1442, 429] on p "Finally, I came up with and built my own thing. It is a telegram bot that acts …" at bounding box center [1333, 454] width 452 height 52
drag, startPoint x: 1149, startPoint y: 437, endPoint x: 1302, endPoint y: 437, distance: 153.0
click at [1302, 437] on p "Finally, I came up with and built my own thing. It is a telegram bot that acts …" at bounding box center [1333, 454] width 452 height 52
drag, startPoint x: 1140, startPoint y: 448, endPoint x: 1252, endPoint y: 448, distance: 112.0
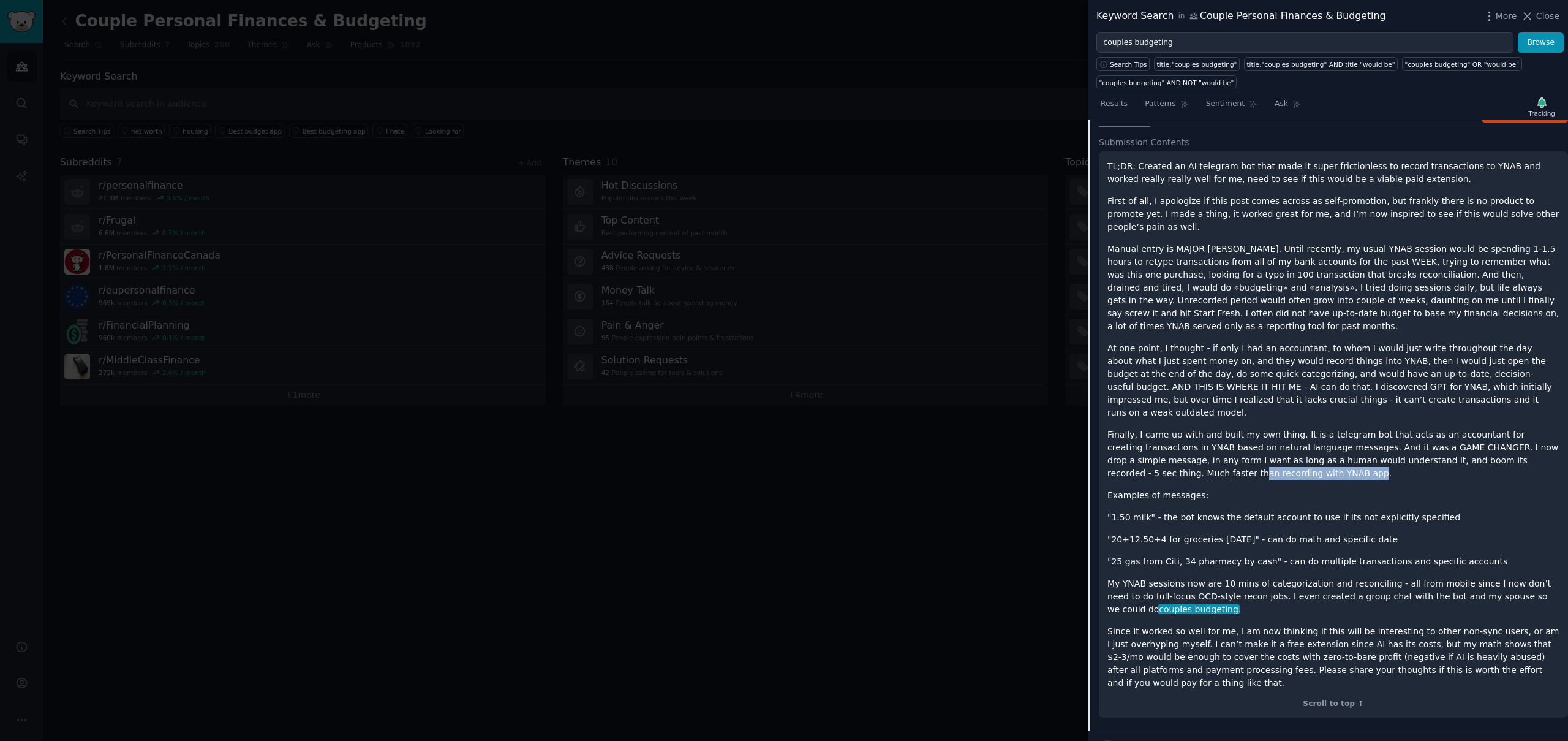
click at [1252, 448] on p "Finally, I came up with and built my own thing. It is a telegram bot that acts …" at bounding box center [1333, 454] width 452 height 52
drag, startPoint x: 1158, startPoint y: 493, endPoint x: 1268, endPoint y: 494, distance: 110.0
click at [1267, 511] on p ""1.50 milk" - the bot knows the default account to use if its not explicitly sp…" at bounding box center [1333, 518] width 452 height 13
click at [1268, 511] on p ""1.50 milk" - the bot knows the default account to use if its not explicitly sp…" at bounding box center [1333, 518] width 452 height 13
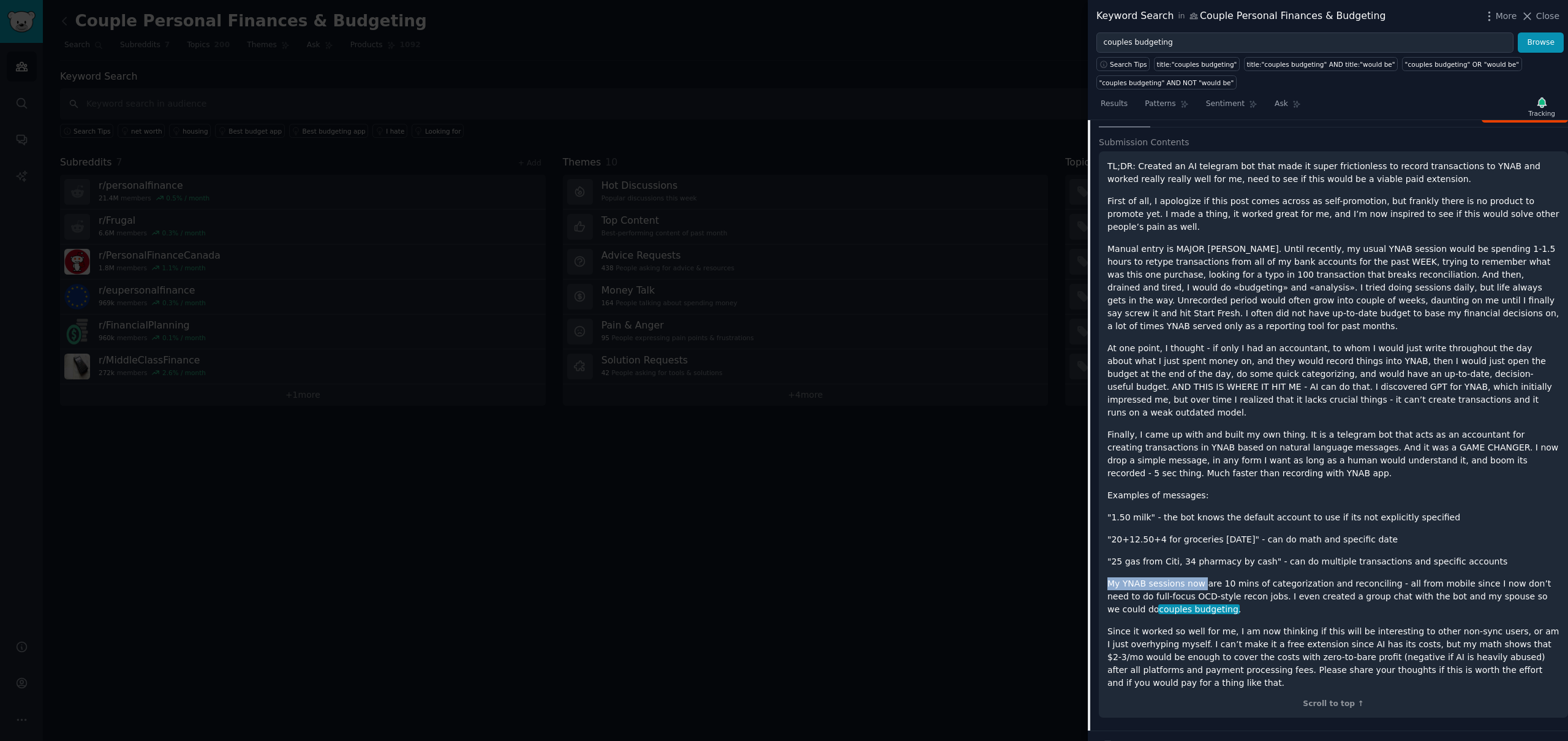
drag, startPoint x: 1107, startPoint y: 559, endPoint x: 1232, endPoint y: 560, distance: 125.0
click at [1209, 577] on p "My YNAB sessions now are 10 mins of categorization and reconciling - all from m…" at bounding box center [1333, 596] width 452 height 39
click at [1249, 577] on p "My YNAB sessions now are 10 mins of categorization and reconciling - all from m…" at bounding box center [1333, 596] width 452 height 39
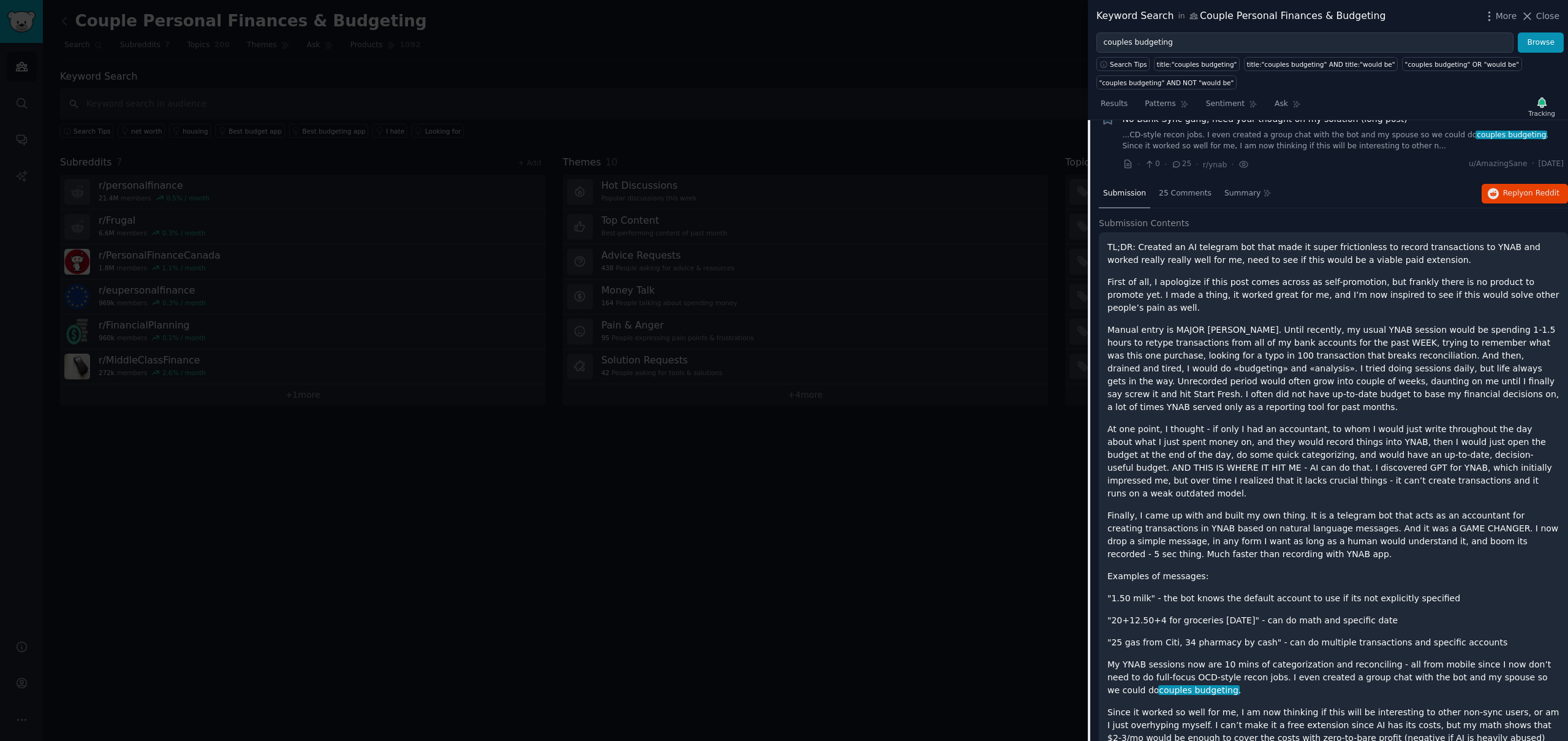
scroll to position [107, 0]
click at [1187, 202] on span "25 Comments" at bounding box center [1185, 197] width 52 height 11
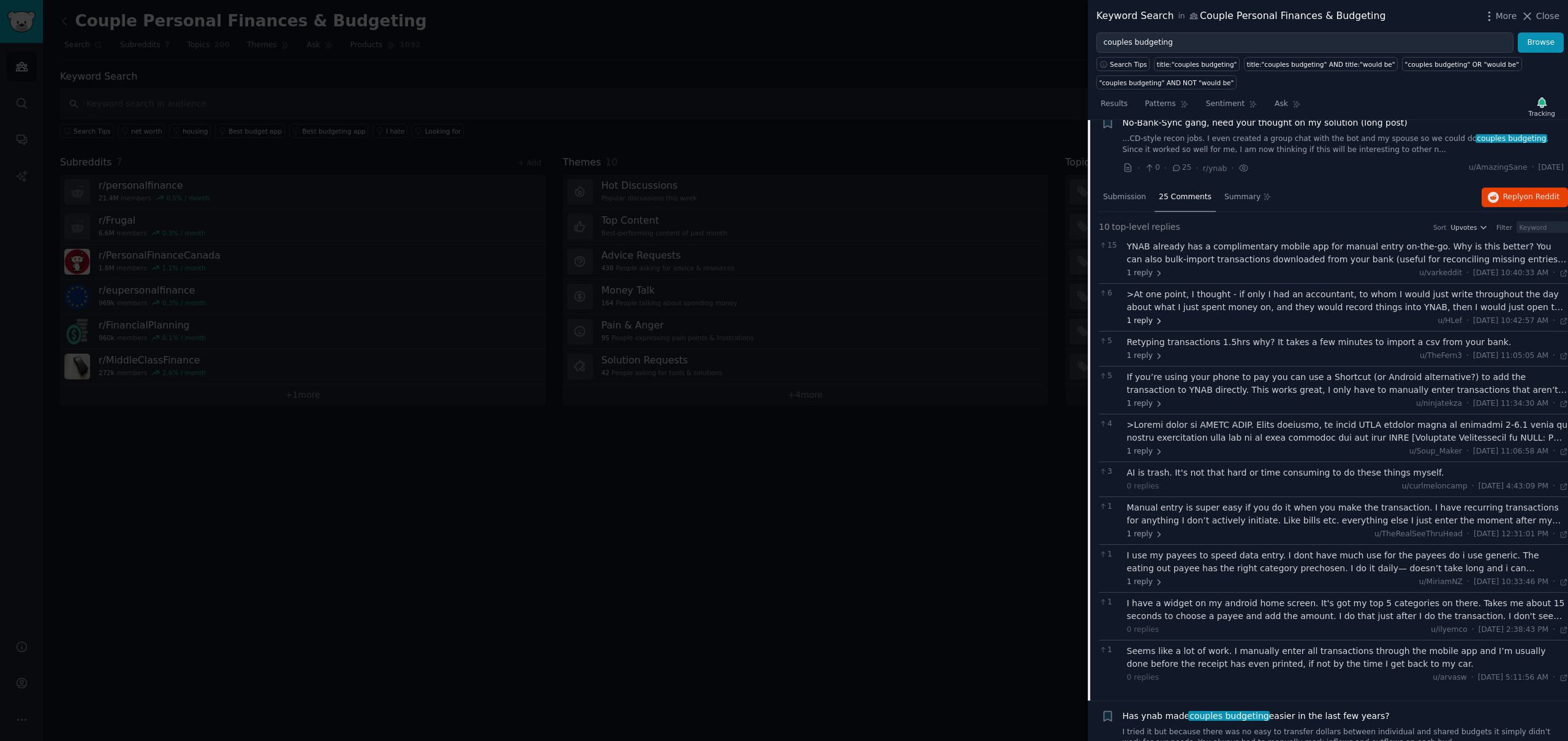
click at [1160, 321] on icon at bounding box center [1159, 321] width 9 height 9
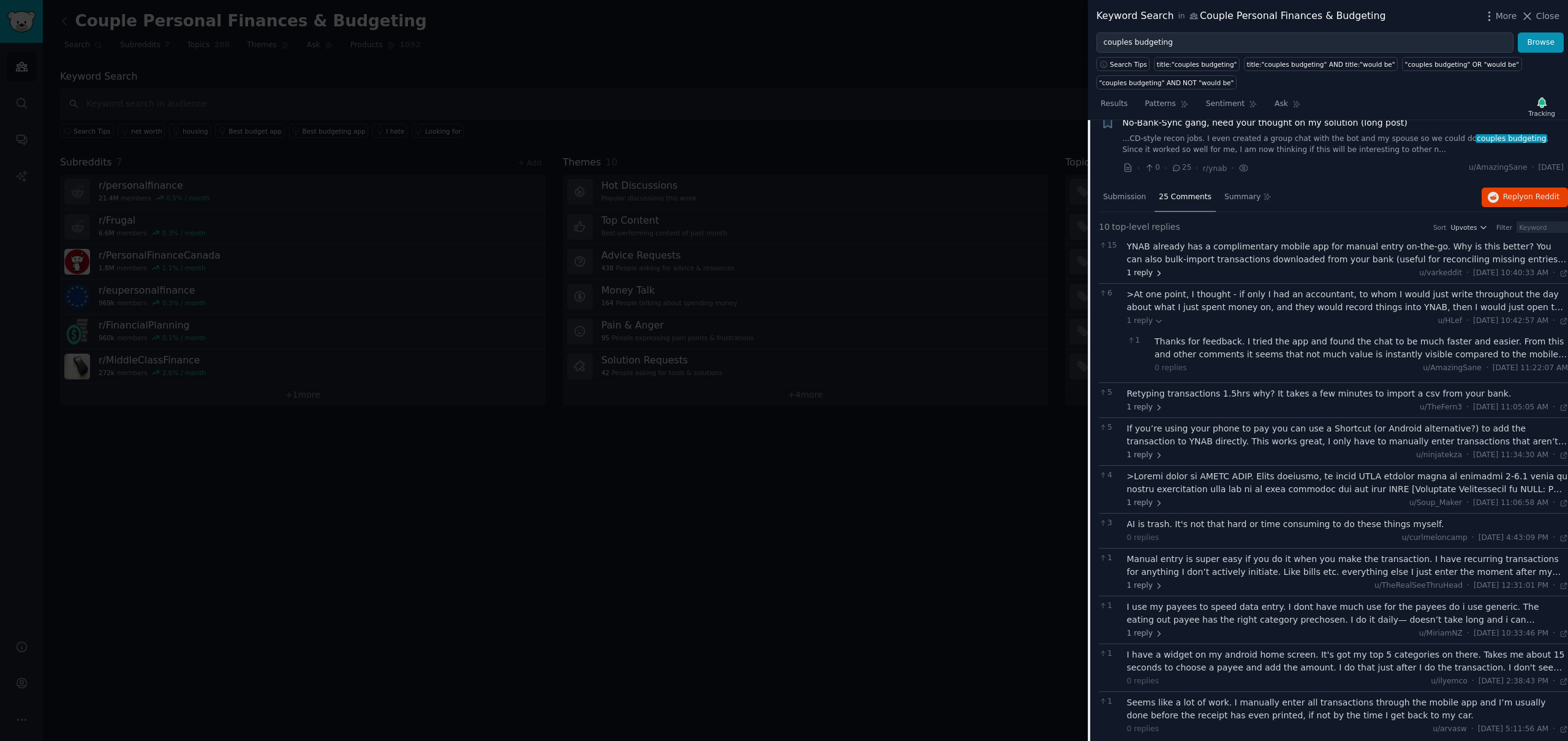
click at [1155, 275] on icon at bounding box center [1159, 274] width 9 height 9
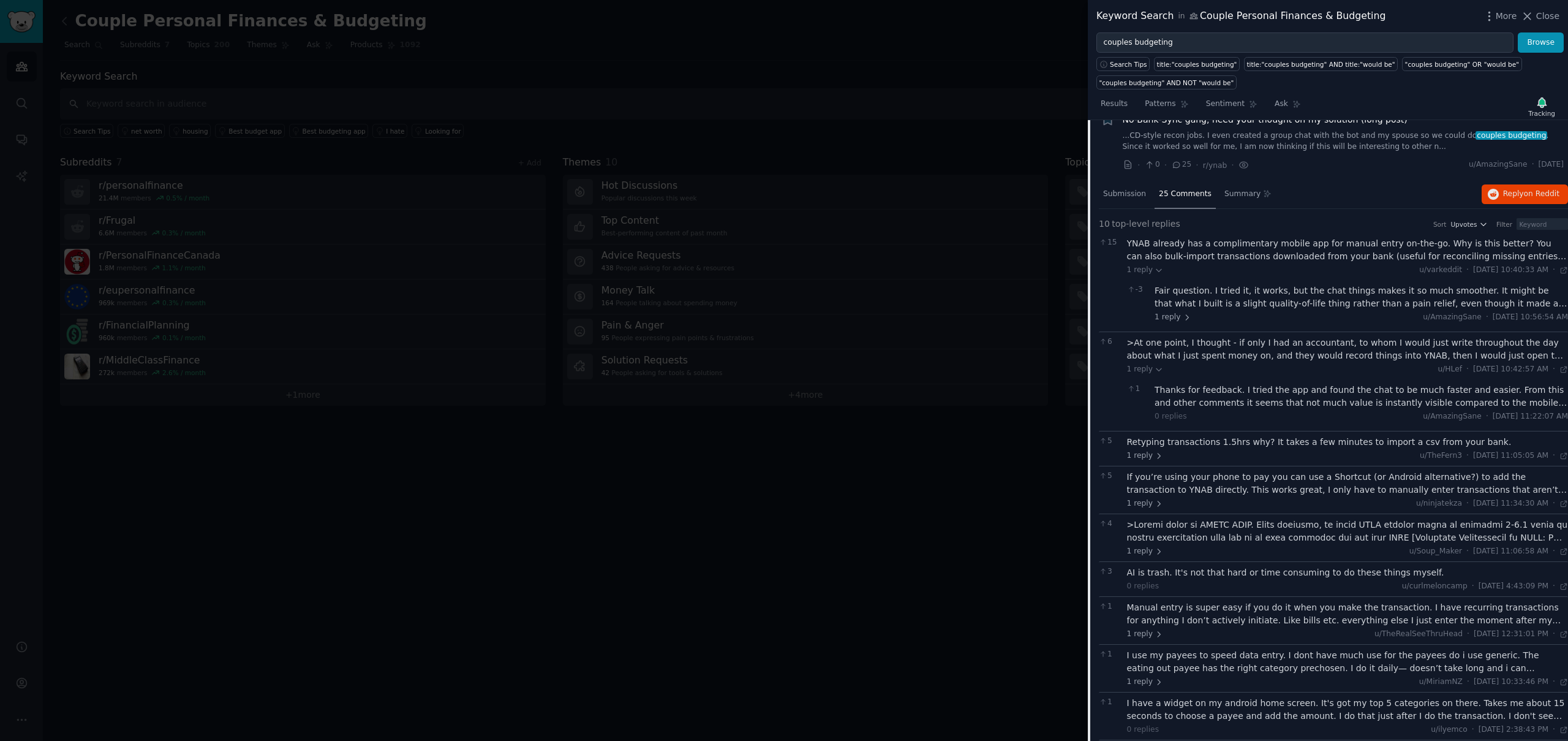
scroll to position [173, 0]
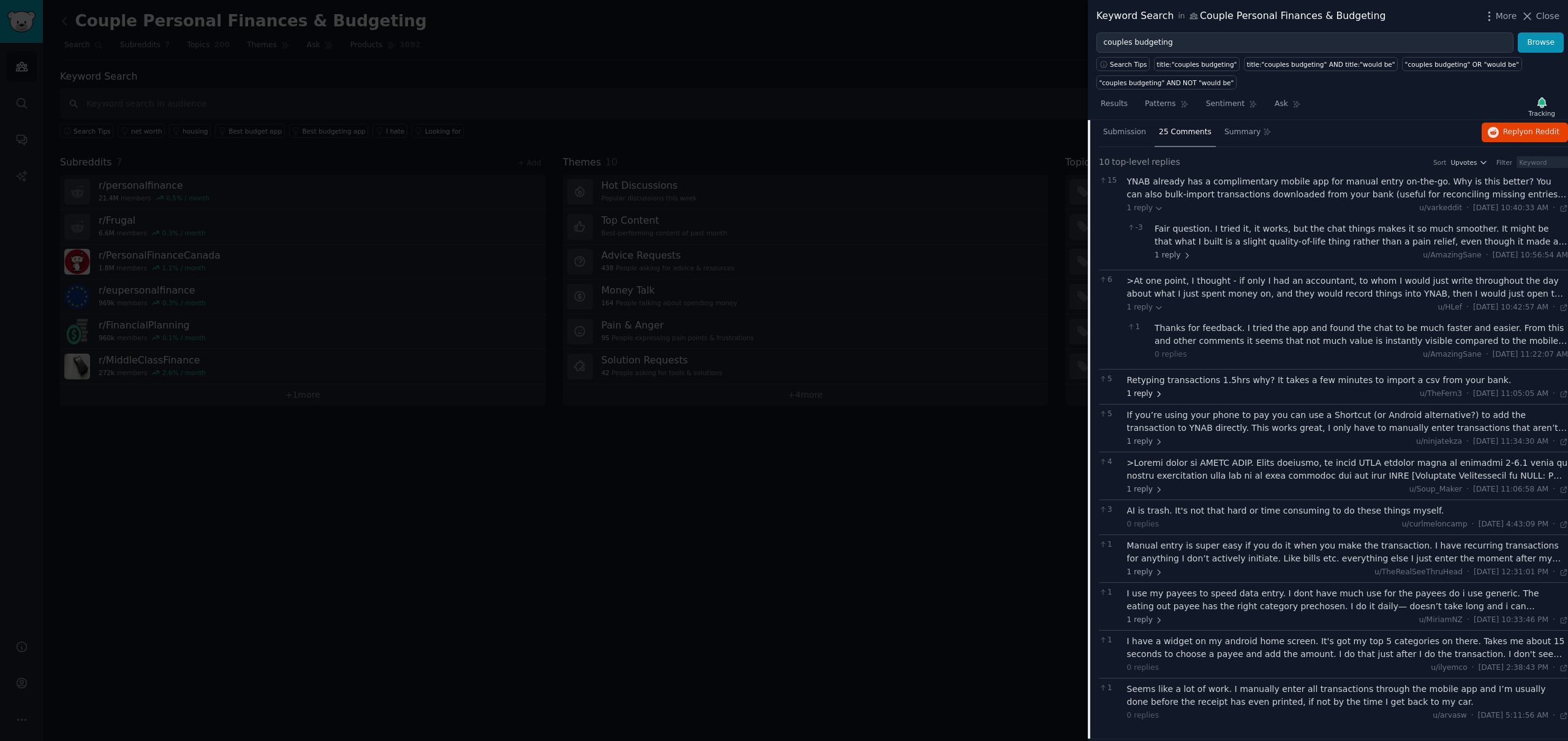
click at [1155, 392] on icon at bounding box center [1159, 394] width 9 height 9
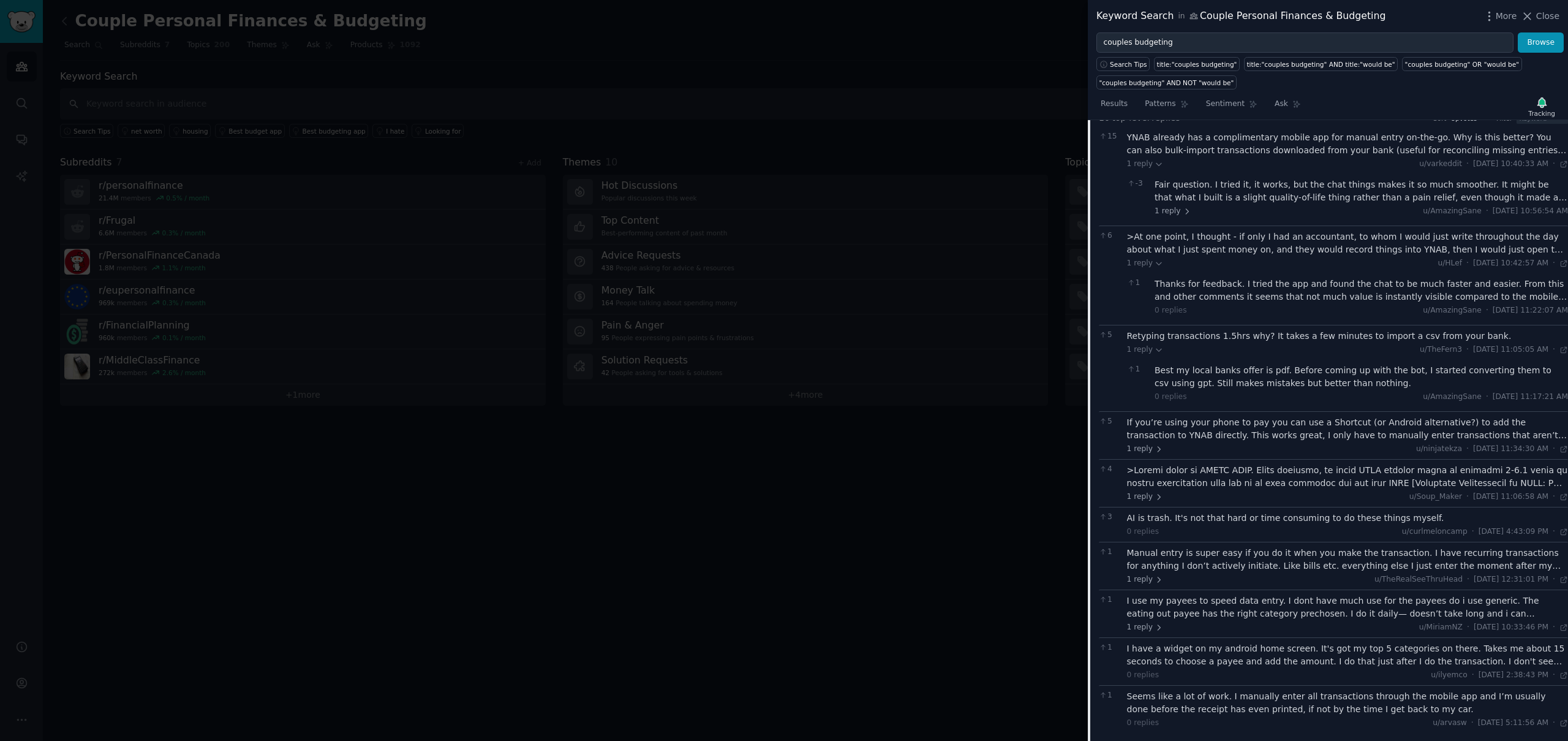
scroll to position [246, 0]
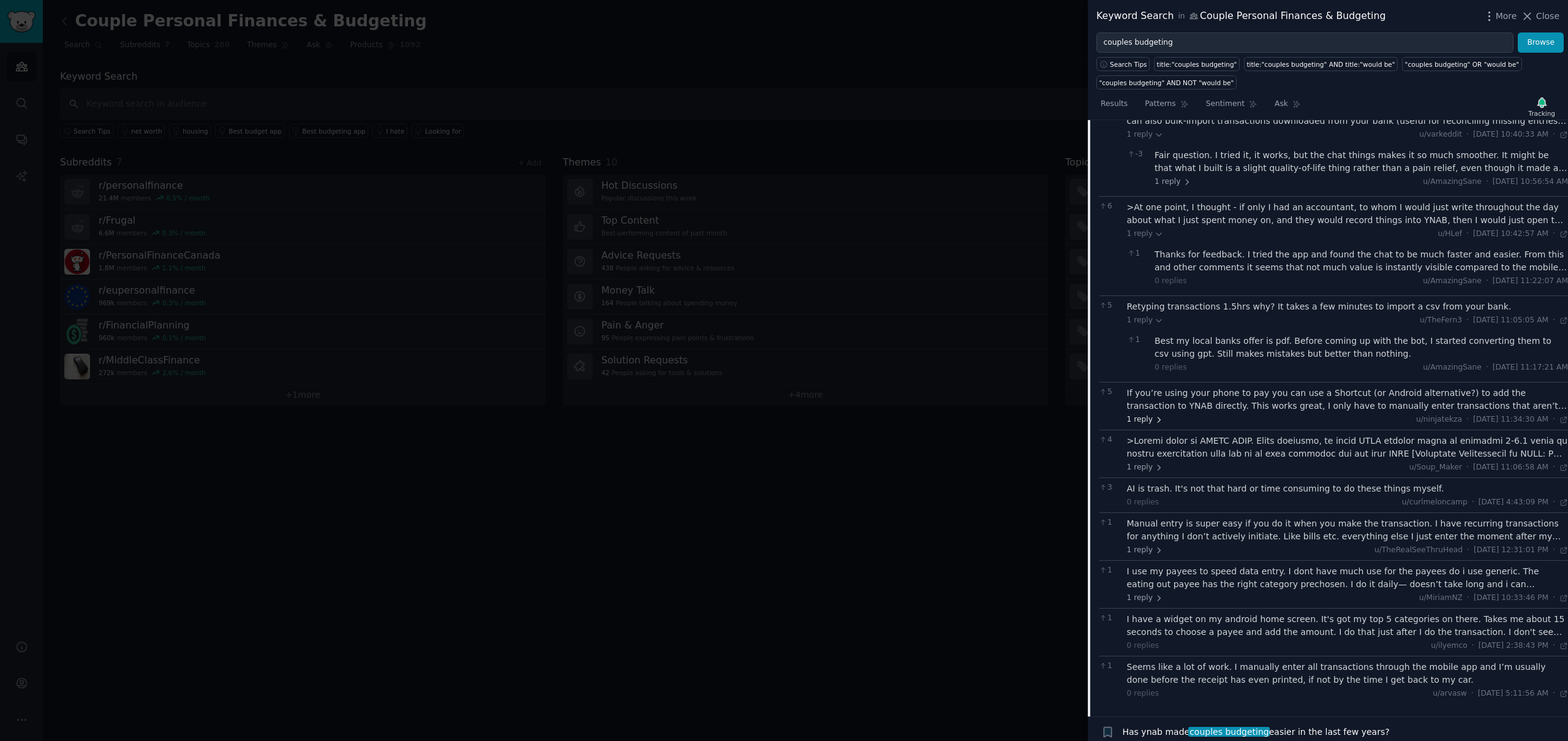
click at [1157, 424] on icon at bounding box center [1159, 420] width 9 height 9
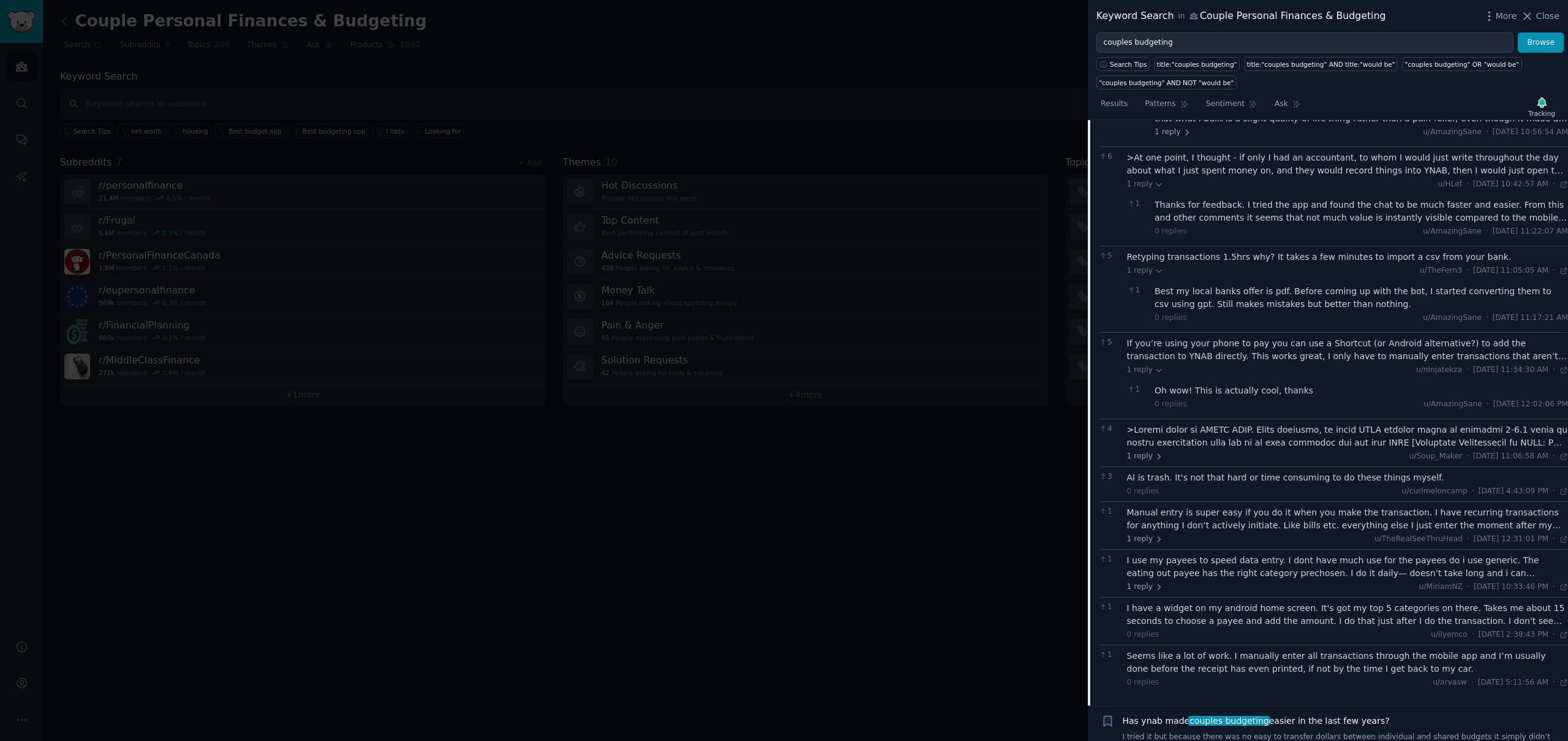
scroll to position [331, 0]
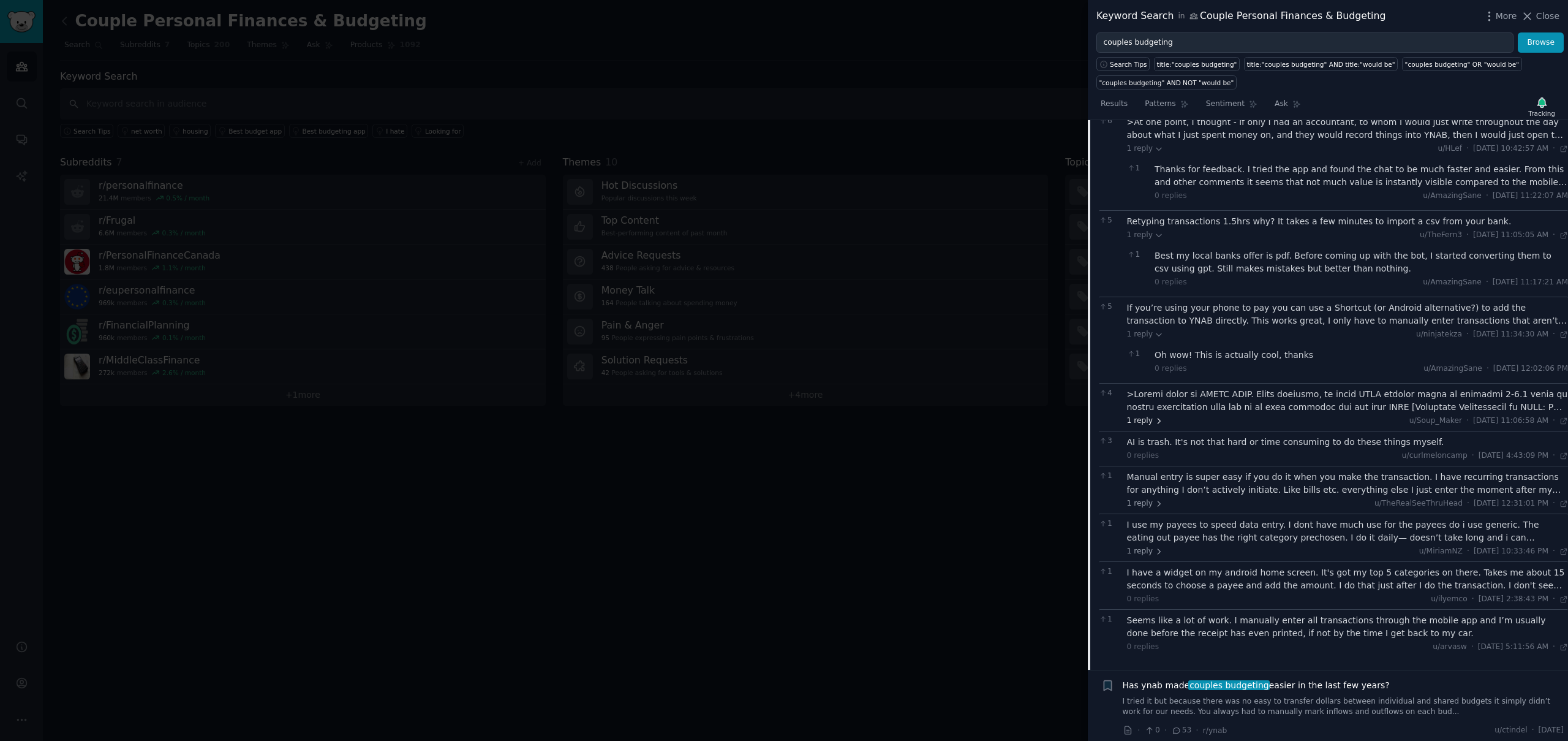
click at [1155, 419] on icon at bounding box center [1159, 421] width 9 height 9
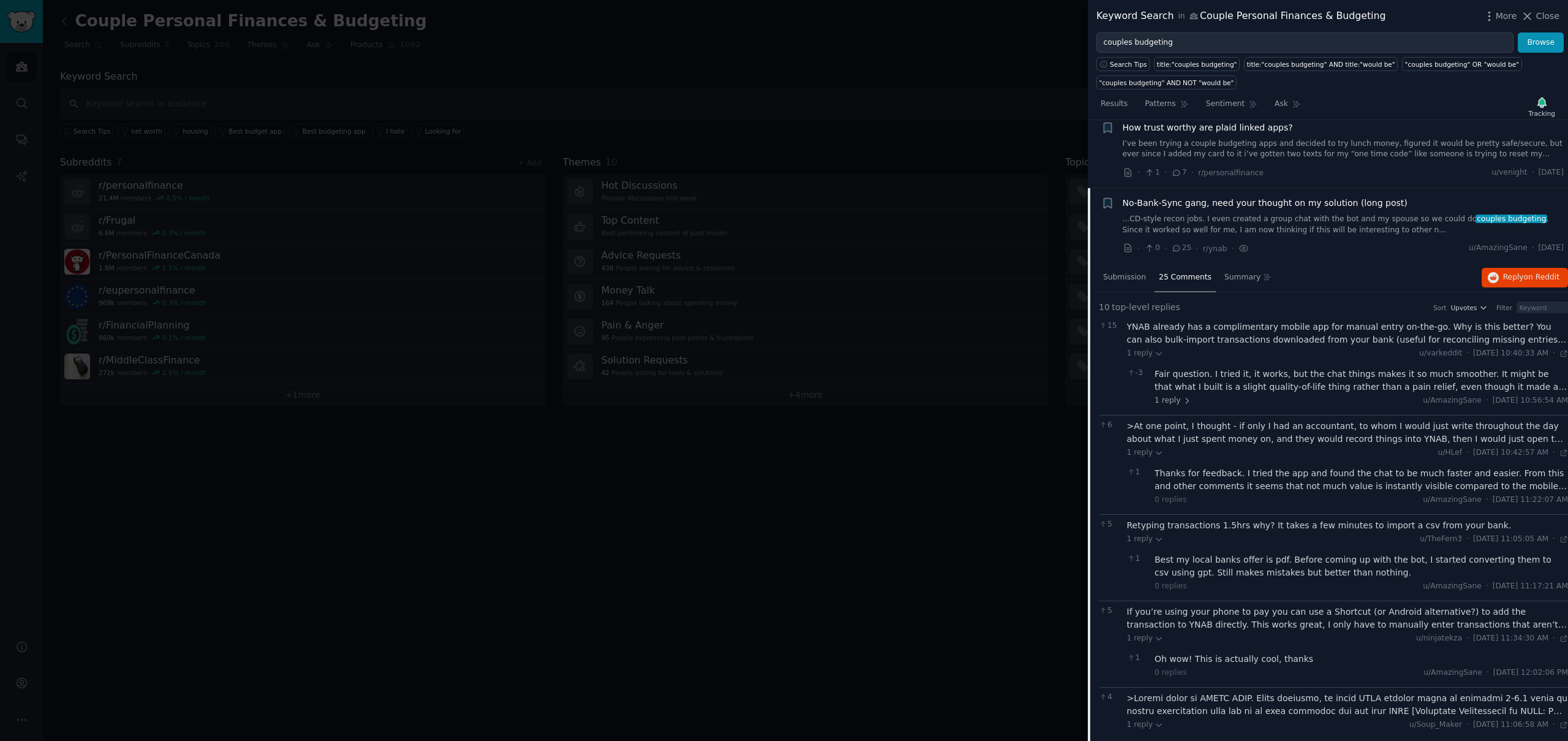
scroll to position [26, 0]
click at [1137, 280] on span "Submission" at bounding box center [1124, 278] width 43 height 11
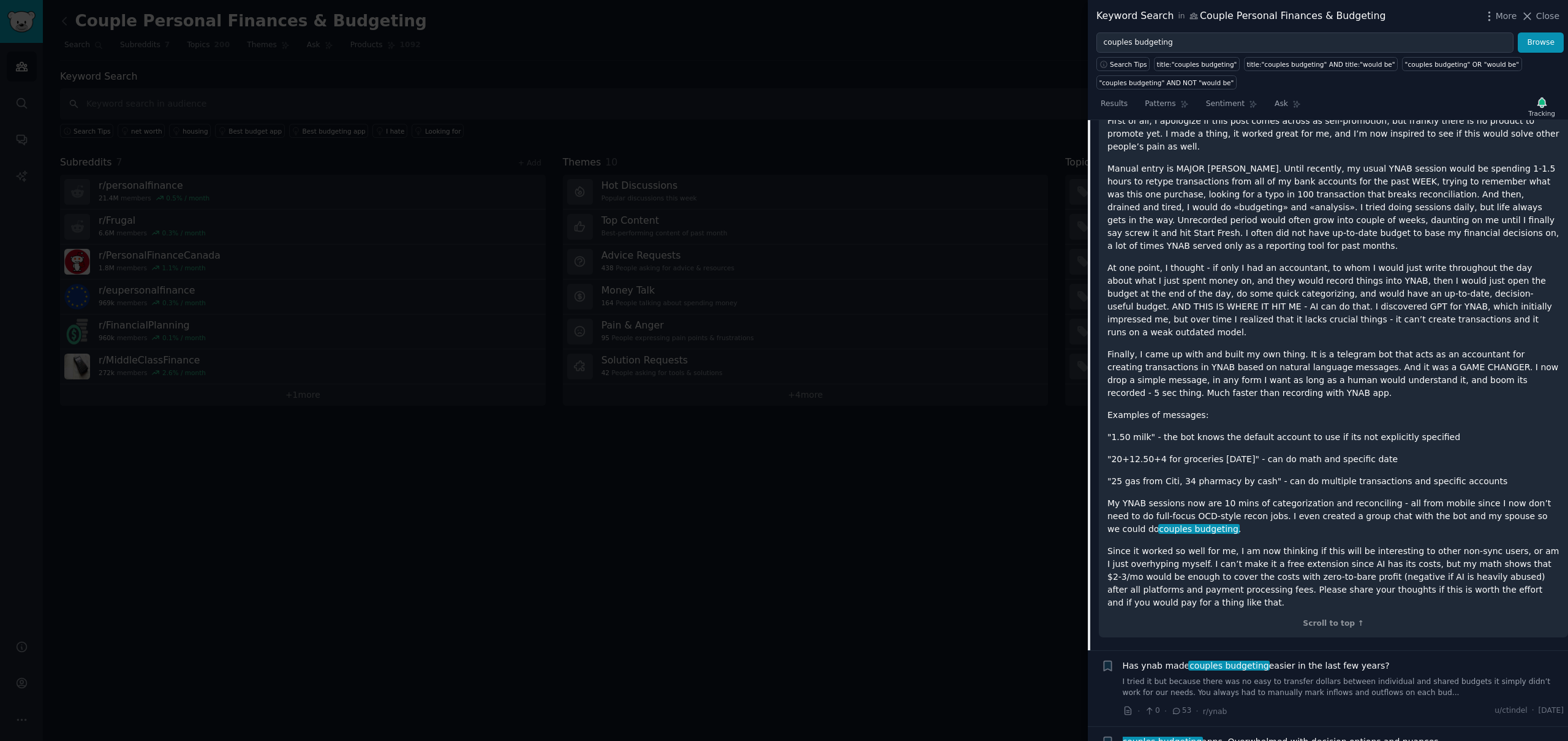
scroll to position [277, 0]
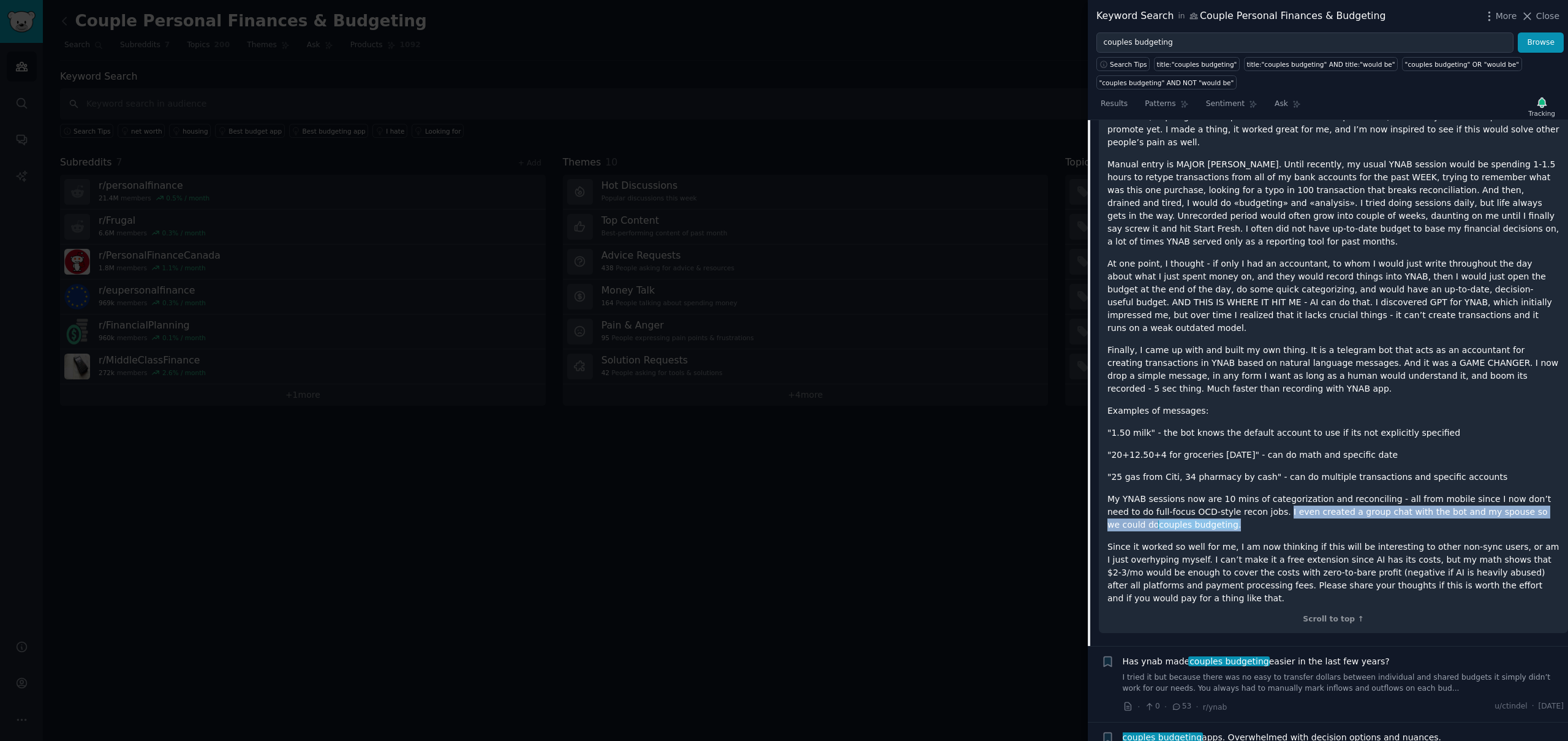
drag, startPoint x: 1182, startPoint y: 502, endPoint x: 1251, endPoint y: 487, distance: 70.6
click at [1251, 493] on p "My YNAB sessions now are 10 mins of categorization and reconciling - all from m…" at bounding box center [1333, 512] width 452 height 39
copy p "I even created a group chat with the bot and my spouse so we could do couples b…"
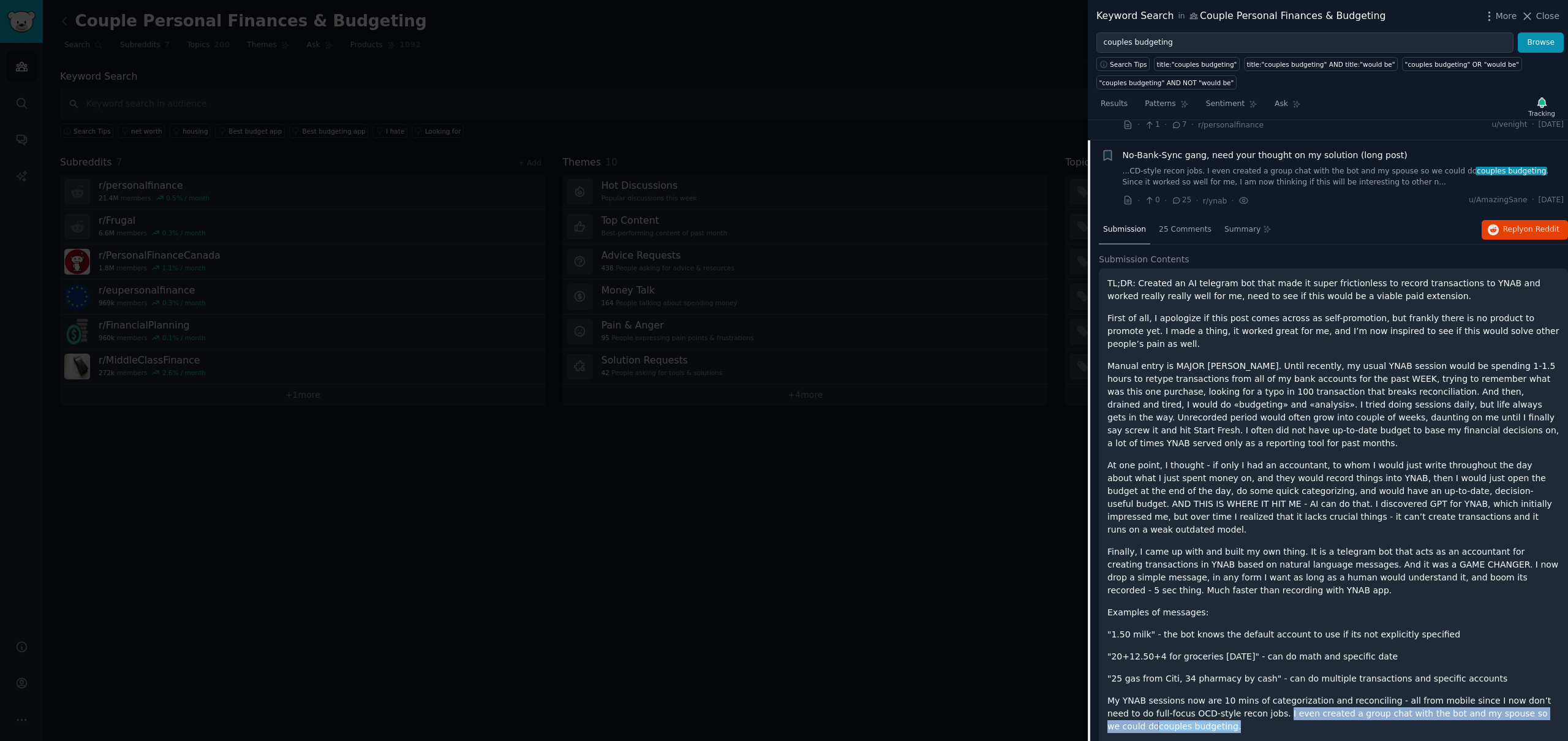
scroll to position [68, 0]
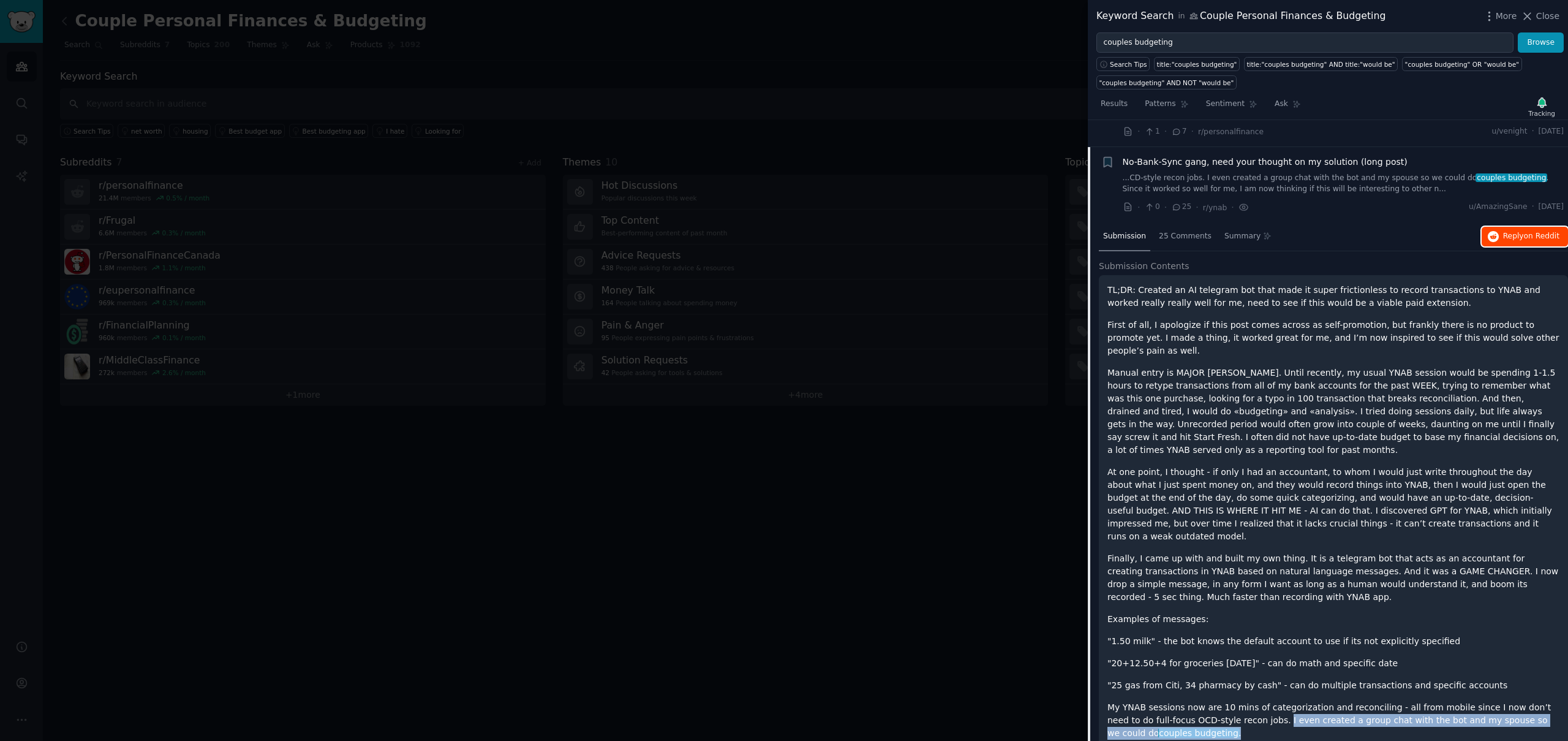
click at [1495, 238] on button "Reply on Reddit" at bounding box center [1525, 237] width 87 height 20
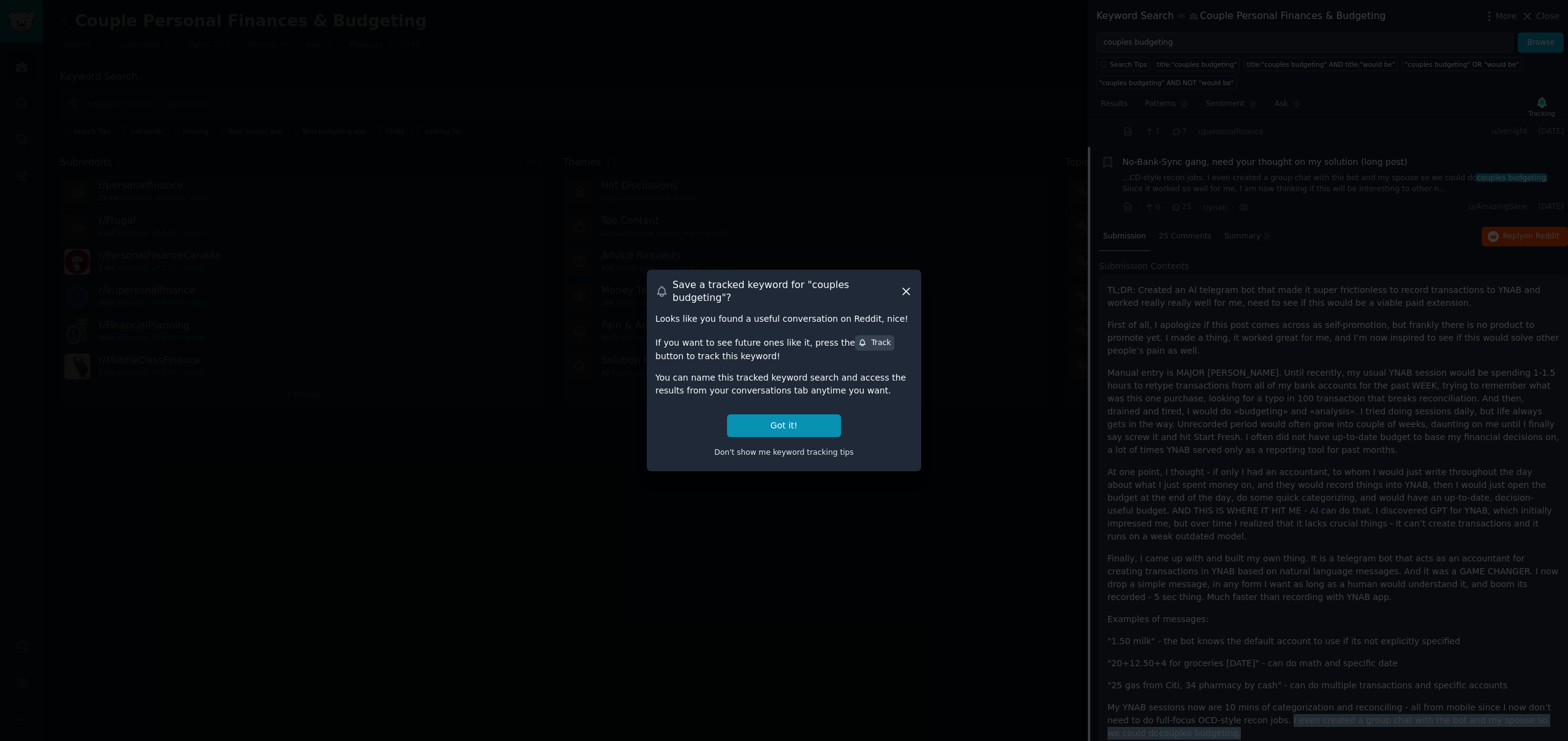
click at [906, 292] on icon at bounding box center [906, 291] width 7 height 7
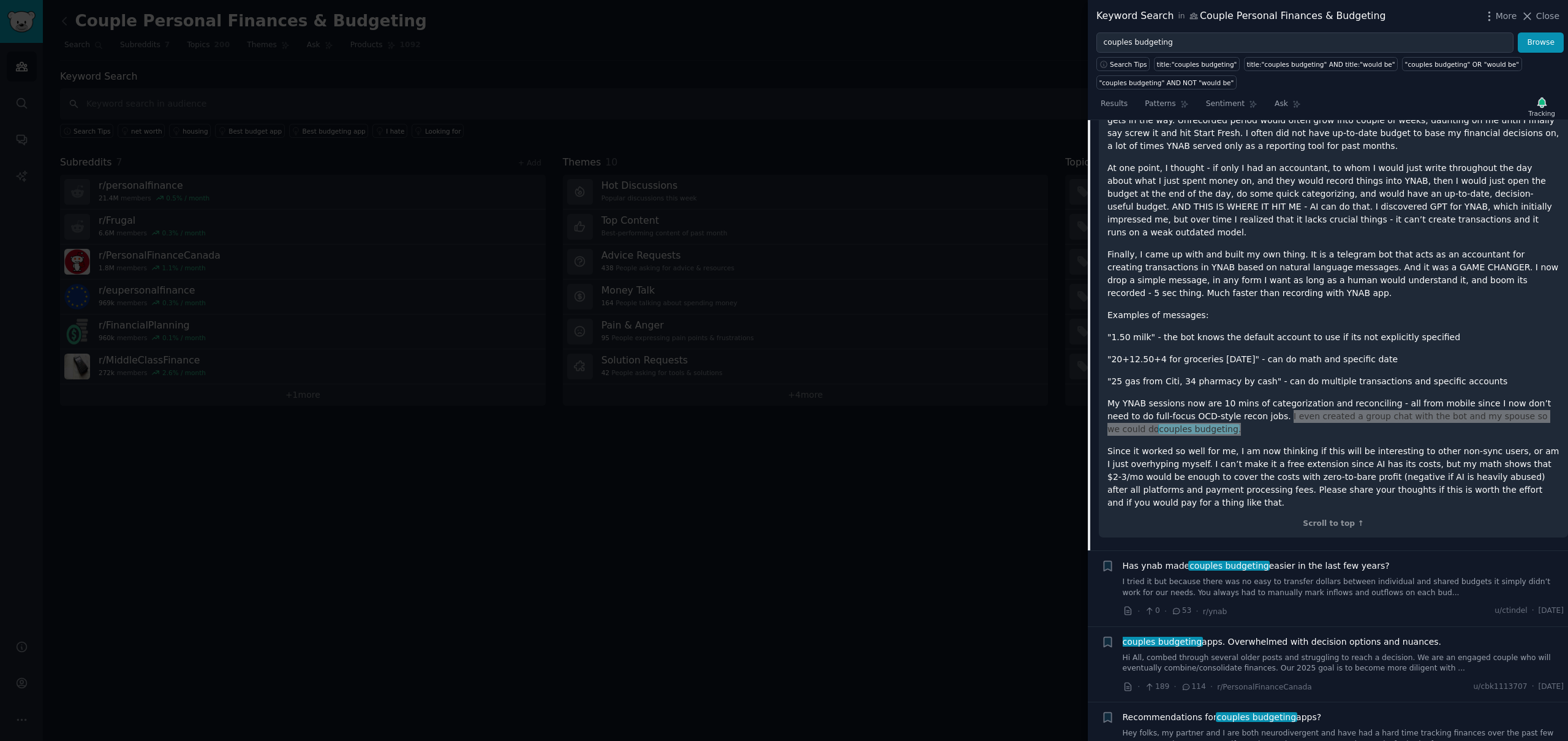
scroll to position [426, 0]
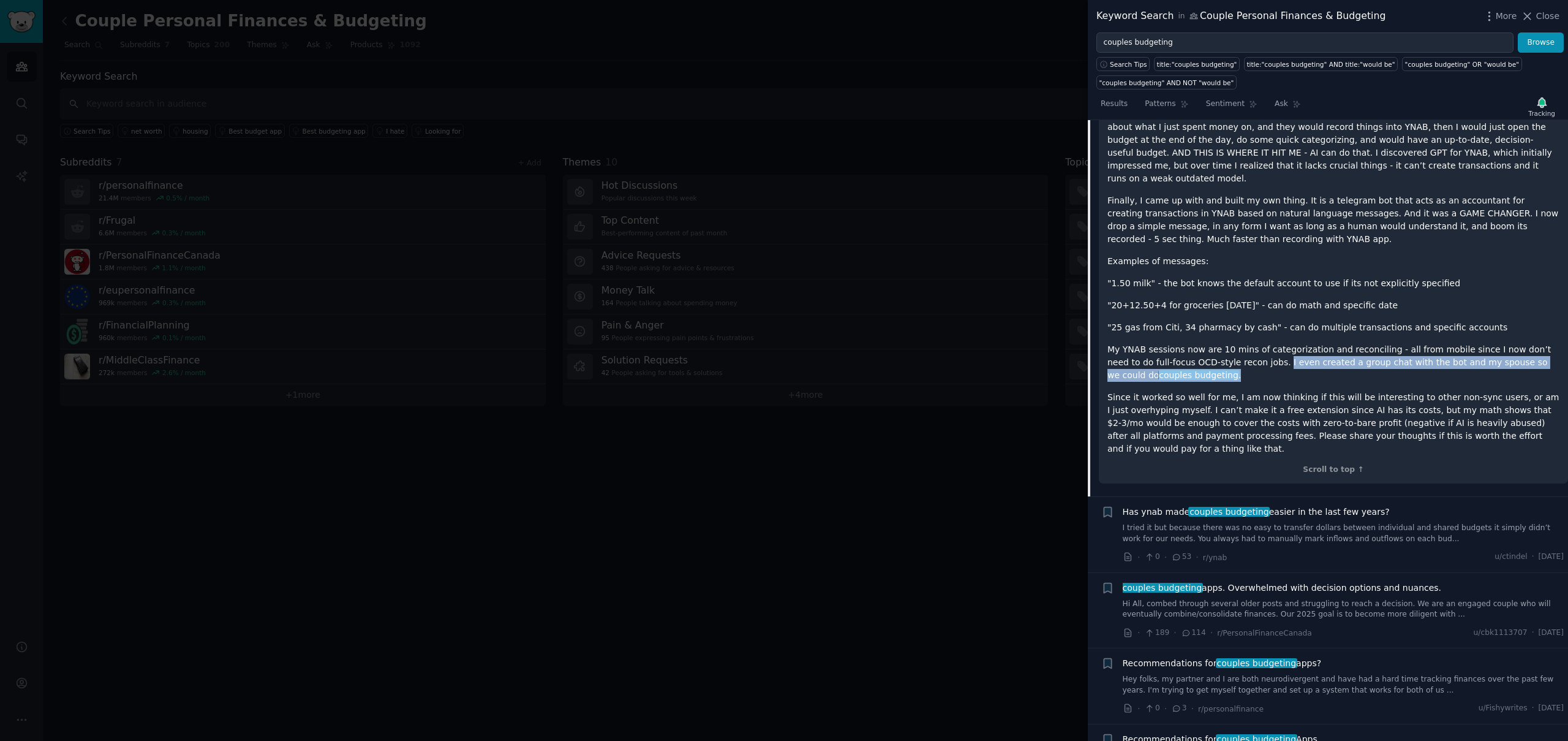
click at [1298, 523] on link "I tried it but because there was no easy to transfer dollars between individual…" at bounding box center [1343, 533] width 442 height 21
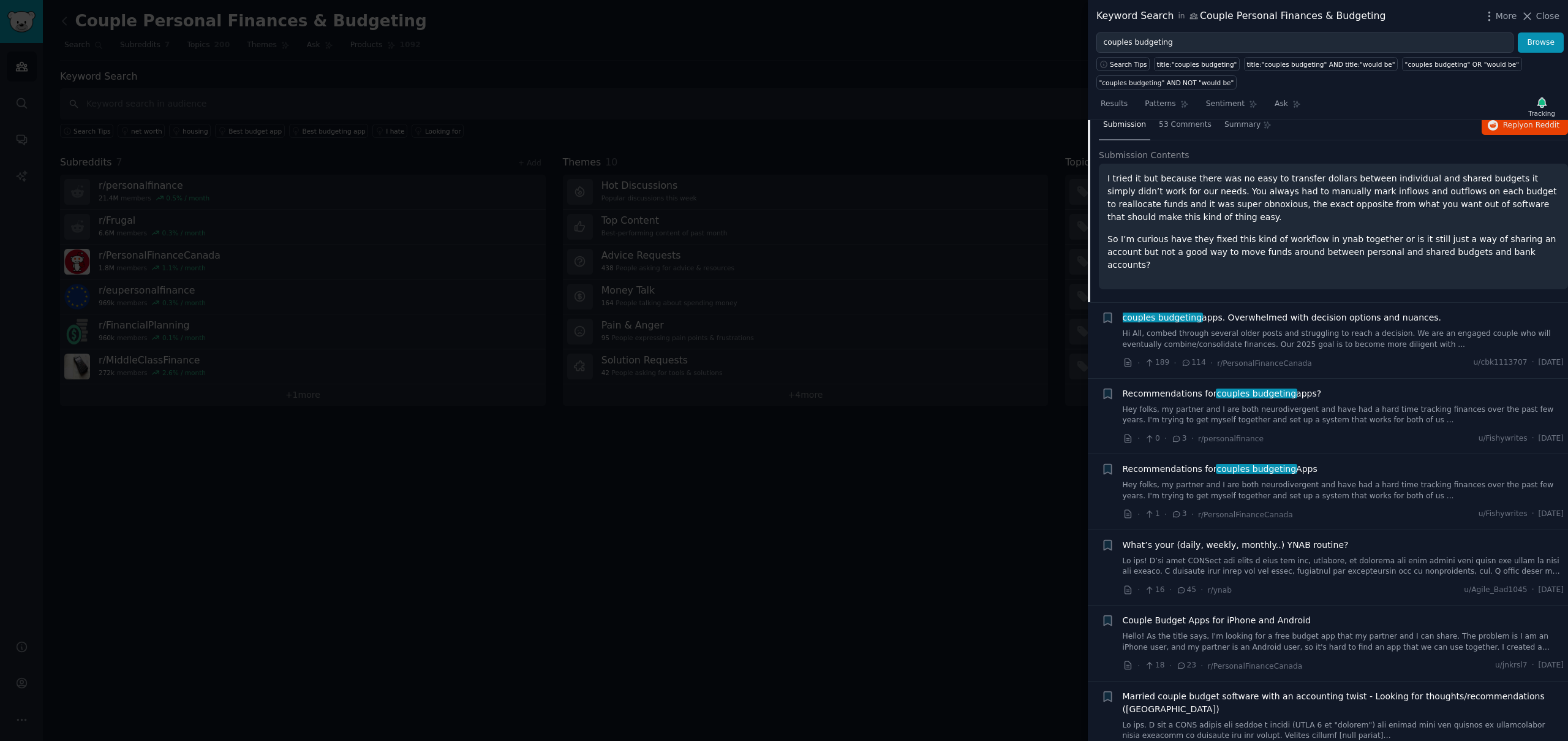
scroll to position [255, 0]
click at [1252, 334] on link "Hi All, combed through several older posts and struggling to reach a decision. …" at bounding box center [1343, 338] width 442 height 21
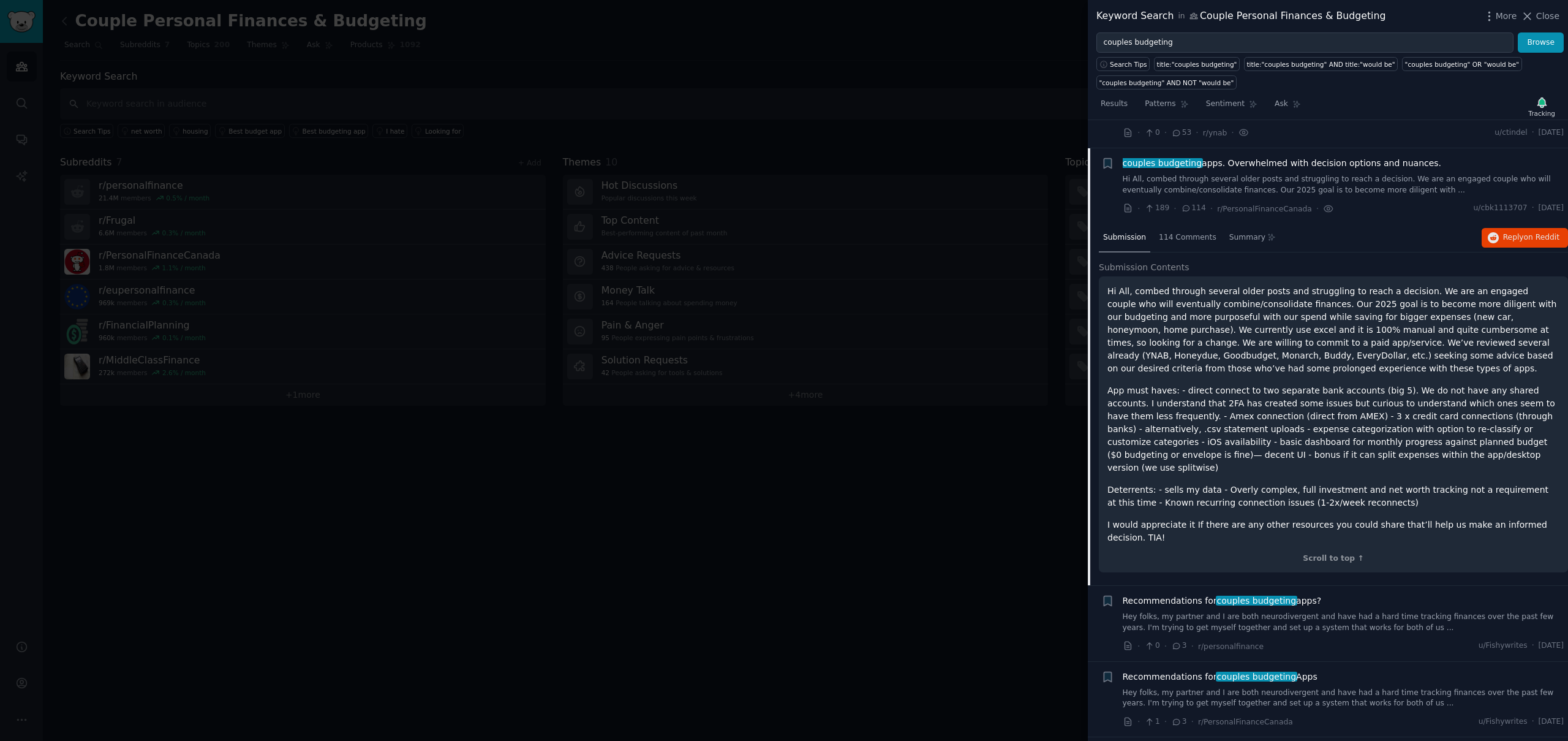
scroll to position [253, 0]
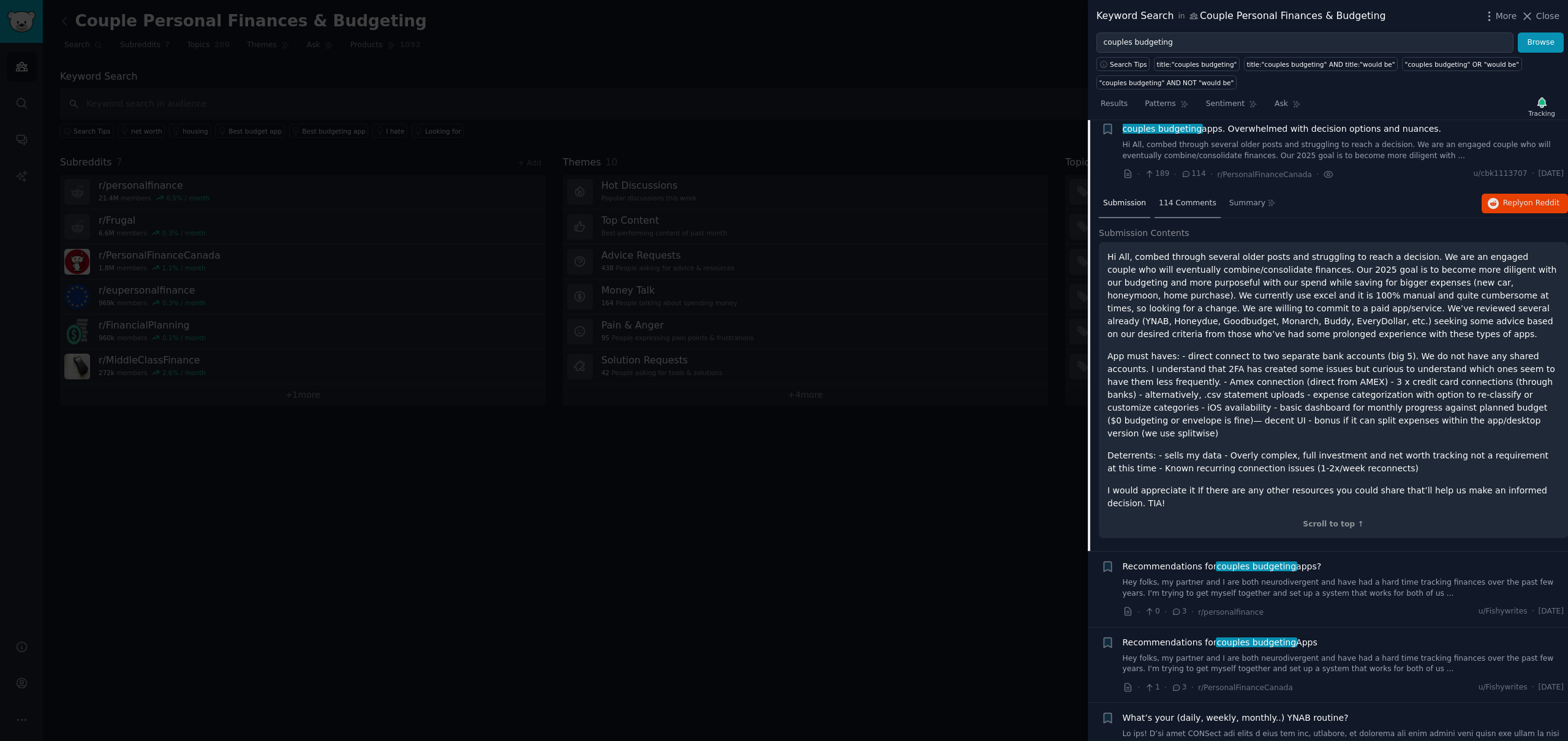
click at [1176, 202] on span "114 Comments" at bounding box center [1187, 203] width 57 height 11
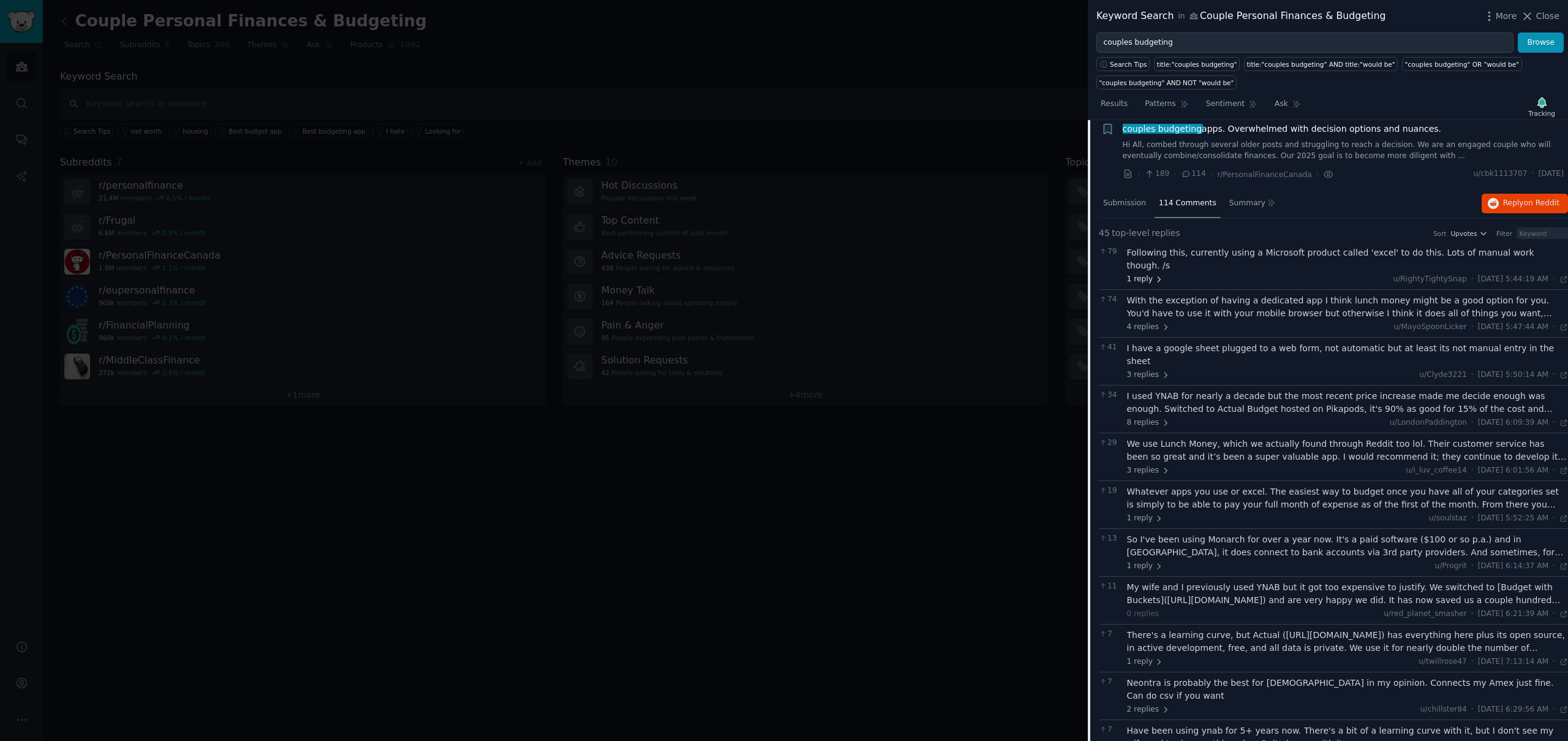
click at [1159, 275] on icon at bounding box center [1159, 280] width 9 height 9
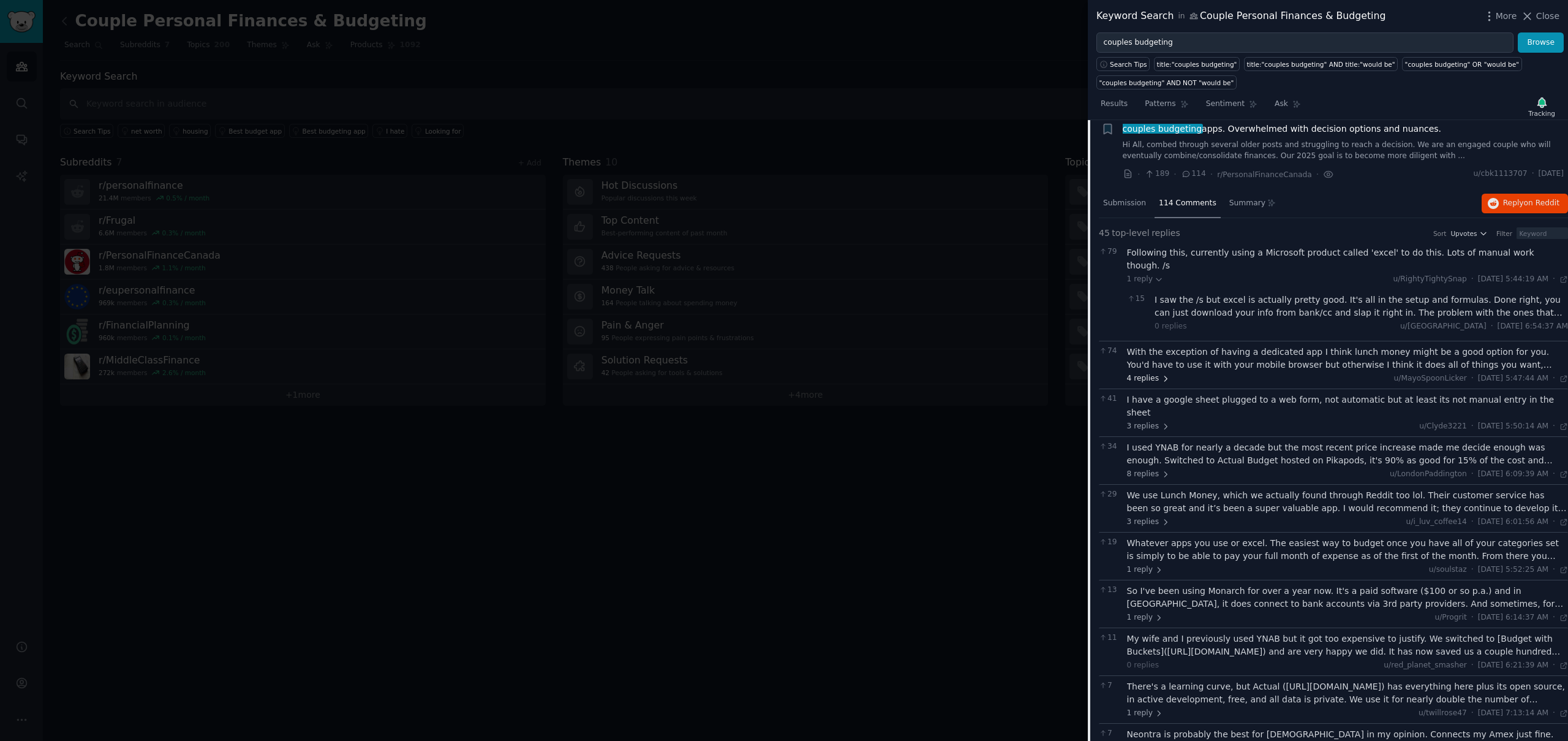
click at [1158, 373] on span "4 replies" at bounding box center [1148, 379] width 43 height 11
